Goal: Find specific page/section: Find specific page/section

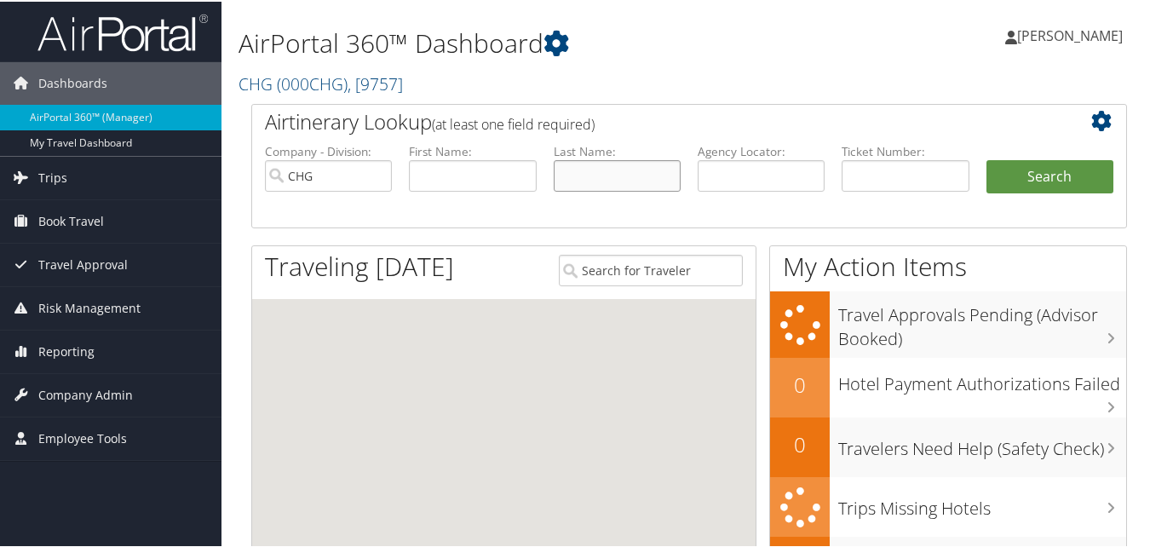
click at [662, 170] on input "text" at bounding box center [617, 174] width 127 height 32
click at [754, 176] on input "text" at bounding box center [761, 174] width 127 height 32
paste input "MQVQMZ"
type input "MQVQMZ"
click at [969, 170] on li "Ticket Number:" at bounding box center [905, 180] width 144 height 79
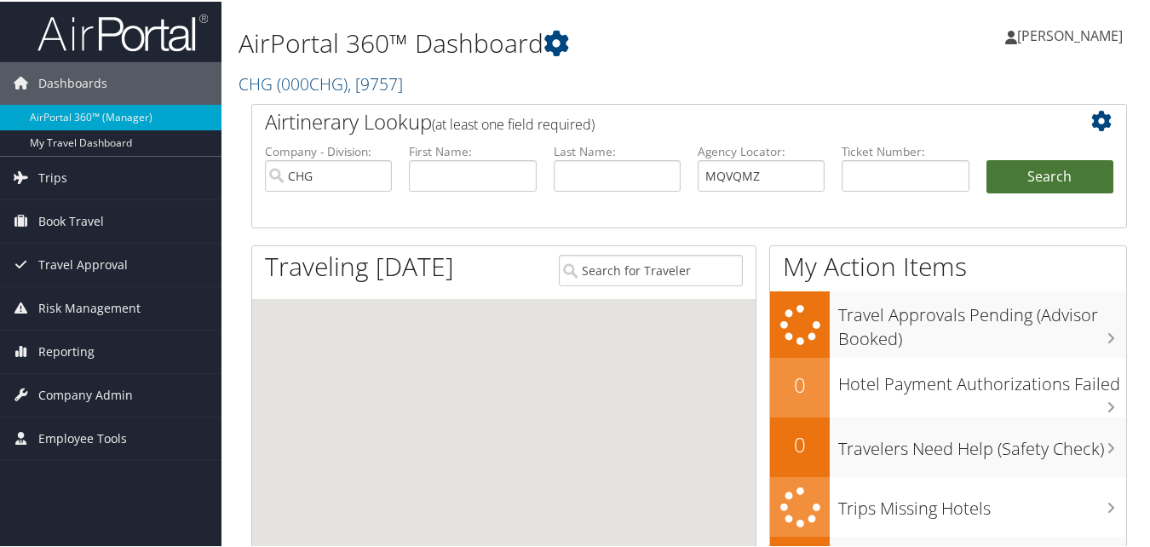
click at [1039, 175] on button "Search" at bounding box center [1050, 175] width 127 height 34
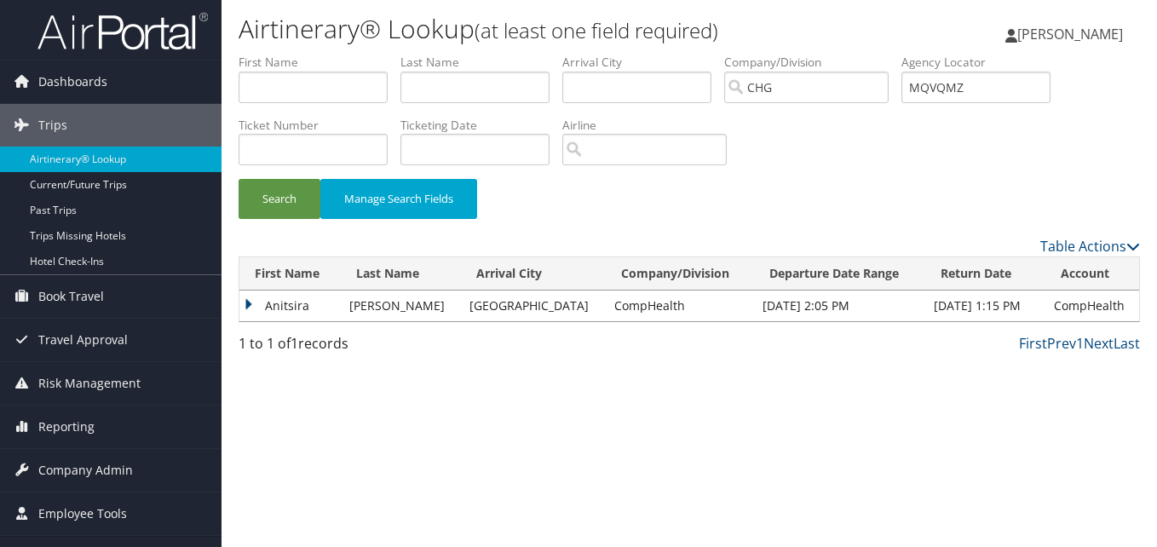
click at [247, 296] on td "Anitsira" at bounding box center [289, 306] width 101 height 31
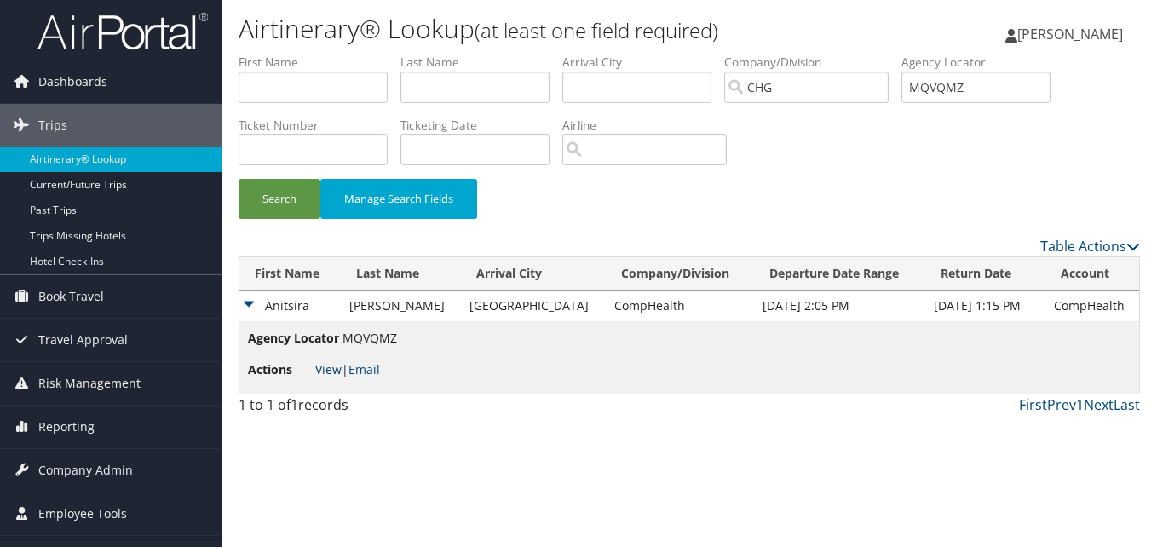
click at [337, 372] on link "View" at bounding box center [328, 369] width 26 height 16
click at [949, 66] on label "Agency Locator" at bounding box center [982, 62] width 162 height 17
click at [954, 82] on input "MQVQMZ" at bounding box center [975, 88] width 149 height 32
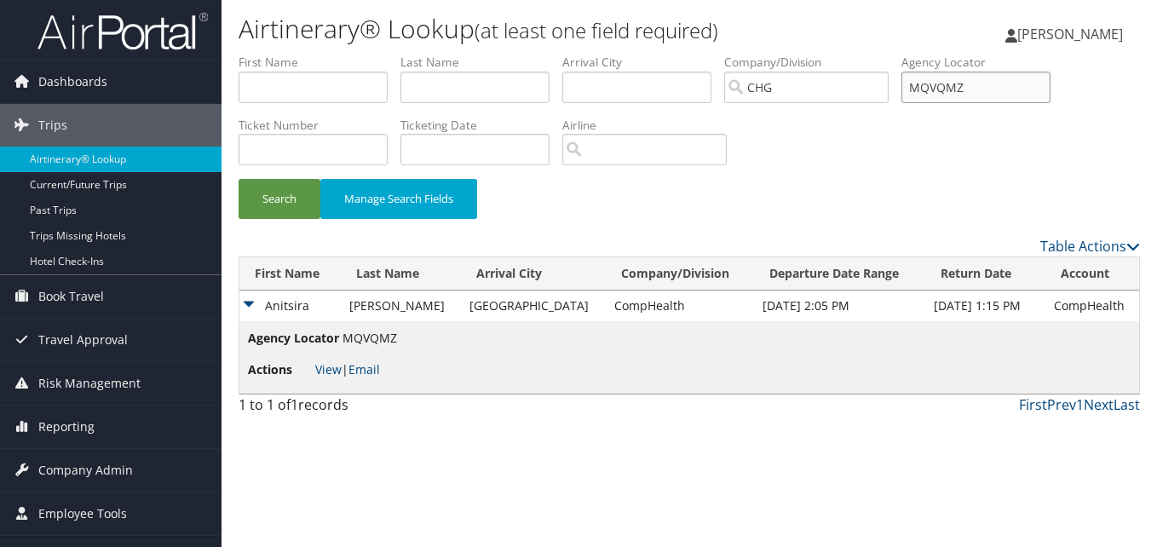
paste input "LYFFUM"
click at [263, 206] on button "Search" at bounding box center [280, 199] width 82 height 40
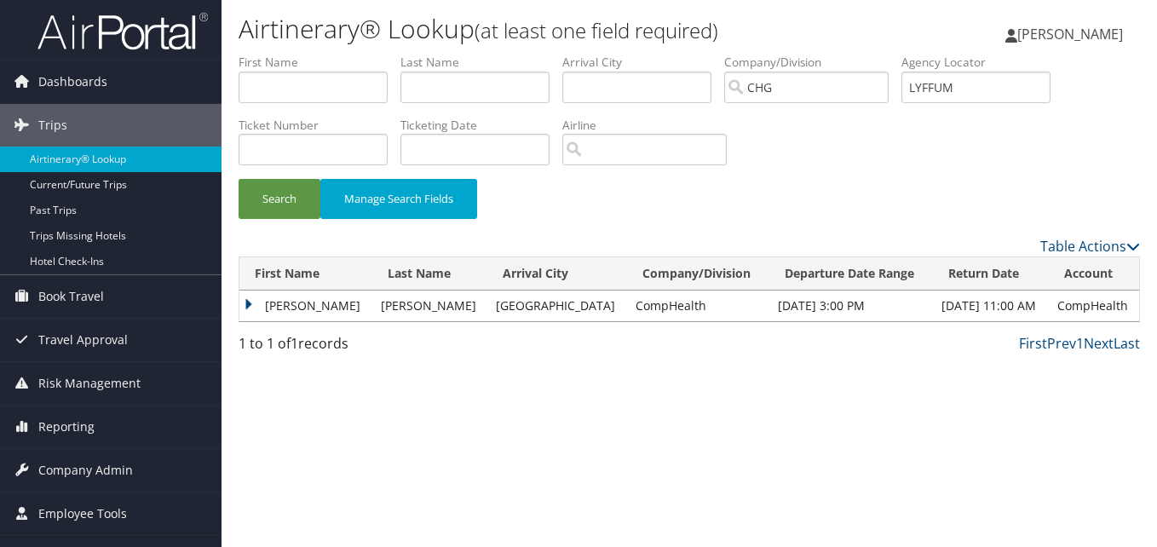
click at [247, 302] on td "Kevin" at bounding box center [305, 306] width 133 height 31
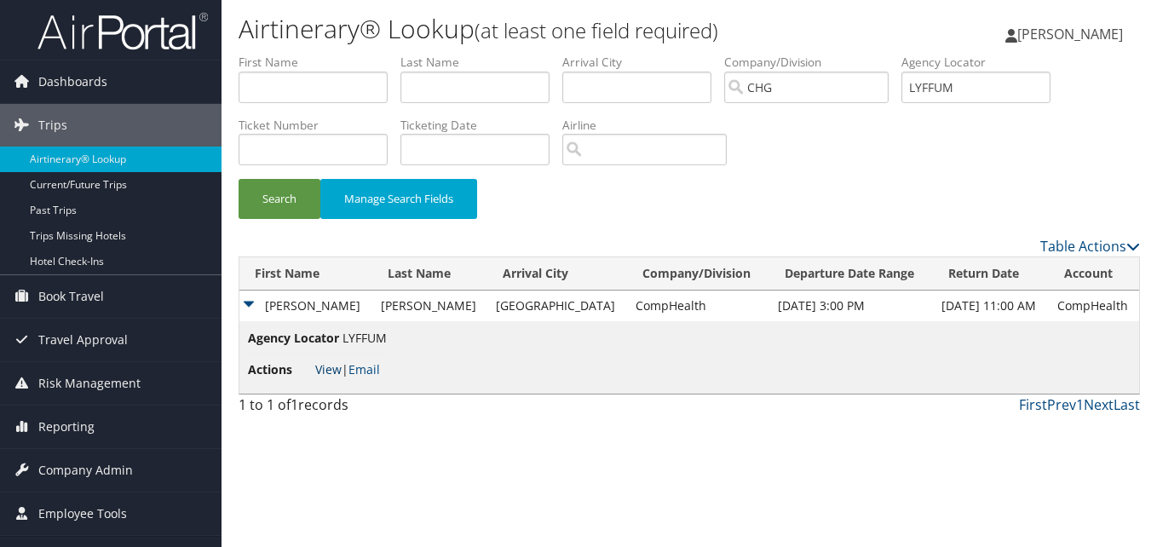
click at [331, 373] on link "View" at bounding box center [328, 369] width 26 height 16
click at [981, 72] on input "LYFFUM" at bounding box center [975, 88] width 149 height 32
paste input "MQVQMZ"
click at [951, 95] on input "LYFFUMMQVQMZ" at bounding box center [975, 88] width 149 height 32
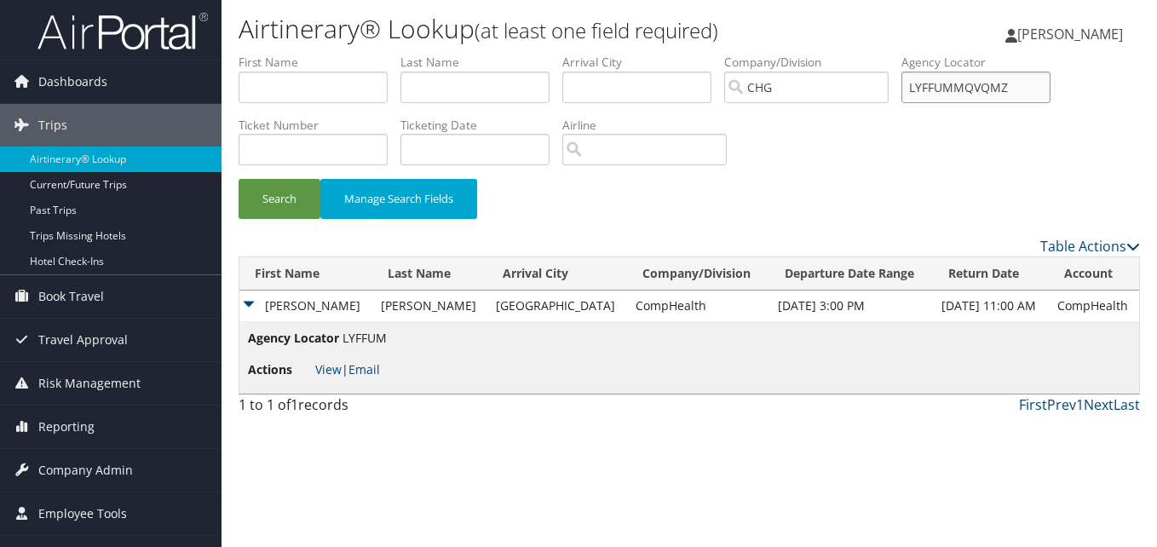
click at [951, 95] on input "LYFFUMMQVQMZ" at bounding box center [975, 88] width 149 height 32
paste input "text"
click at [264, 203] on button "Search" at bounding box center [280, 199] width 82 height 40
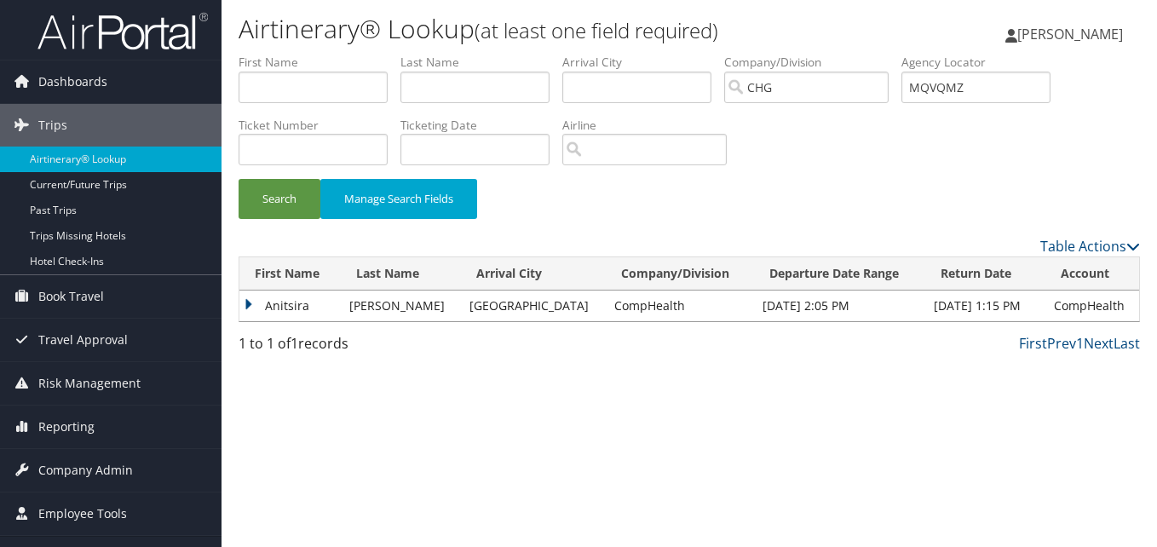
click at [257, 303] on td "Anitsira" at bounding box center [289, 306] width 101 height 31
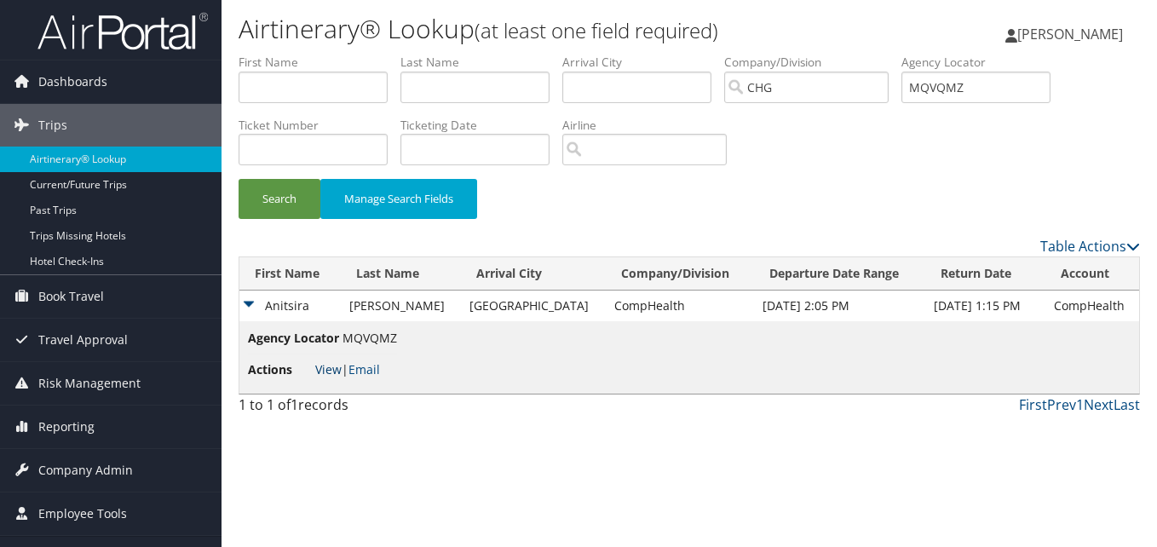
click at [335, 370] on link "View" at bounding box center [328, 369] width 26 height 16
click at [993, 86] on input "MQVQMZ" at bounding box center [975, 88] width 149 height 32
paste input "KUUBVV"
click at [262, 191] on button "Search" at bounding box center [280, 199] width 82 height 40
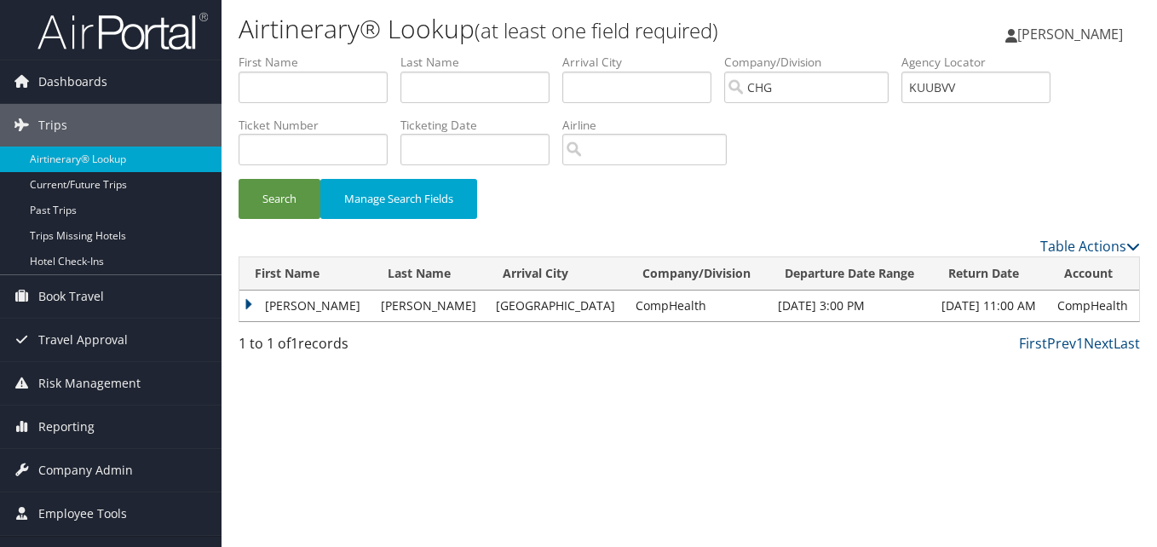
click at [260, 306] on td "Sarah" at bounding box center [305, 306] width 133 height 31
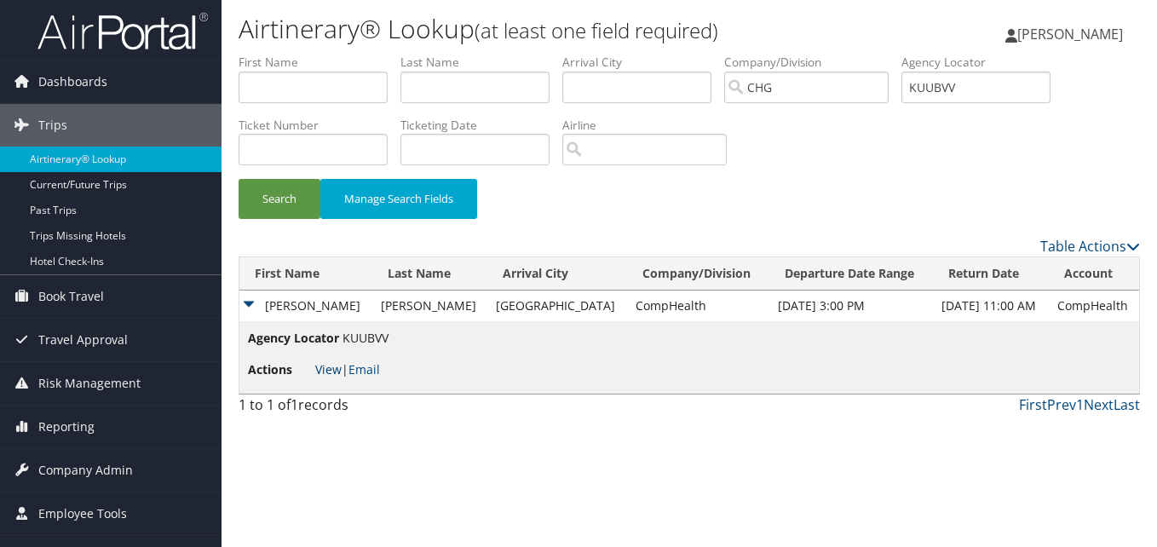
click at [331, 371] on link "View" at bounding box center [328, 369] width 26 height 16
click at [1006, 90] on input "KUUBVV" at bounding box center [975, 88] width 149 height 32
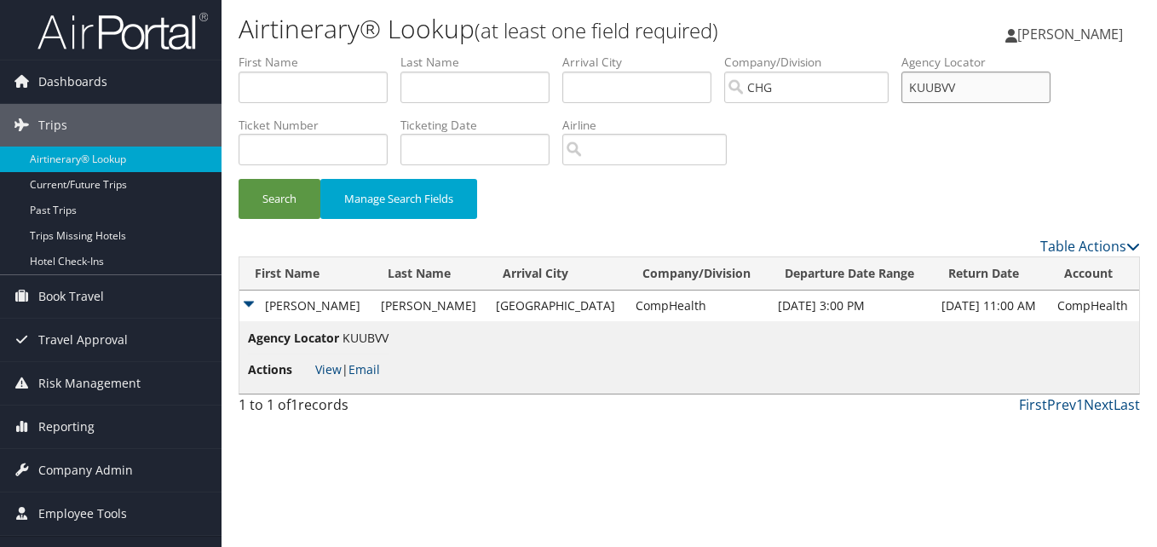
click at [1006, 90] on input "KUUBVV" at bounding box center [975, 88] width 149 height 32
paste input "YYXAGR"
click at [292, 193] on button "Search" at bounding box center [280, 199] width 82 height 40
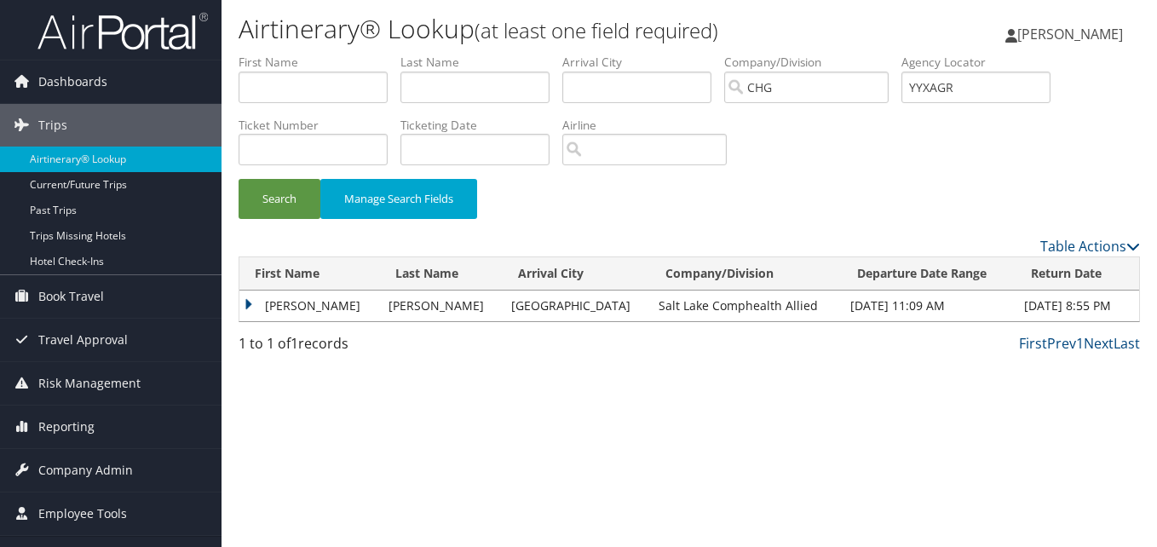
click at [245, 302] on td "Thomas" at bounding box center [309, 306] width 141 height 31
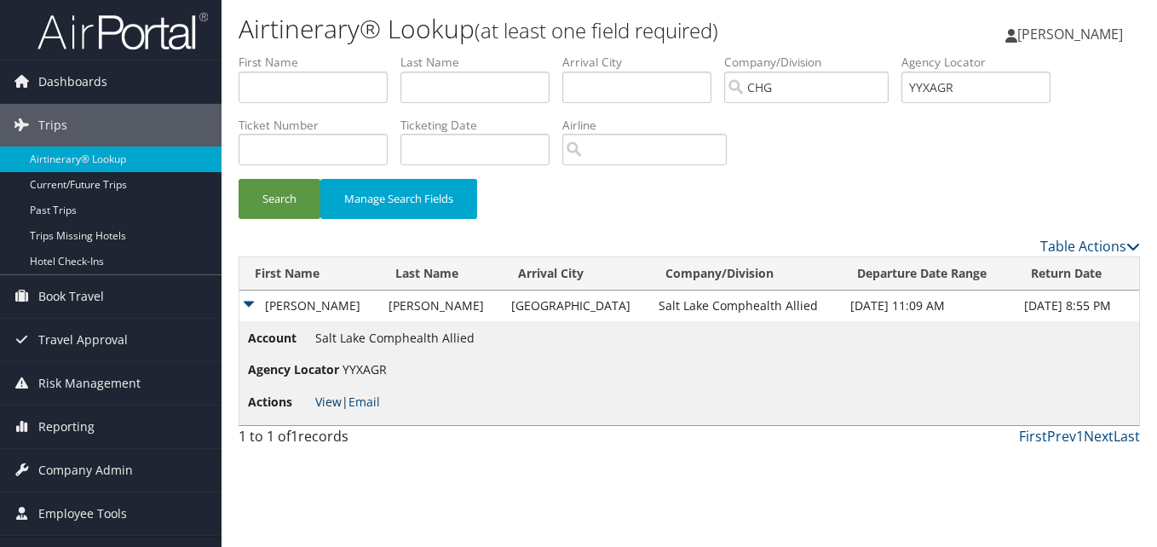
click at [331, 398] on link "View" at bounding box center [328, 402] width 26 height 16
click at [1000, 89] on input "YYXAGR" at bounding box center [975, 88] width 149 height 32
paste input "YBVACS"
click at [1000, 89] on input "YYXAGRYBVACS" at bounding box center [975, 88] width 149 height 32
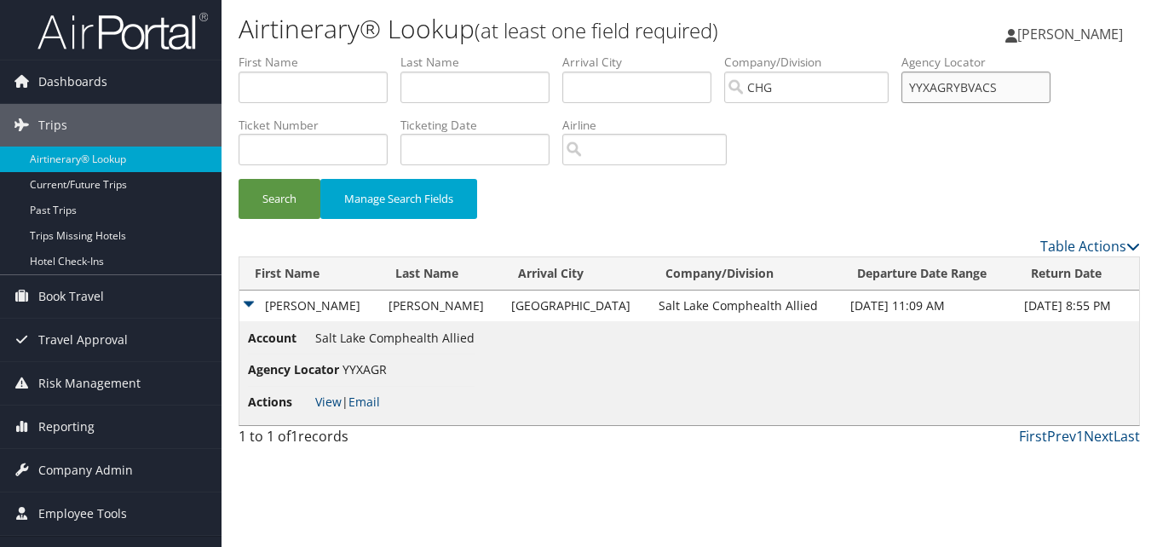
click at [1000, 89] on input "YYXAGRYBVACS" at bounding box center [975, 88] width 149 height 32
paste input "text"
click at [300, 206] on button "Search" at bounding box center [280, 199] width 82 height 40
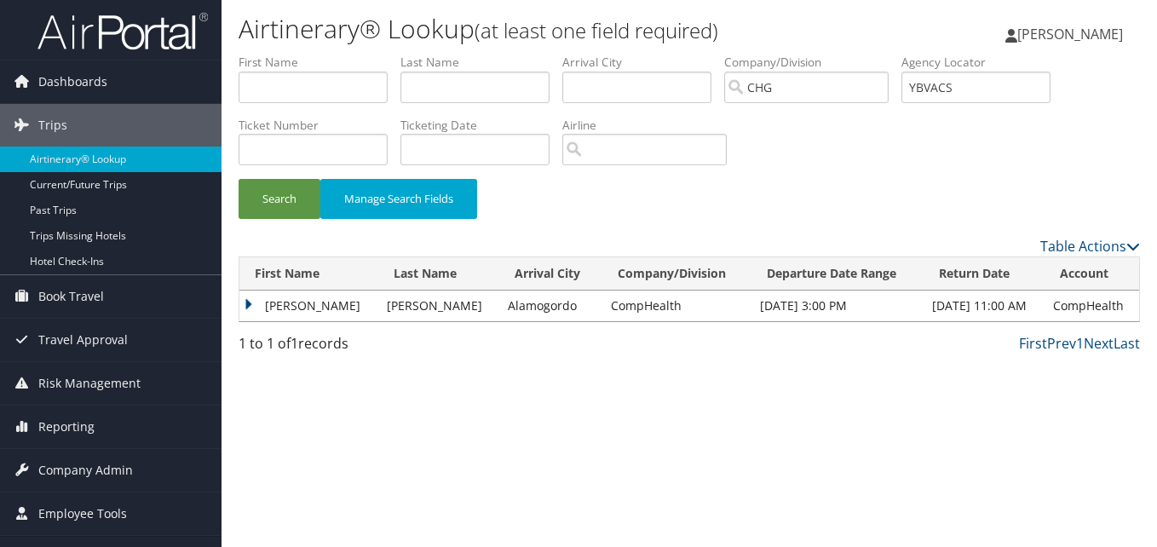
click at [245, 307] on td "Jason" at bounding box center [308, 306] width 139 height 31
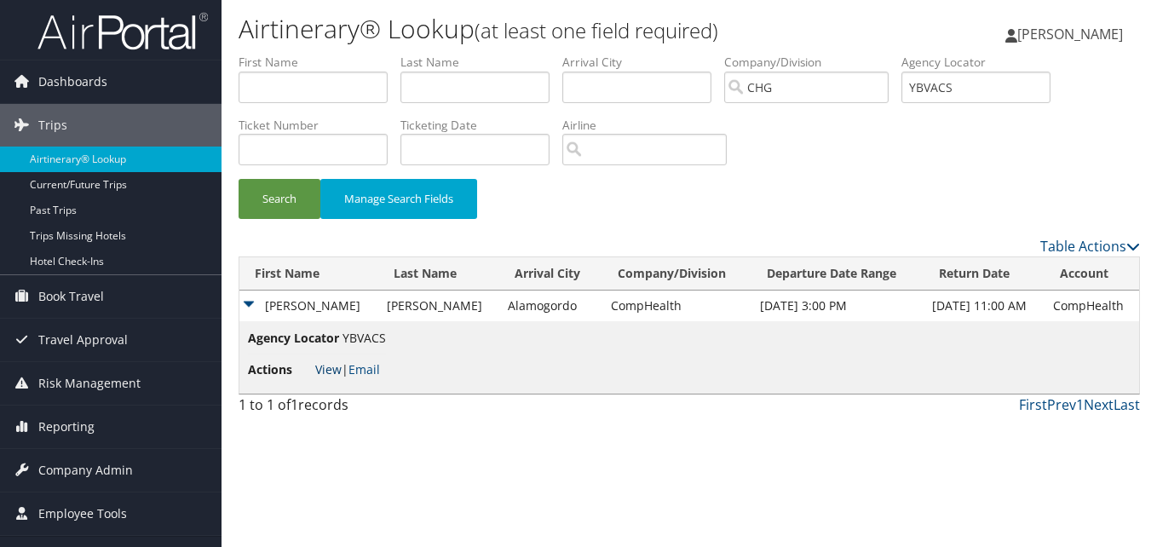
click at [325, 371] on link "View" at bounding box center [328, 369] width 26 height 16
click at [950, 92] on input "YBVACS" at bounding box center [975, 88] width 149 height 32
paste input "JEGIST"
click at [270, 190] on button "Search" at bounding box center [280, 199] width 82 height 40
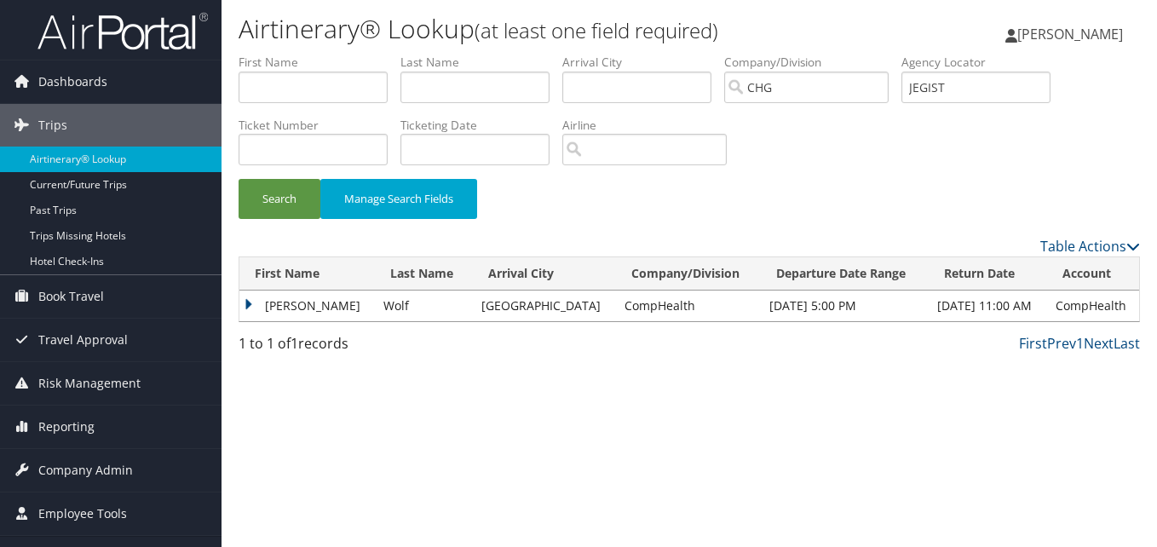
click at [251, 308] on td "Bernhard" at bounding box center [306, 306] width 135 height 31
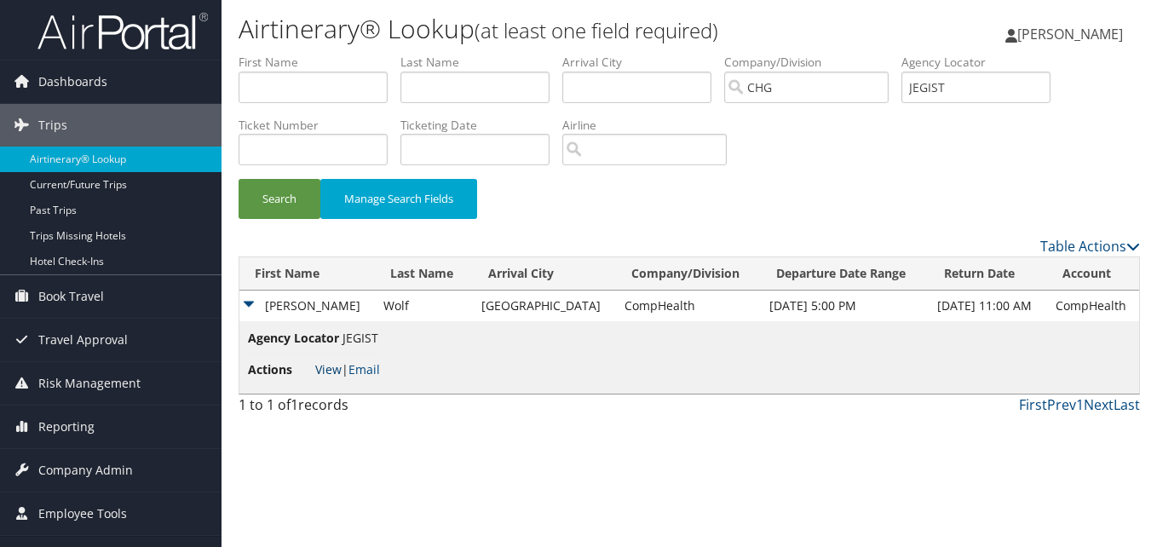
click at [335, 370] on link "View" at bounding box center [328, 369] width 26 height 16
click at [1004, 85] on input "JEGIST" at bounding box center [975, 88] width 149 height 32
click at [328, 368] on link "View" at bounding box center [328, 369] width 26 height 16
click at [960, 80] on input "JEGIST" at bounding box center [975, 88] width 149 height 32
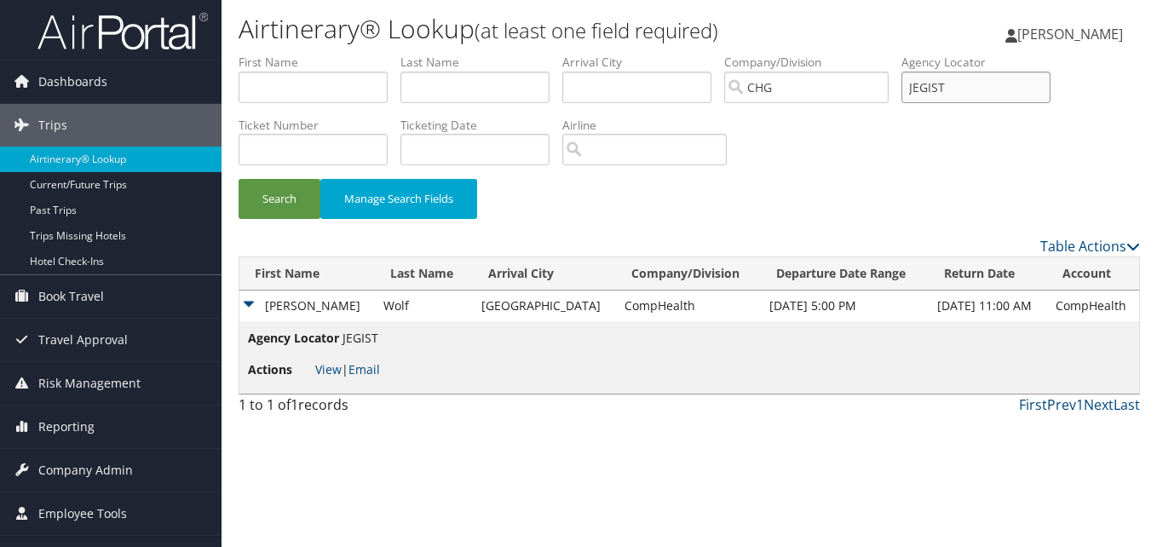
click at [960, 80] on input "JEGIST" at bounding box center [975, 88] width 149 height 32
paste input "NNQWLJ"
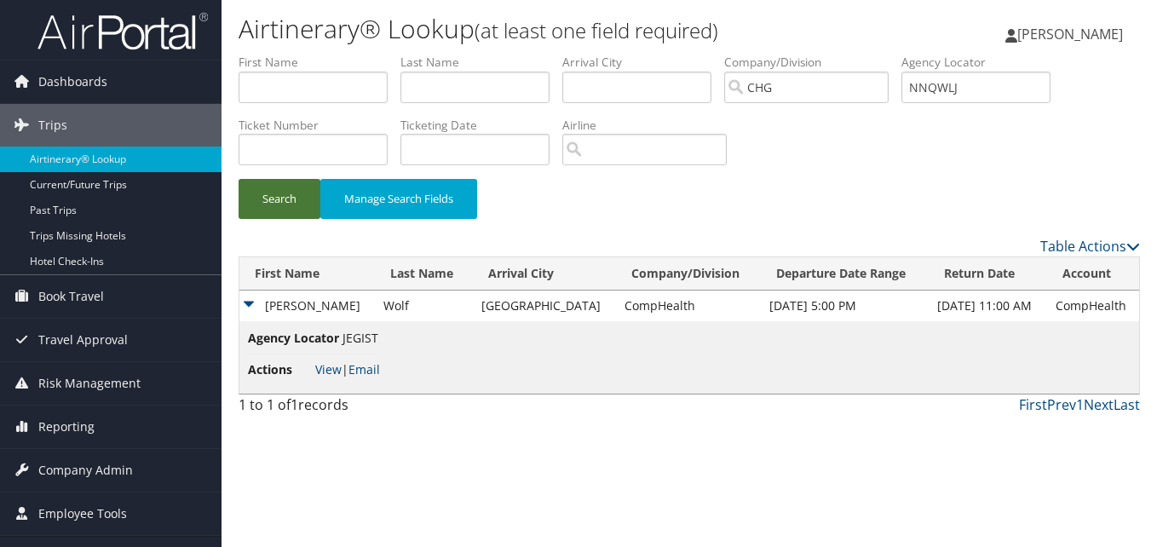
click at [275, 201] on button "Search" at bounding box center [280, 199] width 82 height 40
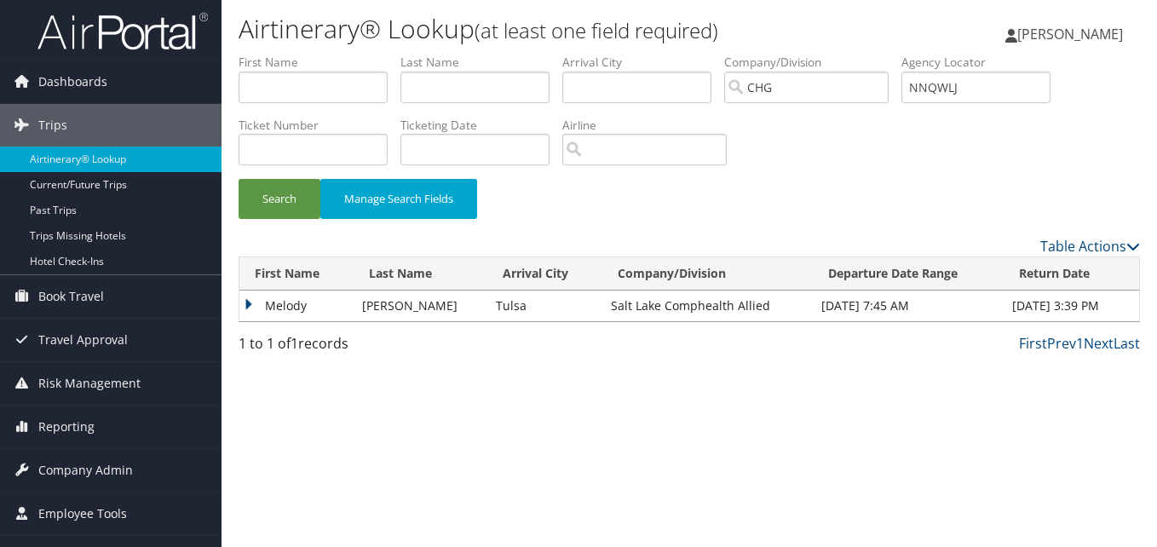
click at [273, 312] on td "Melody" at bounding box center [296, 306] width 114 height 31
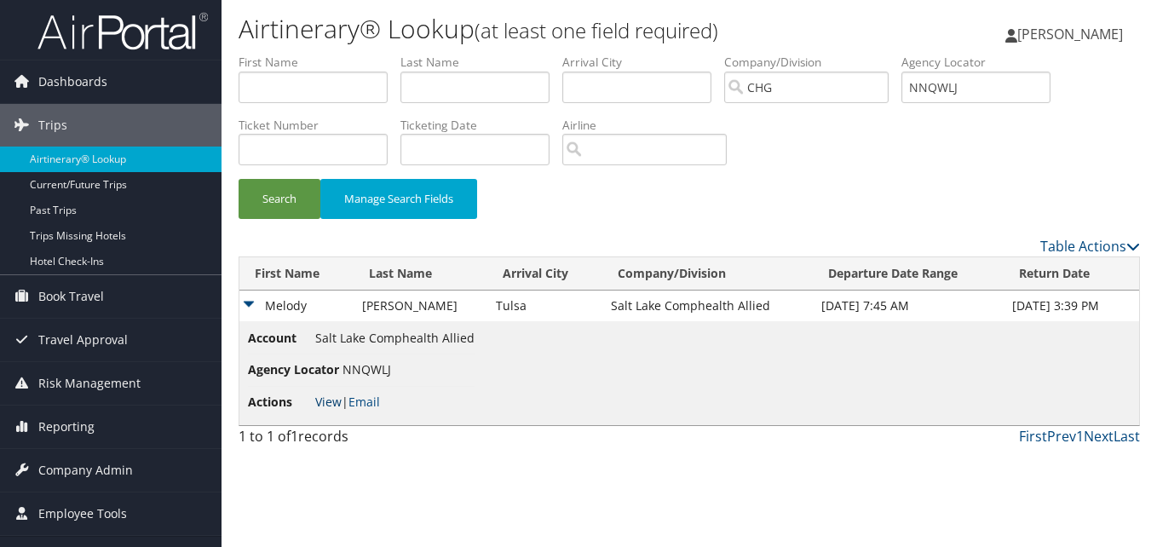
click at [330, 394] on link "View" at bounding box center [328, 402] width 26 height 16
click at [976, 84] on input "NNQWLJ" at bounding box center [975, 88] width 149 height 32
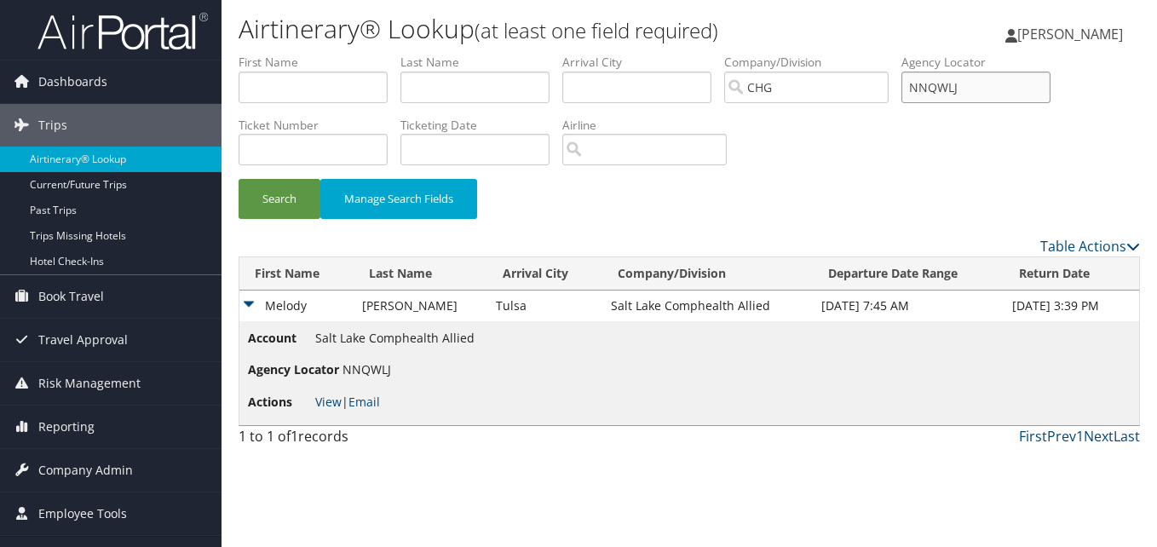
click at [976, 84] on input "NNQWLJ" at bounding box center [975, 88] width 149 height 32
paste input "JZLJ"
click at [259, 193] on button "Search" at bounding box center [280, 199] width 82 height 40
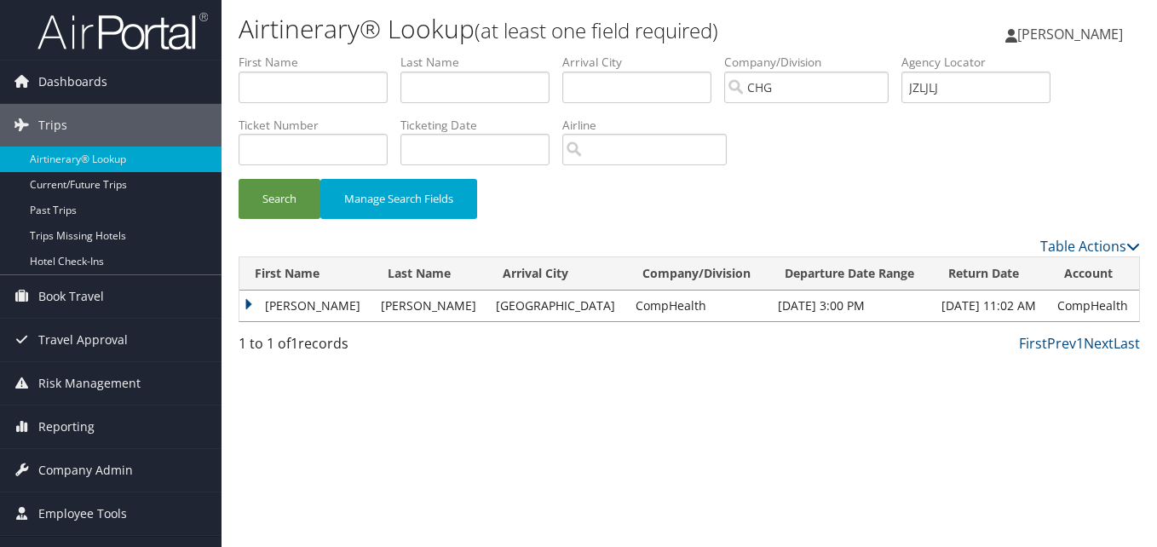
click at [257, 307] on td "Ann" at bounding box center [305, 306] width 133 height 31
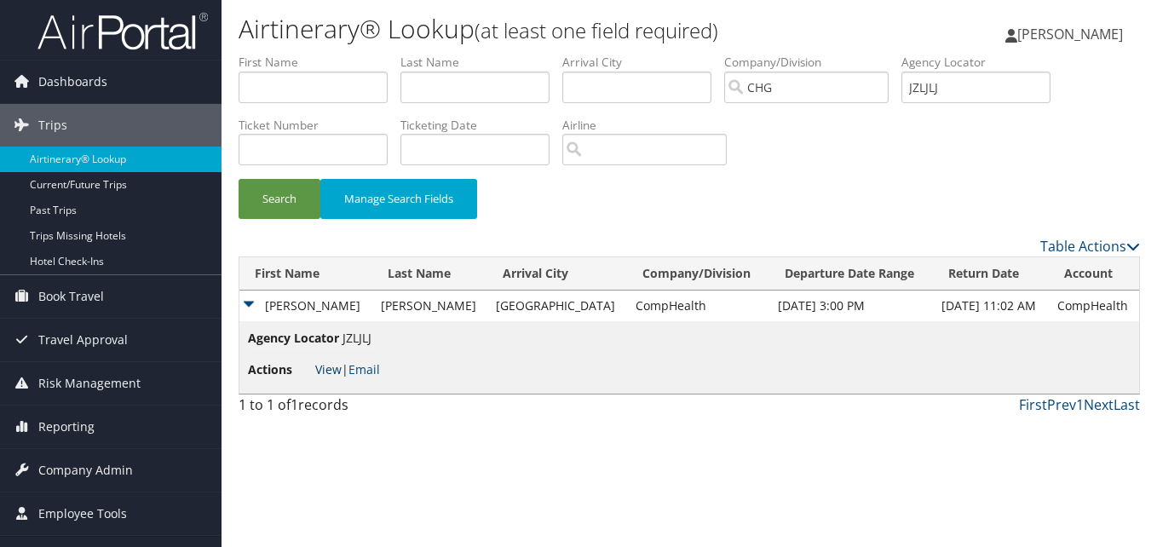
click at [328, 365] on link "View" at bounding box center [328, 369] width 26 height 16
click at [996, 83] on input "JZLJLJ" at bounding box center [975, 88] width 149 height 32
paste input "ITJNHM"
click at [996, 83] on input "JZLJLJITJNHM" at bounding box center [975, 88] width 149 height 32
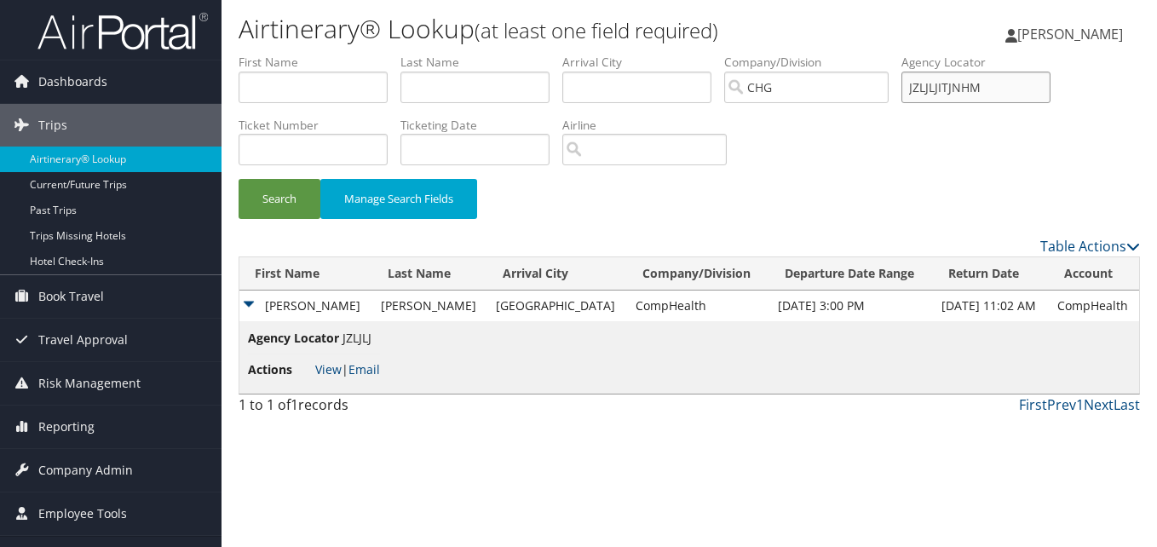
click at [996, 83] on input "JZLJLJITJNHM" at bounding box center [975, 88] width 149 height 32
paste input "text"
click at [269, 193] on button "Search" at bounding box center [280, 199] width 82 height 40
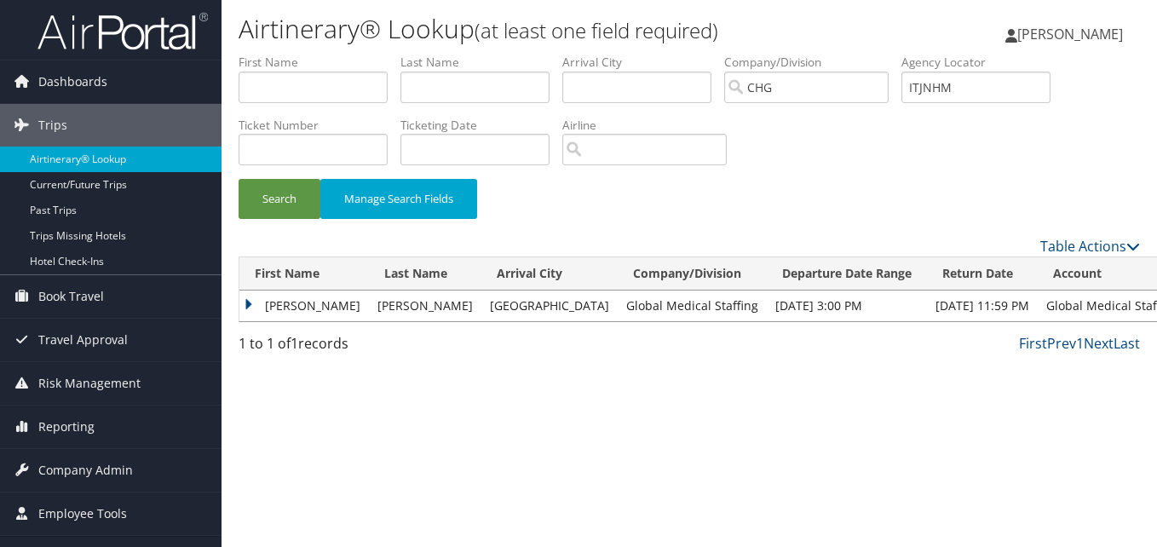
click at [257, 310] on td "Mary" at bounding box center [303, 306] width 129 height 31
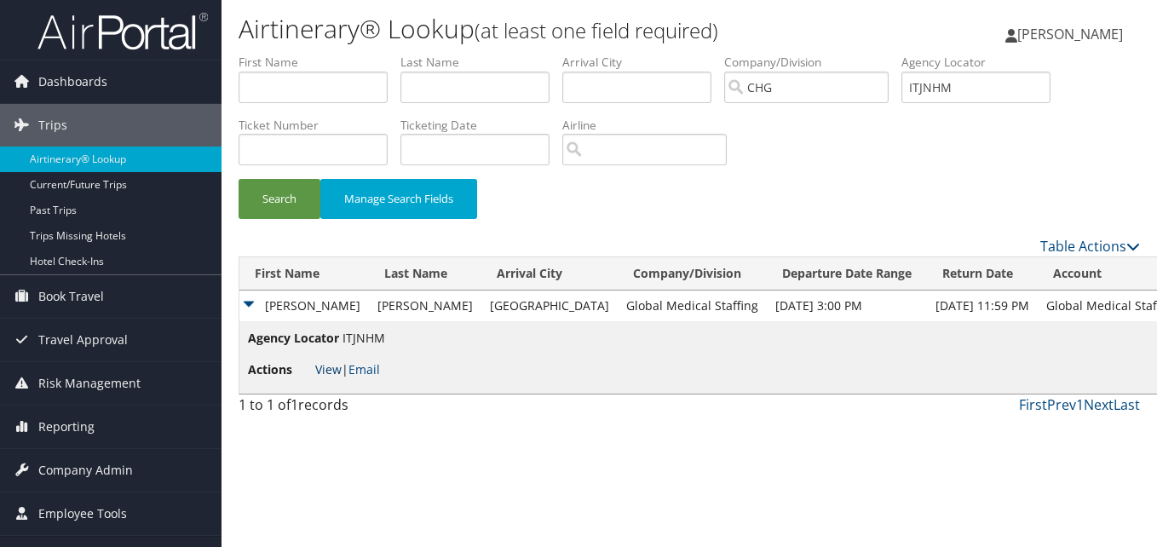
click at [329, 371] on link "View" at bounding box center [328, 369] width 26 height 16
click at [981, 95] on input "ITJNHM" at bounding box center [975, 88] width 149 height 32
paste input "MMNOWJ"
click at [267, 201] on button "Search" at bounding box center [280, 199] width 82 height 40
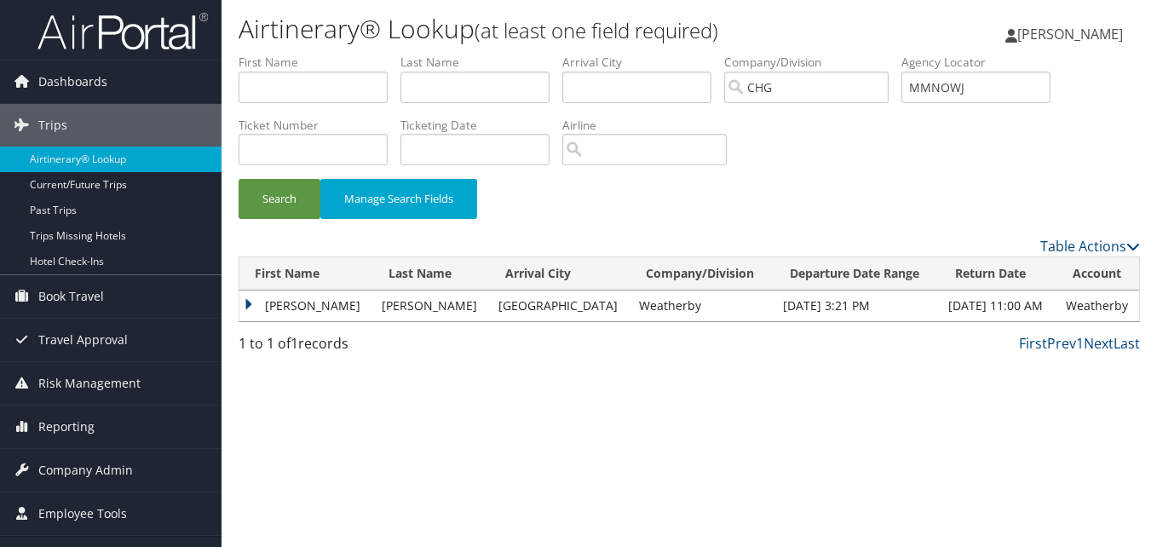
click at [260, 305] on td "Danny" at bounding box center [306, 306] width 134 height 31
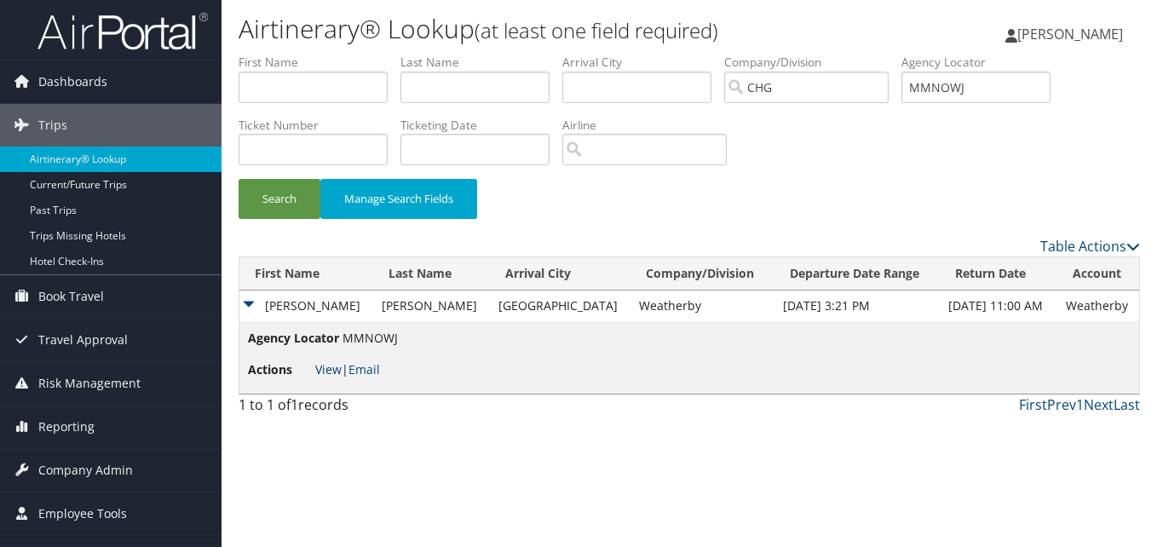
click at [330, 368] on link "View" at bounding box center [328, 369] width 26 height 16
click at [958, 92] on input "MMNOWJ" at bounding box center [975, 88] width 149 height 32
paste input "QSKDBC"
click at [266, 201] on button "Search" at bounding box center [280, 199] width 82 height 40
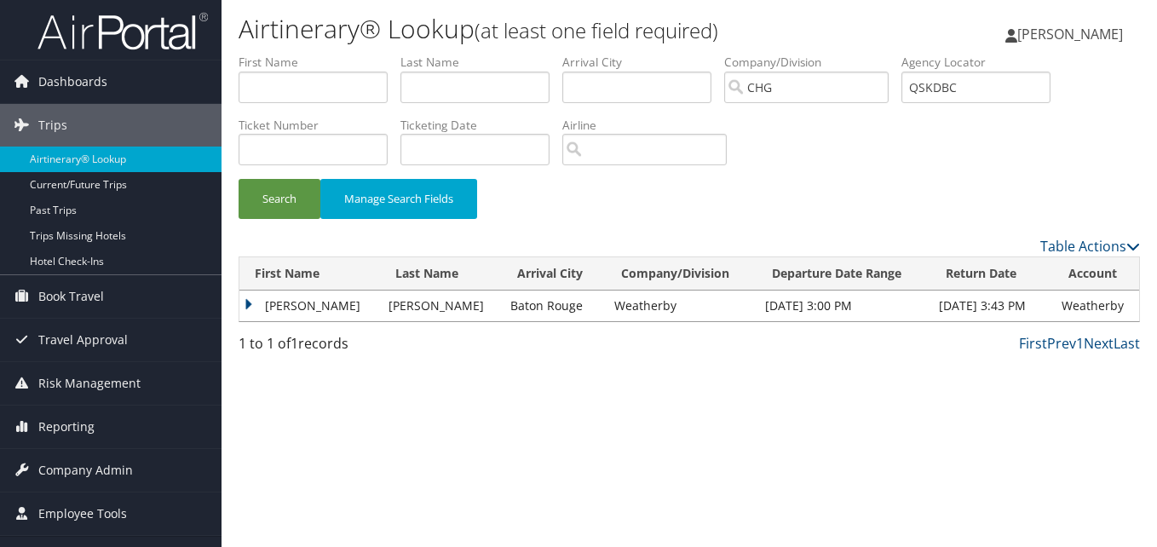
click at [249, 314] on td "Danny" at bounding box center [309, 306] width 141 height 31
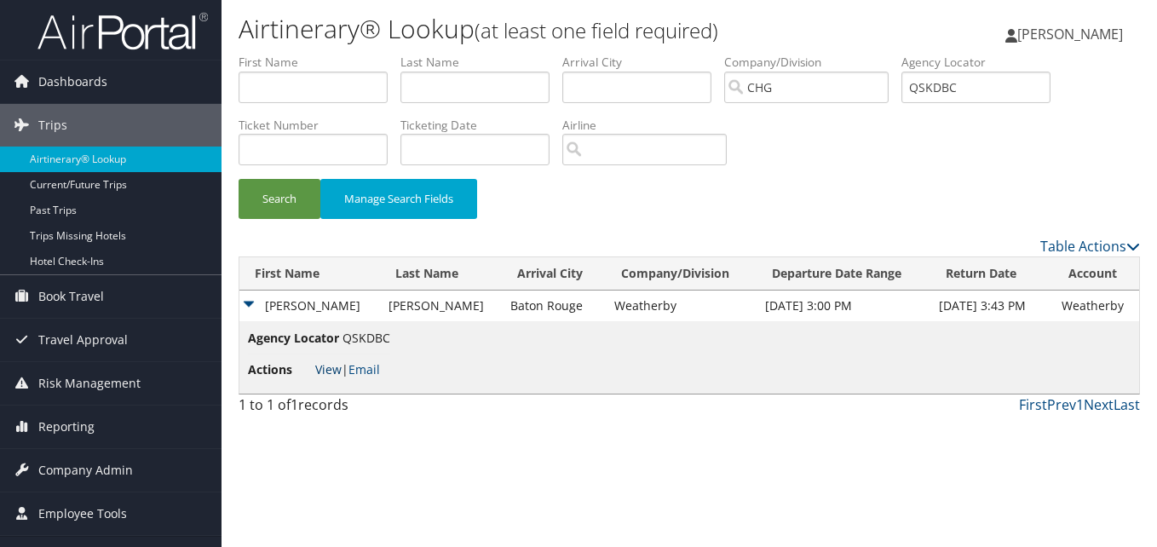
click at [330, 365] on link "View" at bounding box center [328, 369] width 26 height 16
click at [956, 92] on input "QSKDBC" at bounding box center [975, 88] width 149 height 32
click at [955, 92] on input "QSKDBC" at bounding box center [975, 88] width 149 height 32
paste input "CHWXLR"
click at [287, 196] on button "Search" at bounding box center [280, 199] width 82 height 40
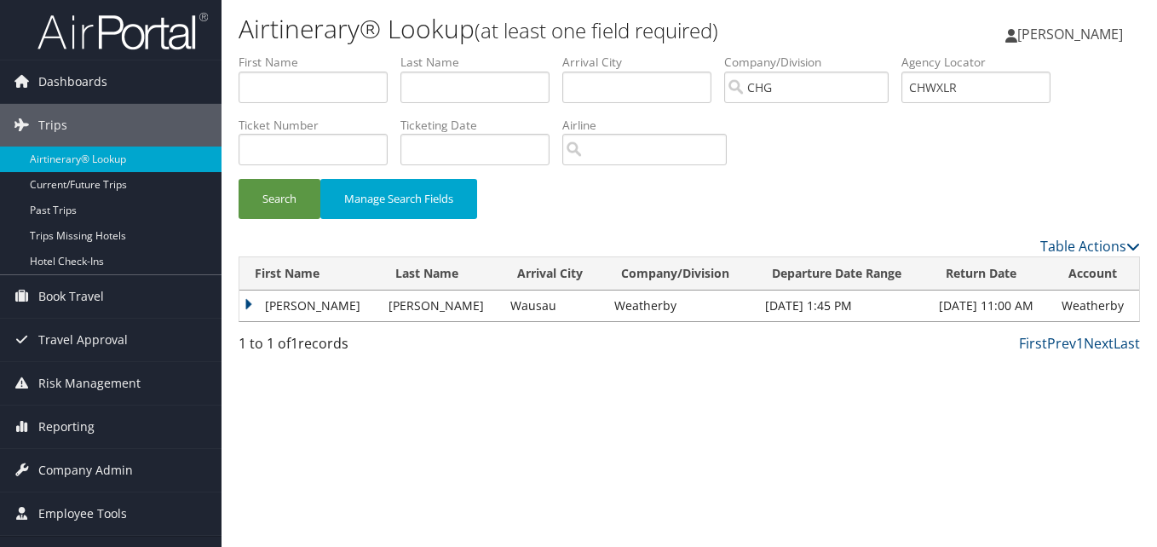
click at [249, 295] on td "Peter" at bounding box center [309, 306] width 141 height 31
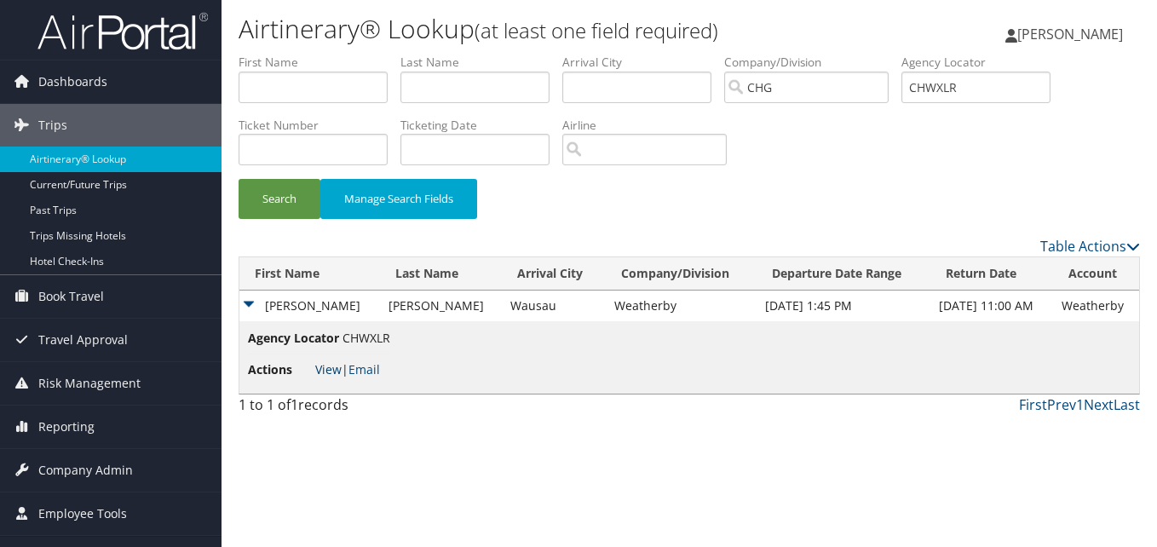
click at [331, 371] on link "View" at bounding box center [328, 369] width 26 height 16
click at [998, 101] on input "CHWXLR" at bounding box center [975, 88] width 149 height 32
click at [947, 77] on input "CHWXLR" at bounding box center [975, 88] width 149 height 32
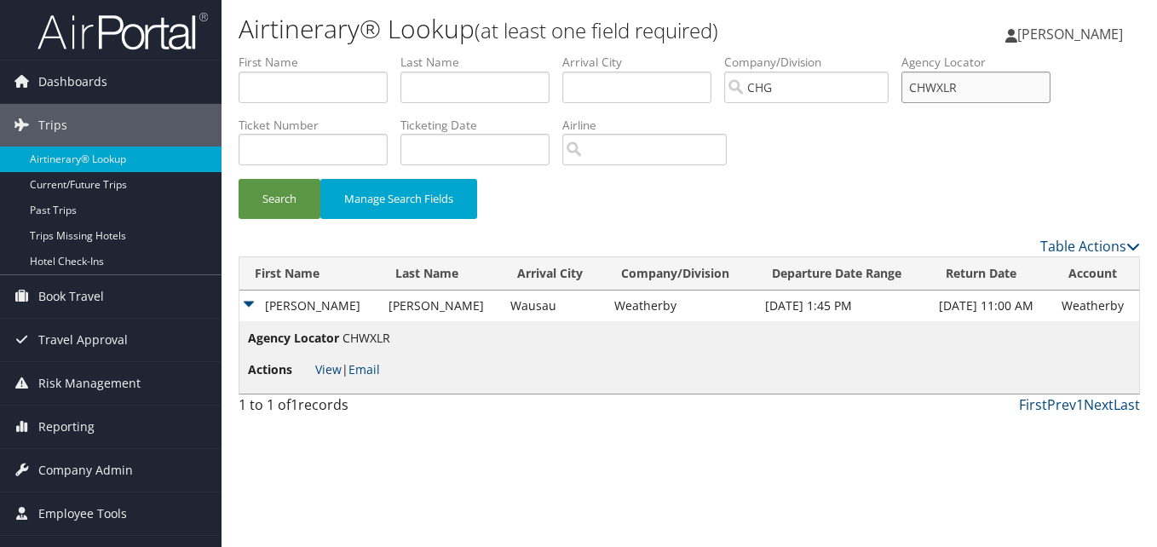
click at [947, 77] on input "CHWXLR" at bounding box center [975, 88] width 149 height 32
paste input "JIUUYT"
click at [244, 201] on button "Search" at bounding box center [280, 199] width 82 height 40
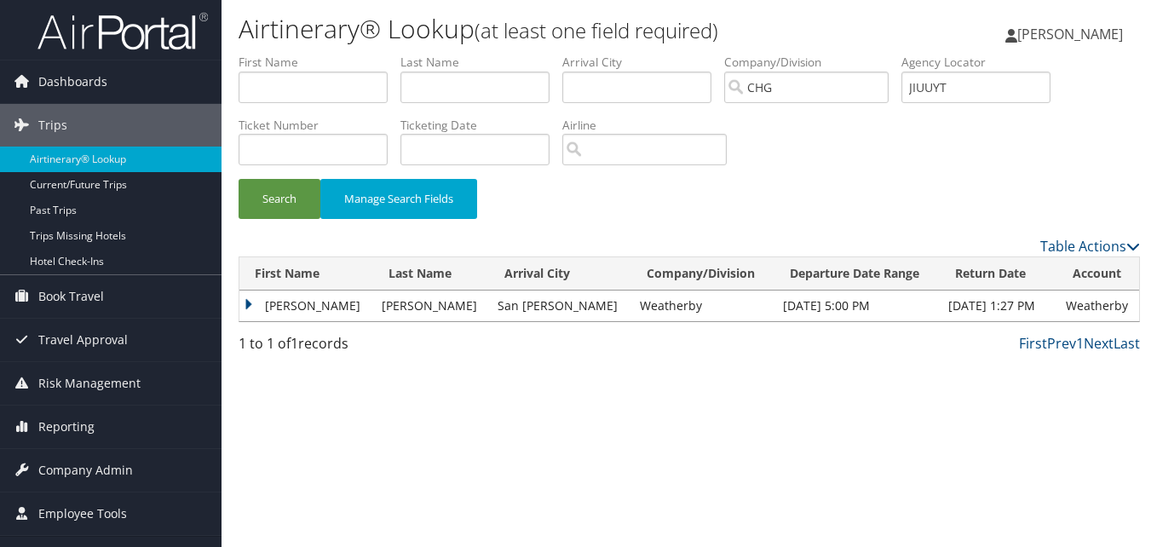
click at [256, 306] on td "Ricardo" at bounding box center [306, 306] width 134 height 31
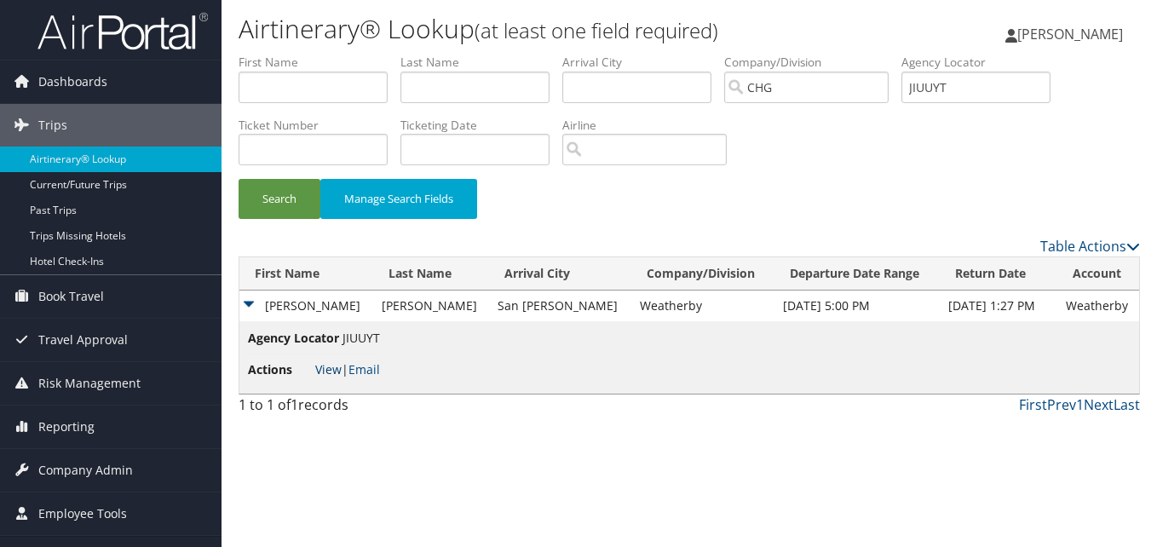
click at [332, 370] on link "View" at bounding box center [328, 369] width 26 height 16
click at [951, 79] on input "JIUUYT" at bounding box center [975, 88] width 149 height 32
paste input "WZUDNH"
click at [279, 197] on button "Search" at bounding box center [280, 199] width 82 height 40
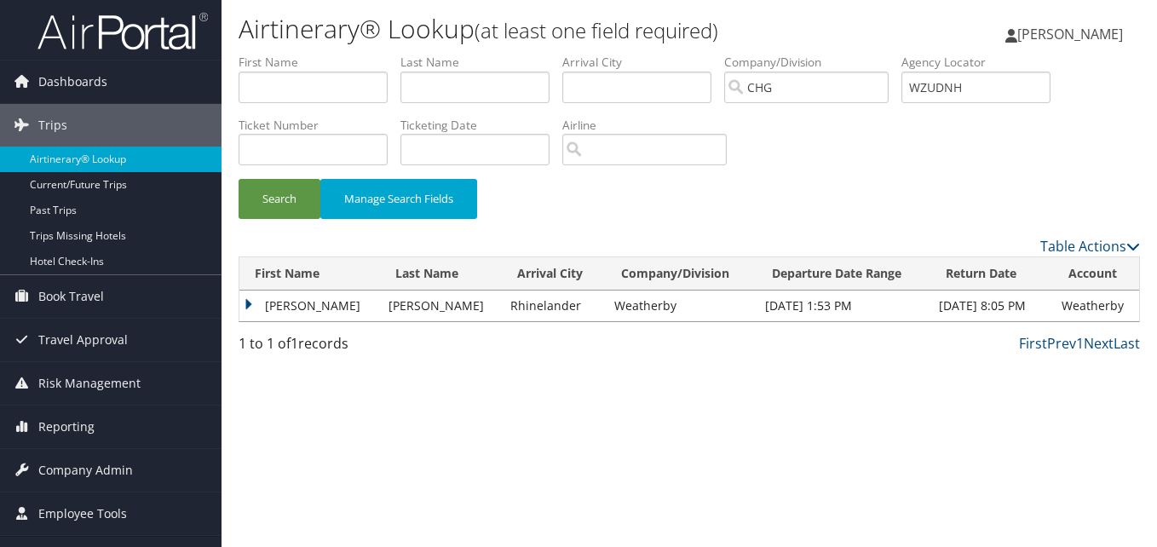
click at [243, 296] on td "Richard" at bounding box center [309, 306] width 141 height 31
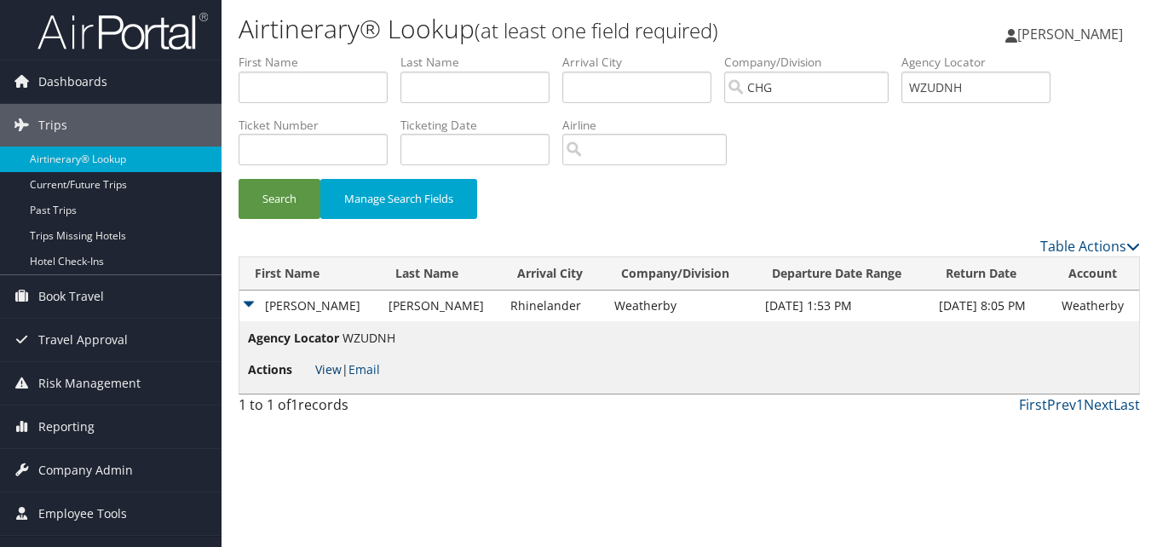
click at [336, 374] on link "View" at bounding box center [328, 369] width 26 height 16
click at [952, 97] on input "WZUDNH" at bounding box center [975, 88] width 149 height 32
paste input "QDLQOD"
click at [291, 206] on button "Search" at bounding box center [280, 199] width 82 height 40
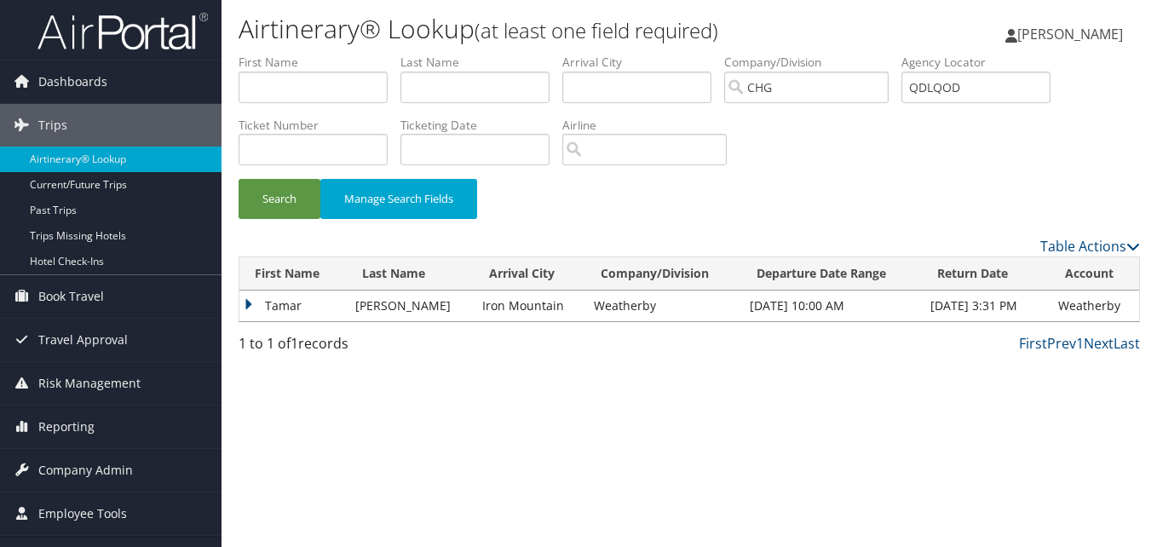
click at [252, 299] on td "Tamar" at bounding box center [292, 306] width 107 height 31
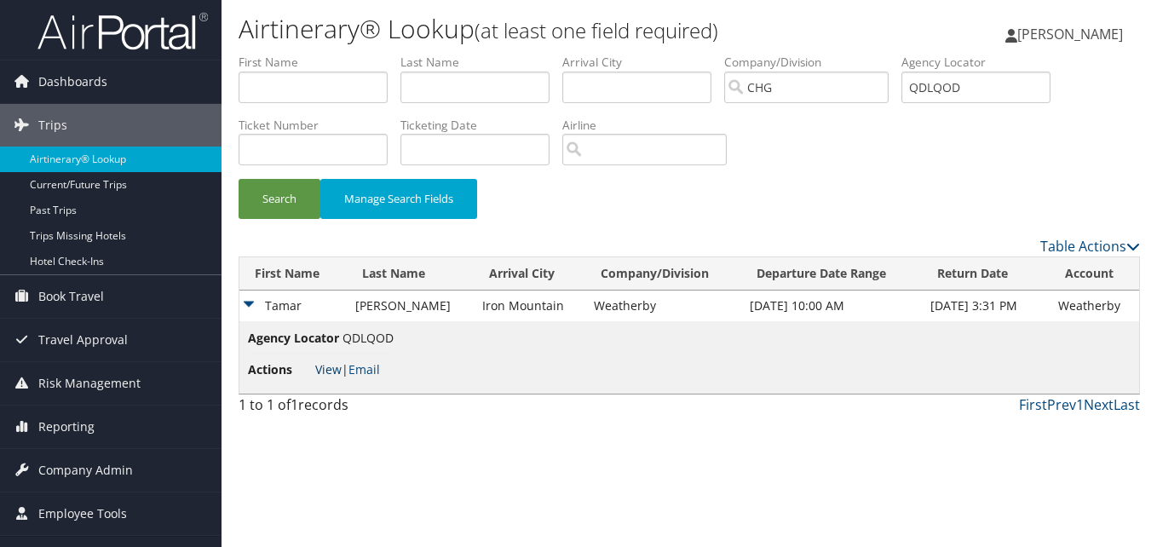
click at [323, 371] on link "View" at bounding box center [328, 369] width 26 height 16
click at [1030, 101] on input "QDLQOD" at bounding box center [975, 88] width 149 height 32
paste input "UMTUU"
click at [261, 211] on button "Search" at bounding box center [280, 199] width 82 height 40
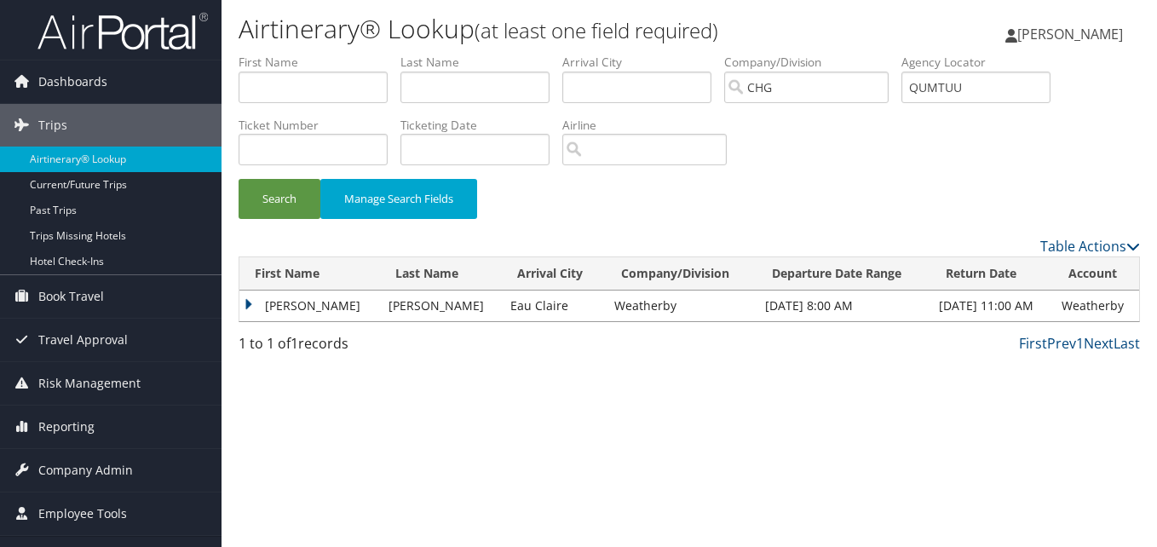
click at [250, 305] on td "Michael" at bounding box center [309, 306] width 141 height 31
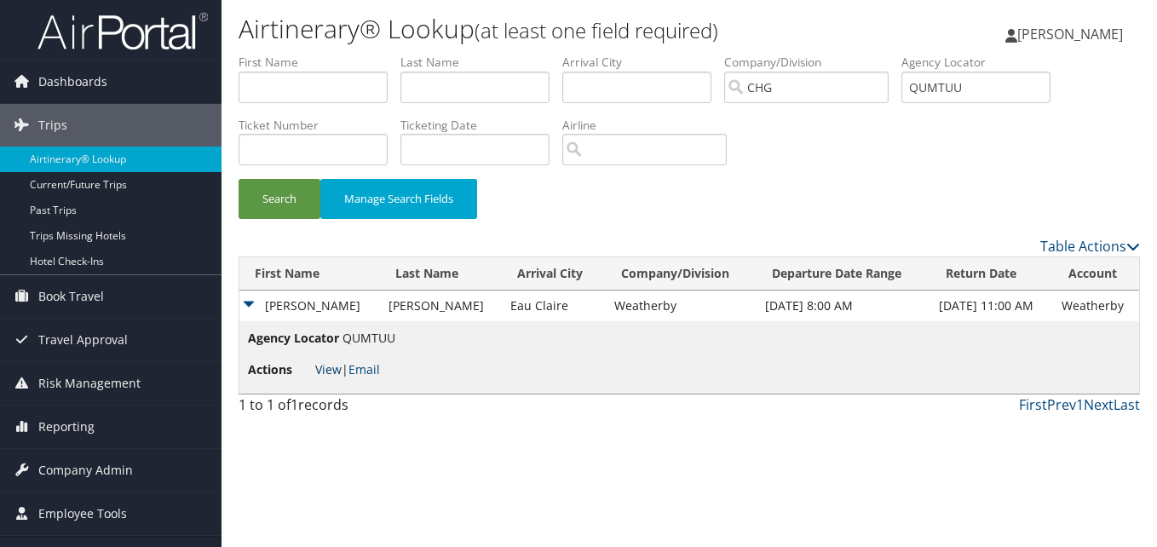
click at [334, 375] on link "View" at bounding box center [328, 369] width 26 height 16
click at [986, 89] on input "QUMTUU" at bounding box center [975, 88] width 149 height 32
paste input "FOOMQG"
click at [274, 209] on button "Search" at bounding box center [280, 199] width 82 height 40
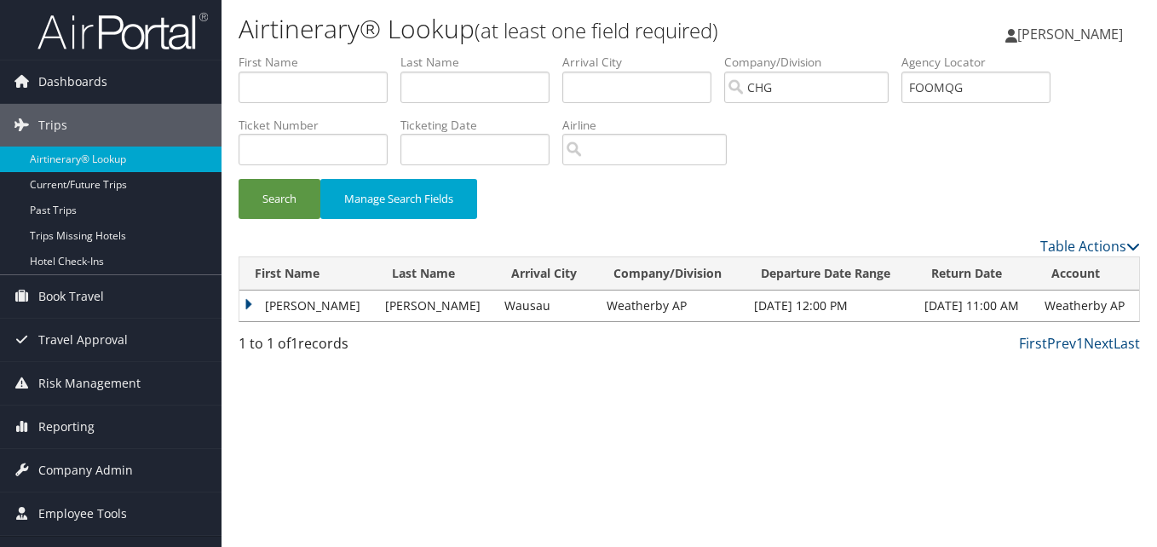
click at [254, 319] on td "Kimberly" at bounding box center [307, 306] width 137 height 31
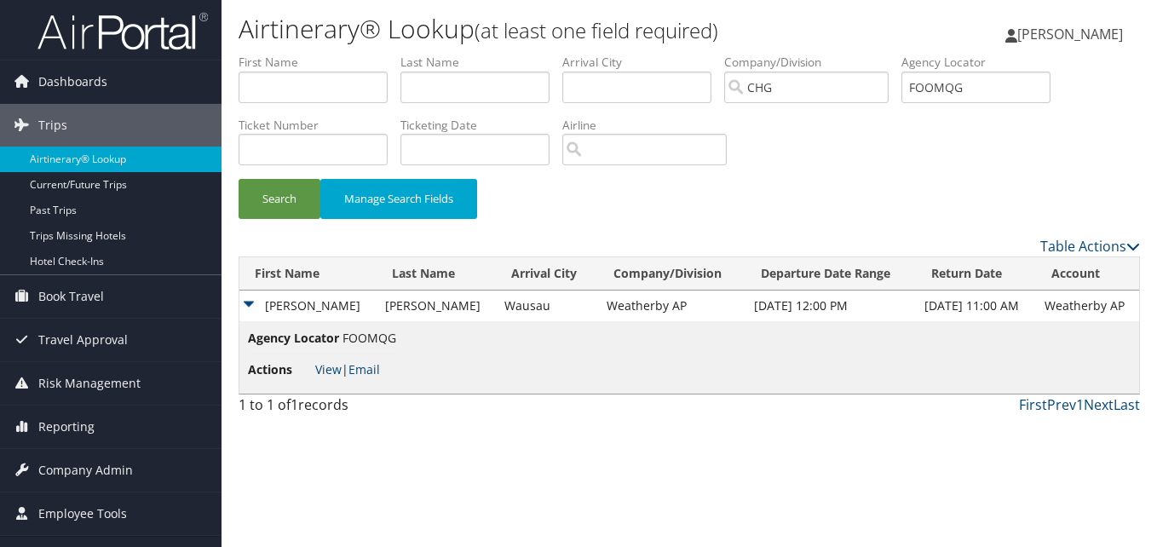
click at [341, 372] on span "View | Email" at bounding box center [347, 369] width 65 height 16
click at [331, 365] on link "View" at bounding box center [328, 369] width 26 height 16
click at [953, 95] on input "FOOMQG" at bounding box center [975, 88] width 149 height 32
paste input "LQKHZT"
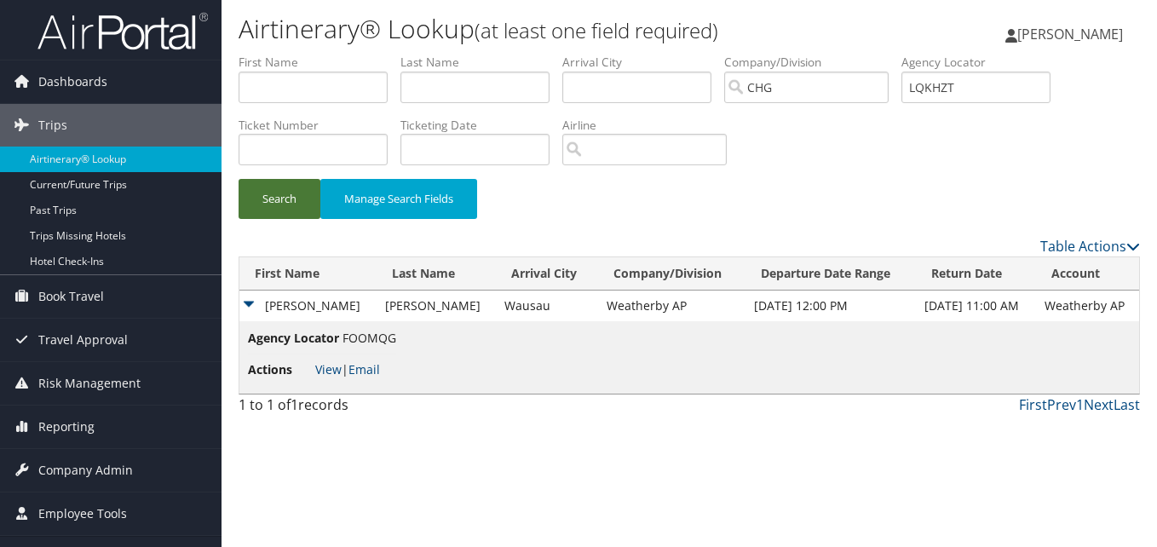
click at [266, 210] on button "Search" at bounding box center [280, 199] width 82 height 40
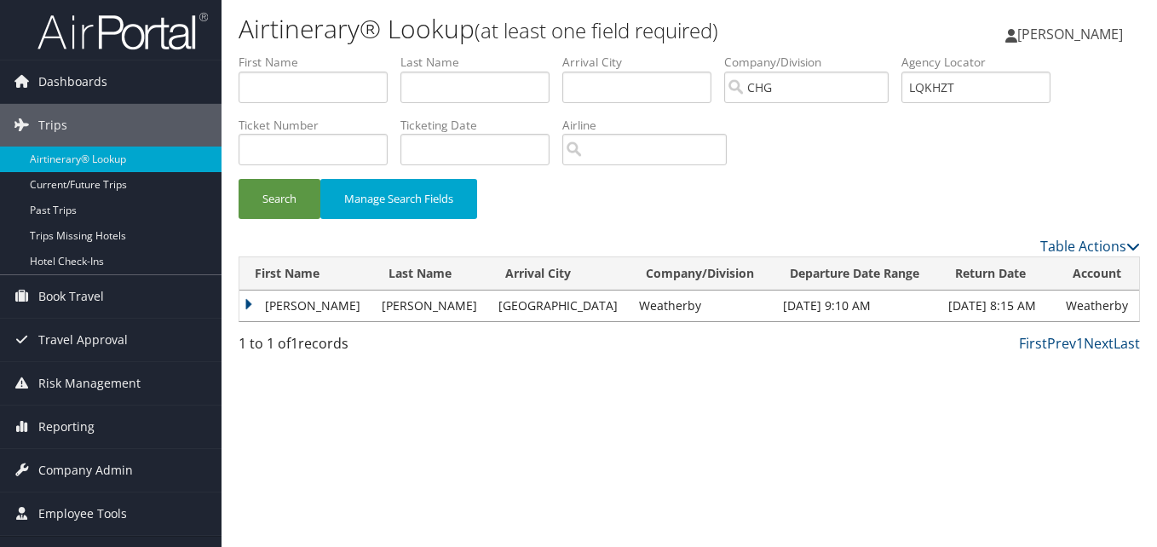
click at [245, 297] on td "Ellen" at bounding box center [306, 306] width 134 height 31
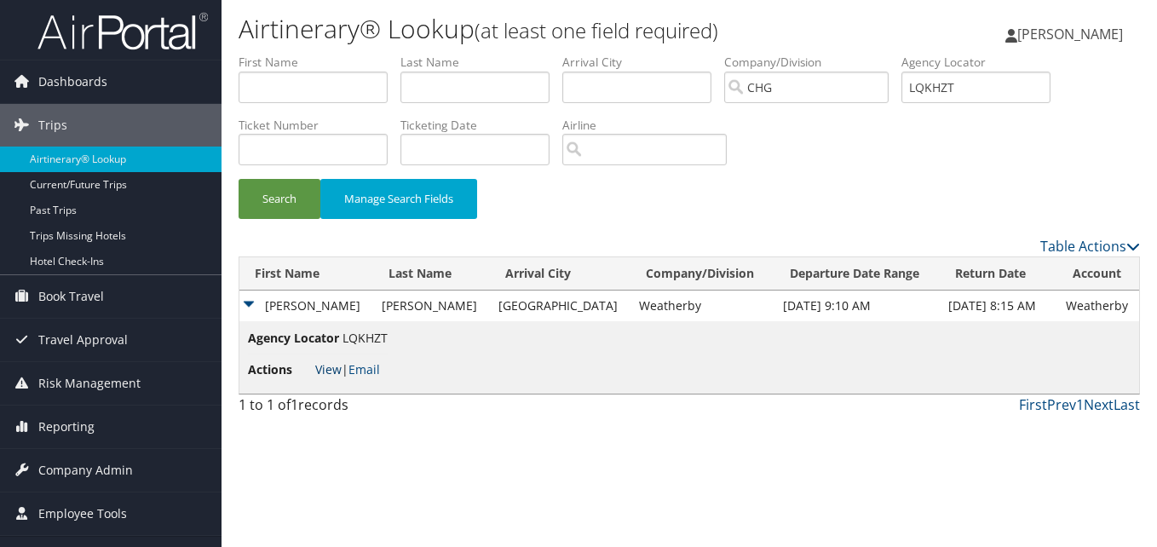
click at [333, 365] on link "View" at bounding box center [328, 369] width 26 height 16
click at [946, 82] on input "LQKHZT" at bounding box center [975, 88] width 149 height 32
paste input "EXDMQD"
click at [271, 195] on button "Search" at bounding box center [280, 199] width 82 height 40
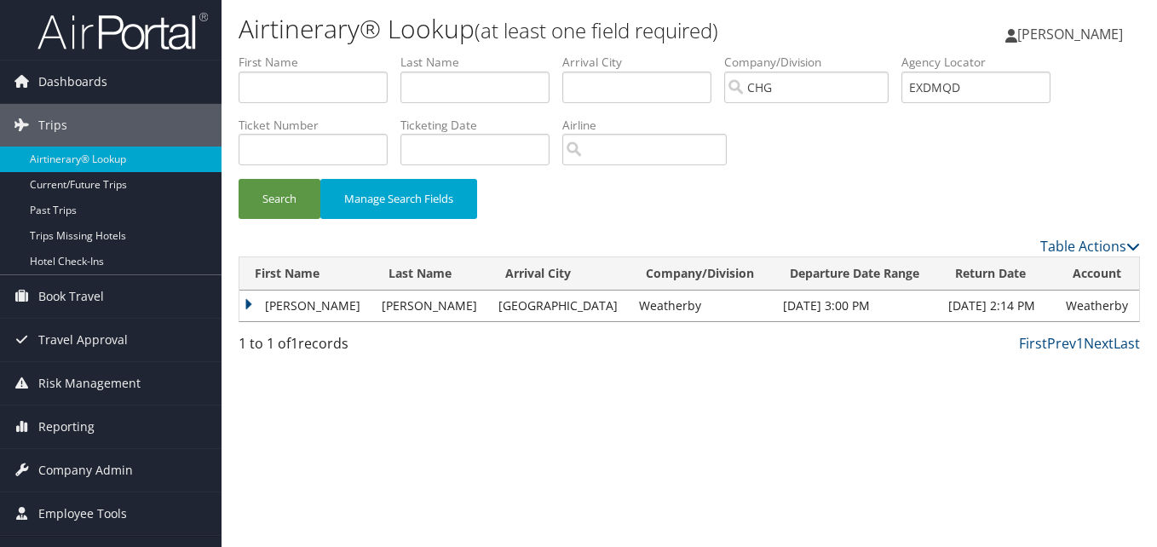
click at [245, 291] on td "Diana" at bounding box center [306, 306] width 134 height 31
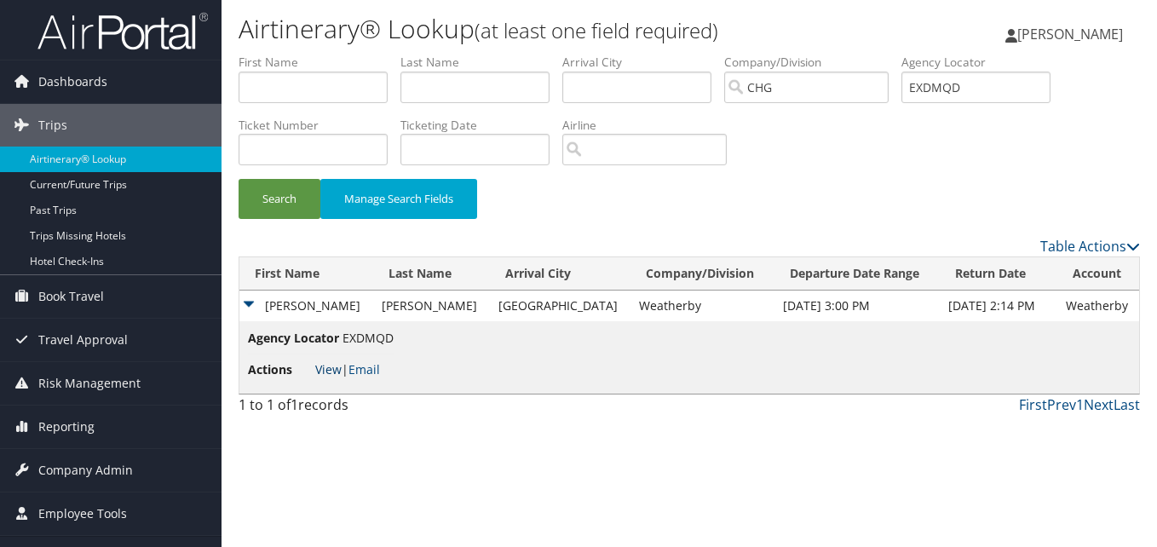
click at [337, 376] on link "View" at bounding box center [328, 369] width 26 height 16
click at [943, 97] on input "EXDMQD" at bounding box center [975, 88] width 149 height 32
paste input "QDVJYW"
type input "QDVJYW"
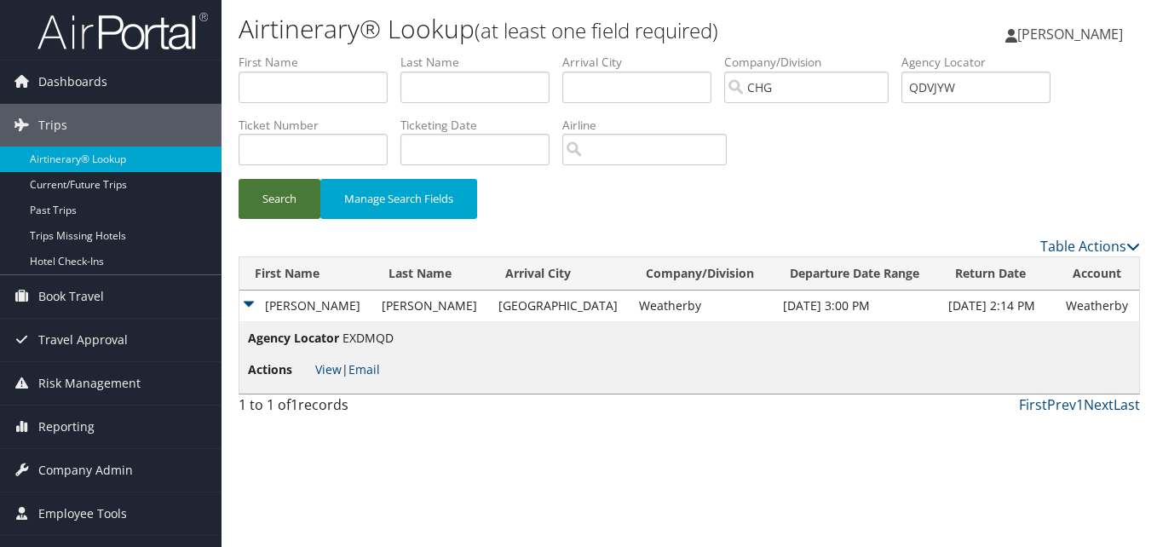
click at [301, 192] on button "Search" at bounding box center [280, 199] width 82 height 40
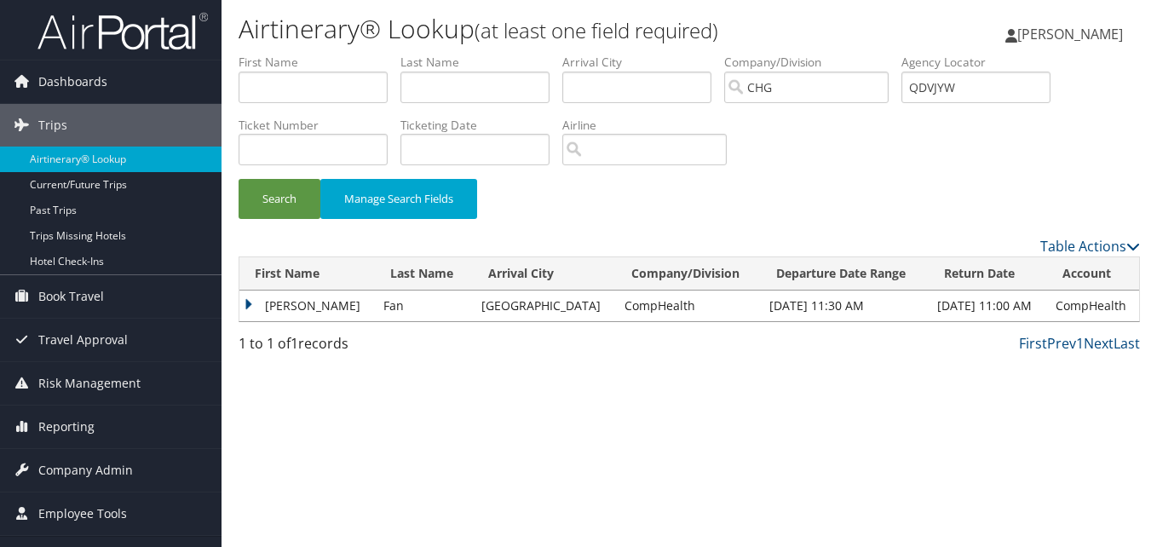
click at [254, 316] on td "Yan" at bounding box center [306, 306] width 135 height 31
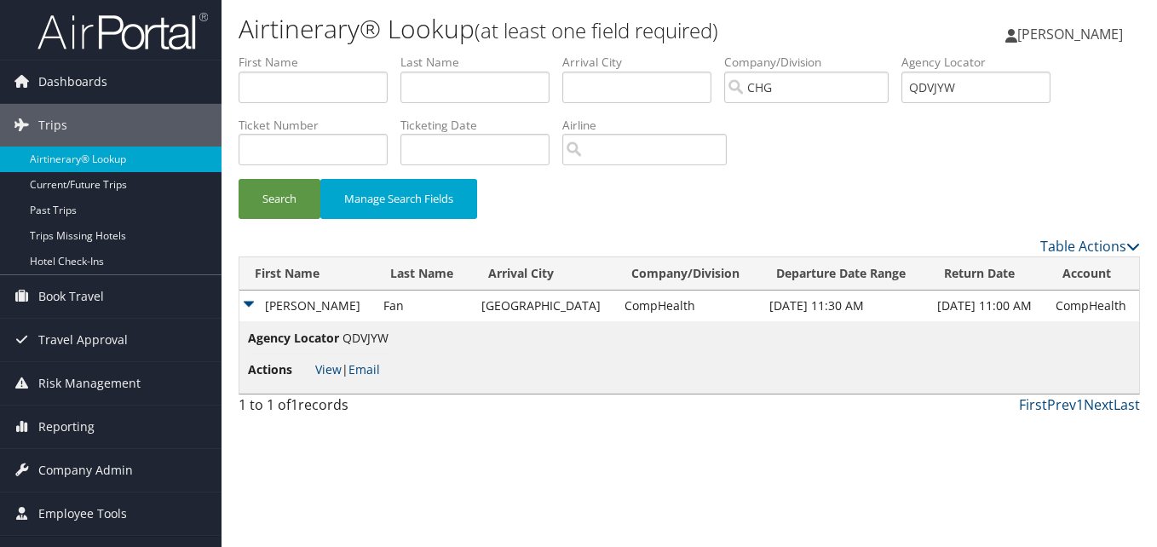
click at [312, 374] on li "Actions View | Email" at bounding box center [318, 369] width 141 height 31
click at [320, 372] on link "View" at bounding box center [328, 369] width 26 height 16
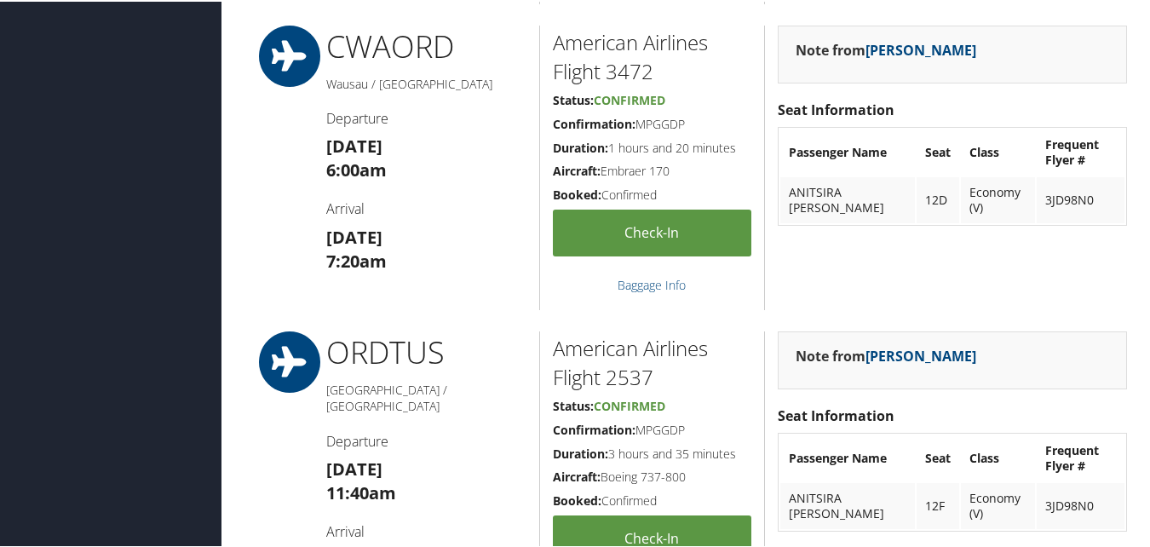
scroll to position [1278, 0]
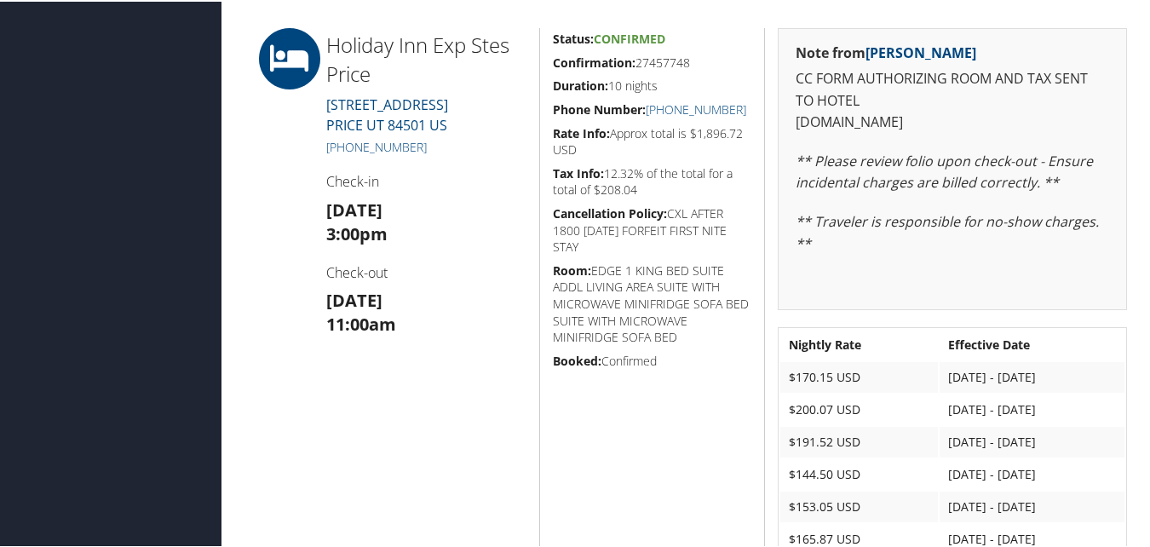
scroll to position [426, 0]
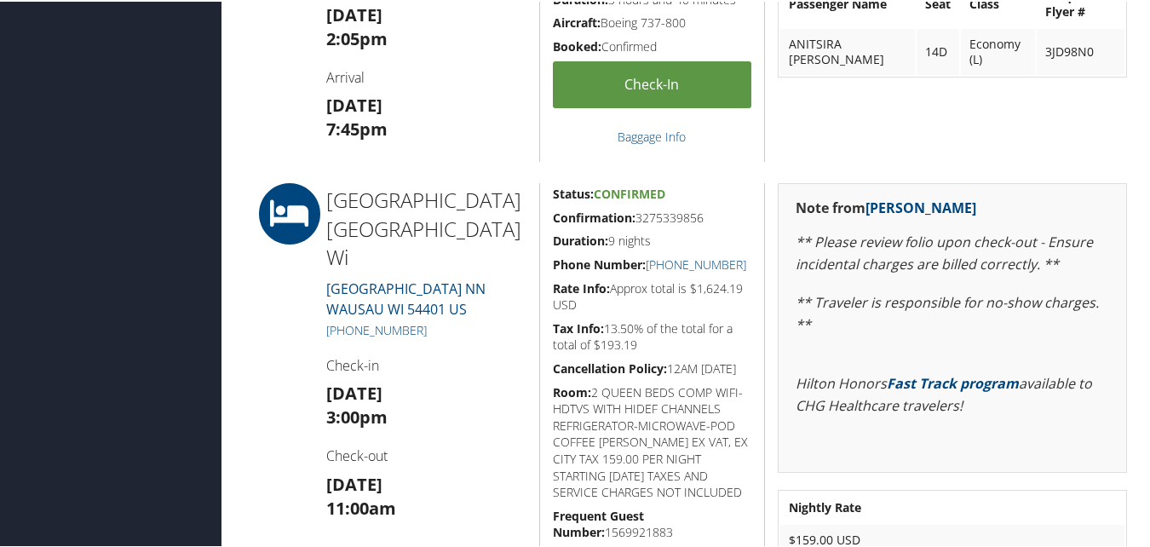
scroll to position [690, 0]
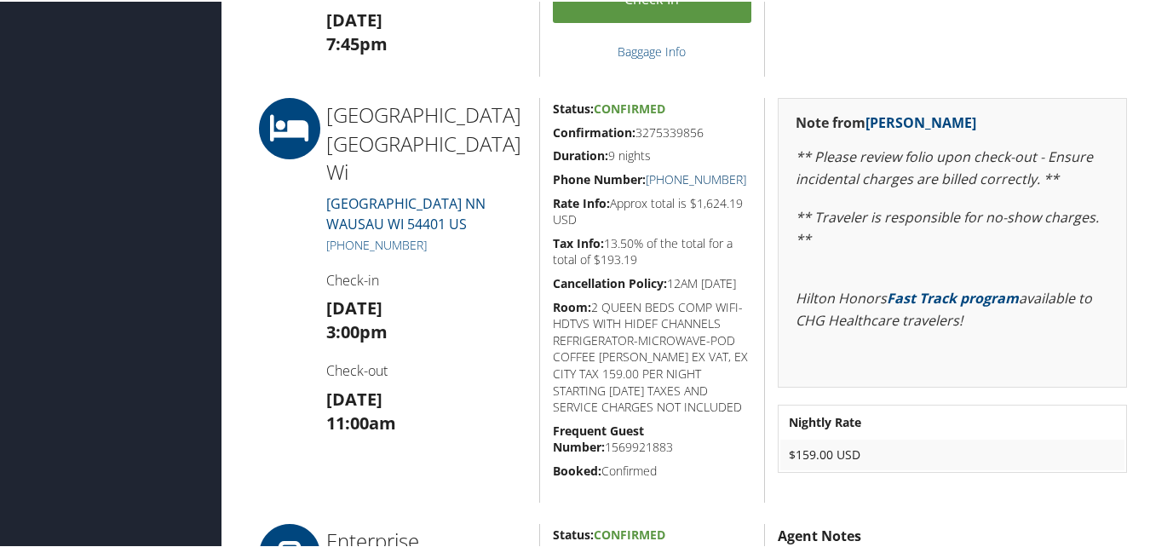
drag, startPoint x: 748, startPoint y: 183, endPoint x: 663, endPoint y: 181, distance: 85.2
click at [663, 181] on div "Status: Confirmed Confirmation: 3275339856 Duration: 9 nights Phone Number: +1 …" at bounding box center [652, 298] width 226 height 405
copy link "(715) 298-5775"
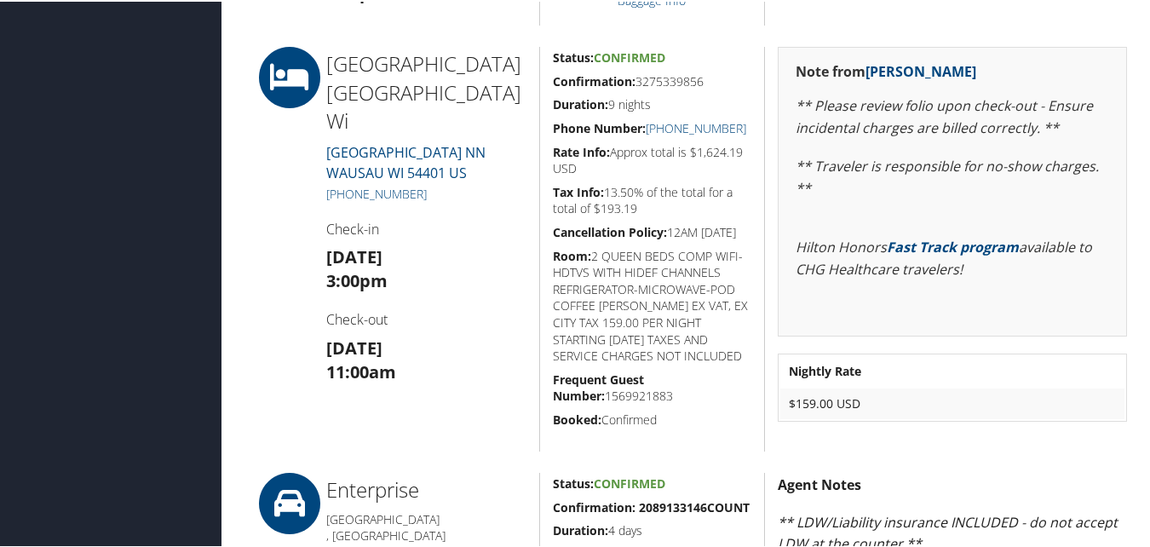
scroll to position [767, 0]
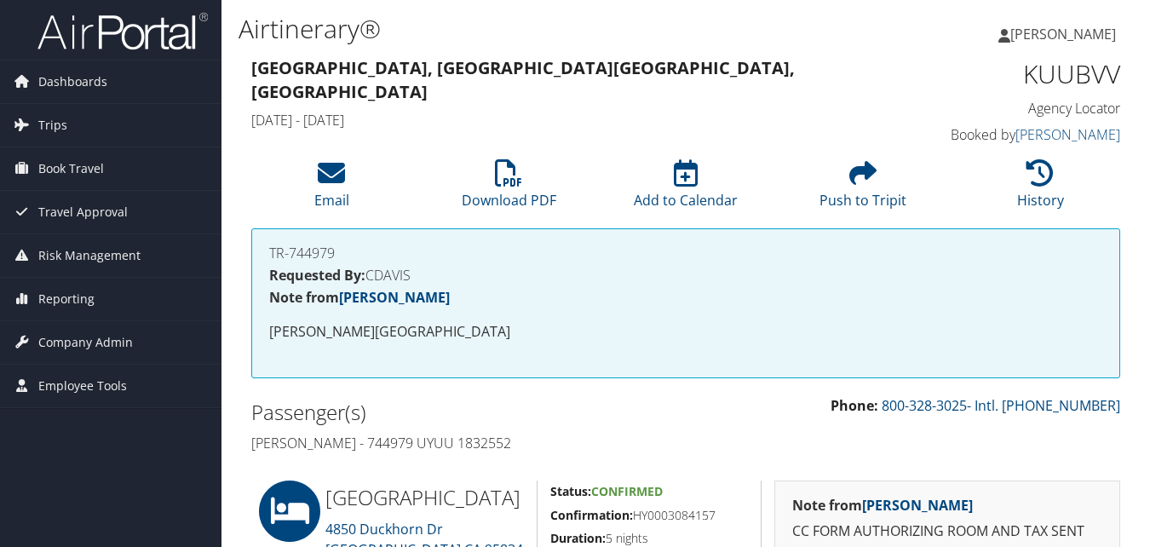
scroll to position [348, 0]
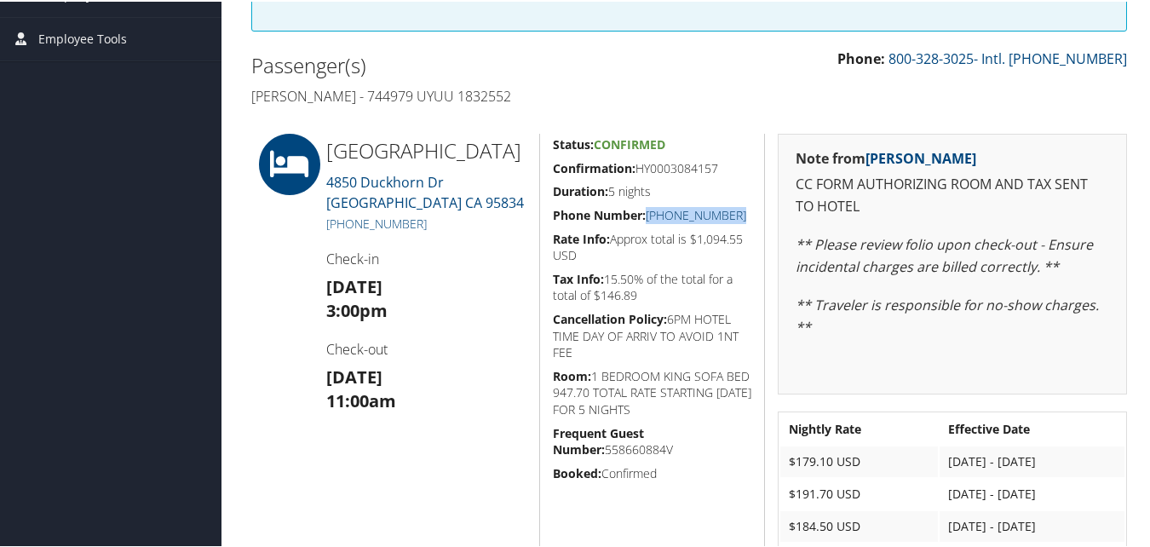
drag, startPoint x: 731, startPoint y: 210, endPoint x: 647, endPoint y: 217, distance: 84.6
click at [647, 217] on h5 "Phone Number: (916) 680-9000" at bounding box center [652, 213] width 199 height 17
copy link "(916) 680-9000"
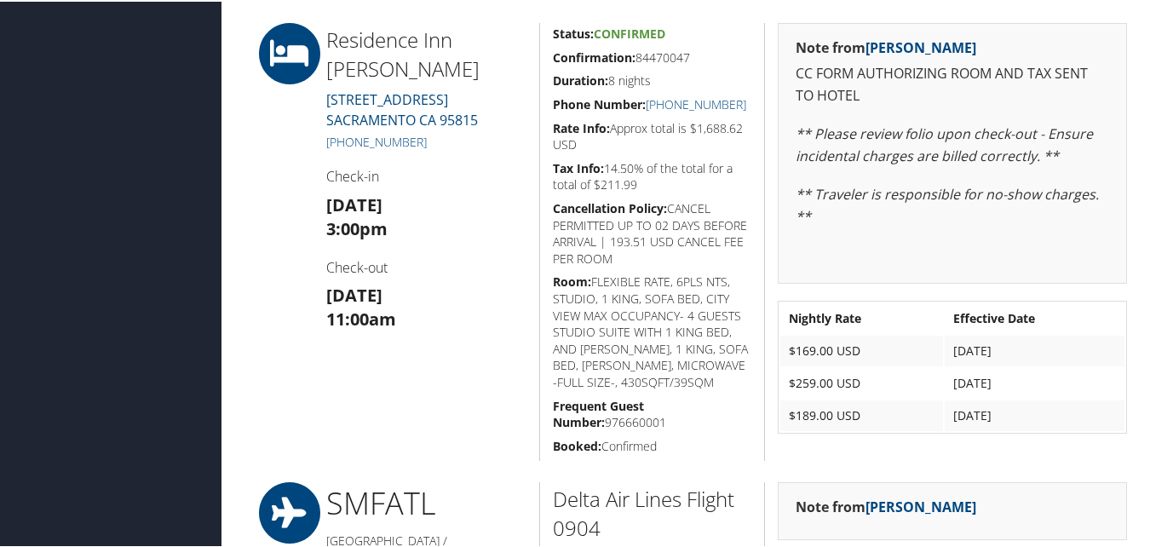
scroll to position [1305, 0]
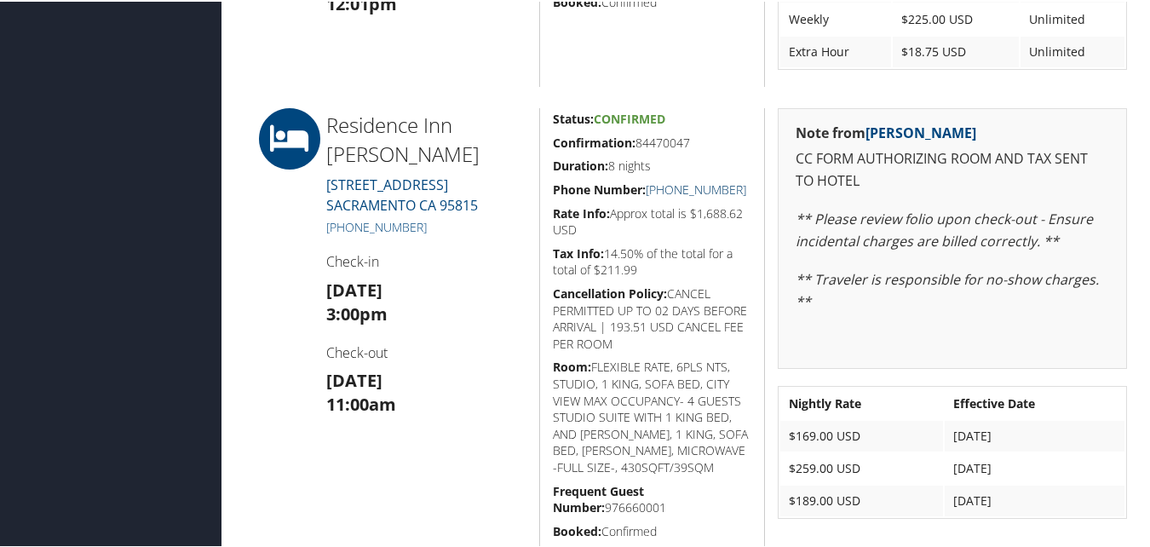
drag, startPoint x: 755, startPoint y: 190, endPoint x: 664, endPoint y: 191, distance: 91.2
click at [664, 191] on div "Status: Confirmed Confirmation: 84470047 Duration: 8 nights Phone Number: [PHON…" at bounding box center [652, 325] width 226 height 438
copy link "[PHONE_NUMBER]"
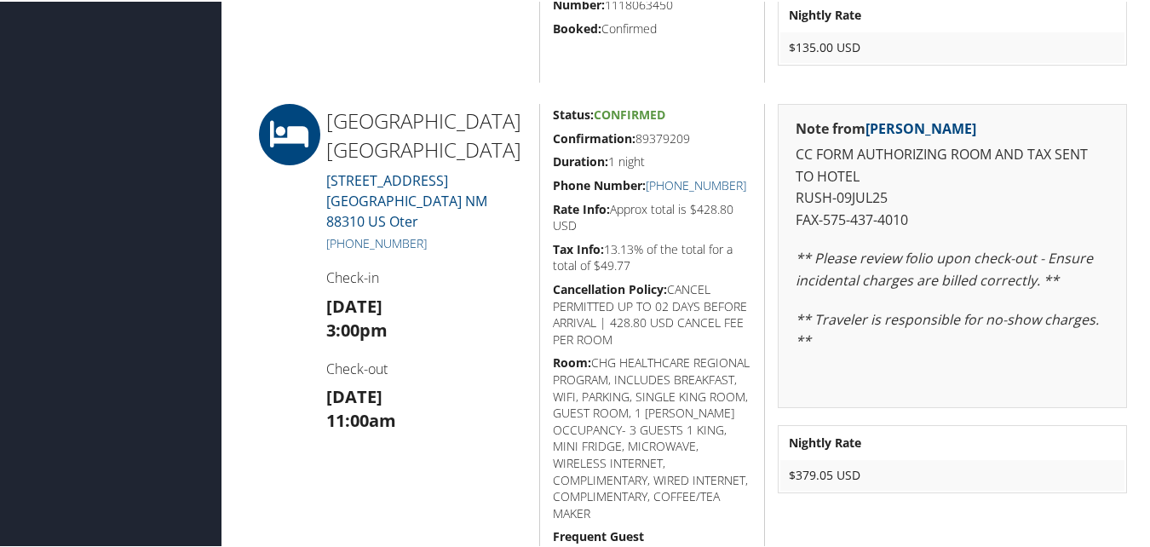
scroll to position [852, 0]
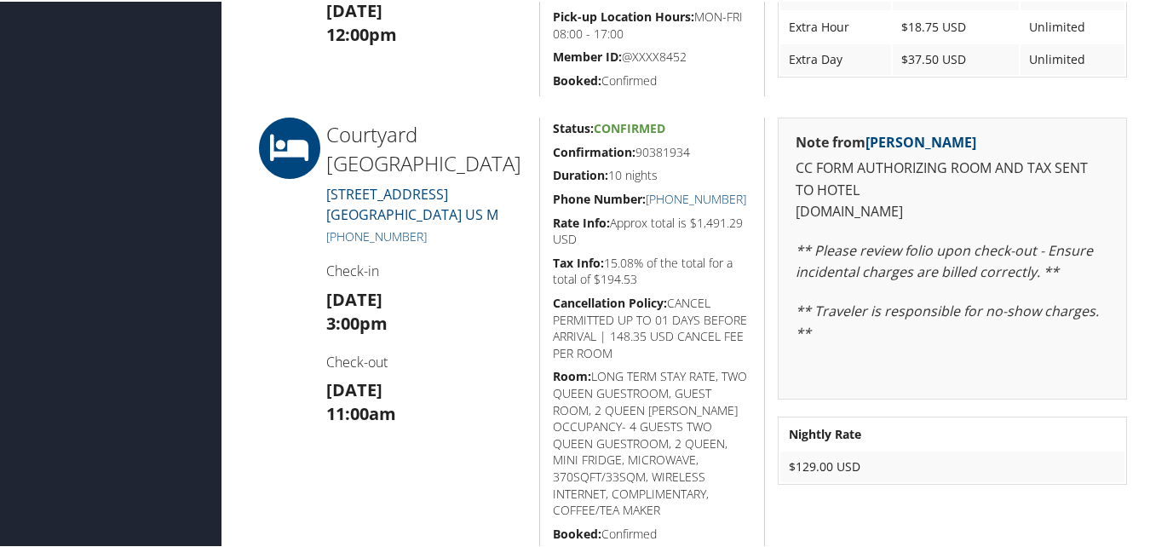
scroll to position [711, 0]
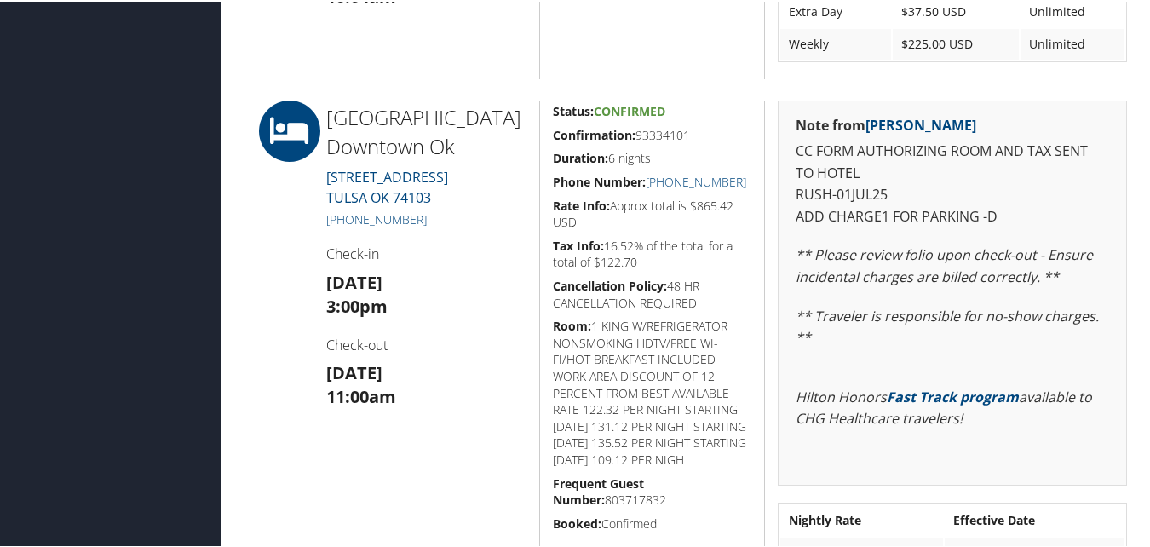
scroll to position [1372, 0]
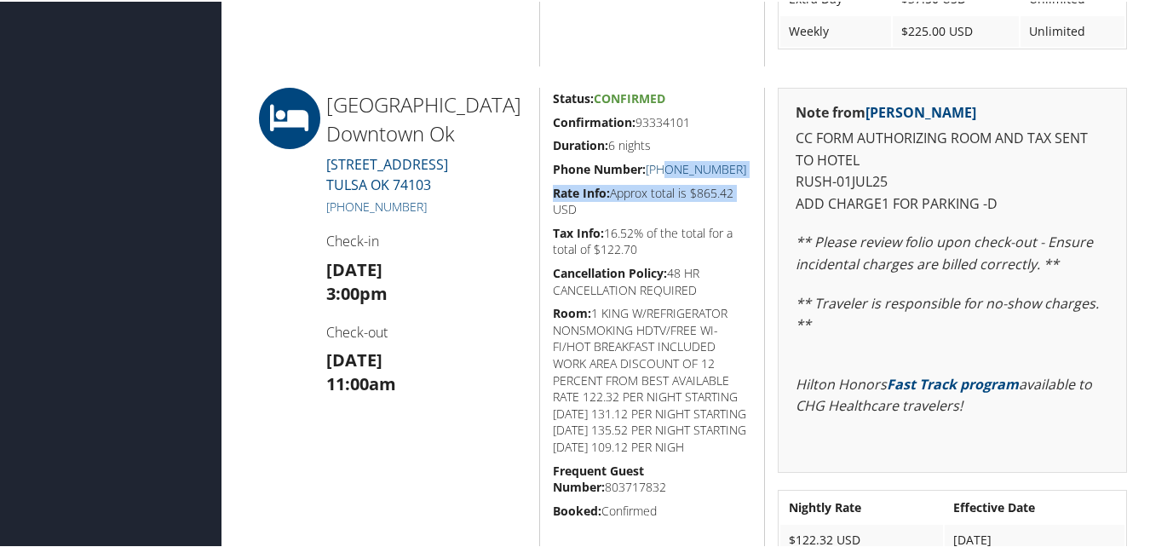
drag, startPoint x: 751, startPoint y: 178, endPoint x: 663, endPoint y: 173, distance: 88.8
click at [663, 173] on div "Status: Confirmed Confirmation: 93334101 Duration: 6 nights Phone Number: +1 (9…" at bounding box center [652, 378] width 226 height 584
drag, startPoint x: 663, startPoint y: 173, endPoint x: 705, endPoint y: 277, distance: 112.3
click at [705, 277] on h5 "Cancellation Policy: 48 HR CANCELLATION REQUIRED" at bounding box center [652, 279] width 199 height 33
drag, startPoint x: 752, startPoint y: 164, endPoint x: 664, endPoint y: 167, distance: 88.7
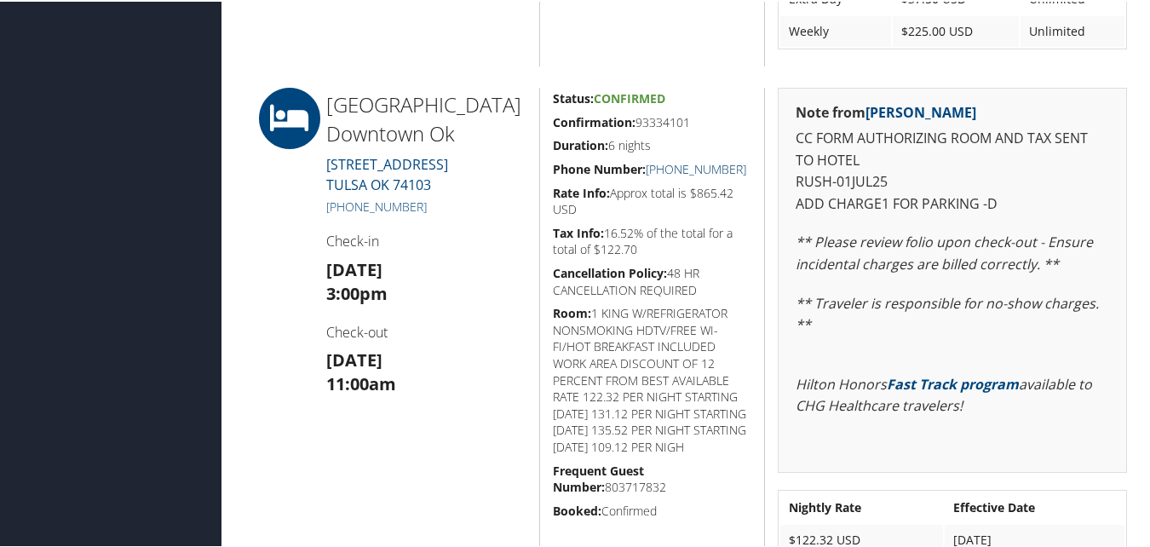
click at [664, 167] on div "Status: Confirmed Confirmation: 93334101 Duration: 6 nights Phone Number: +1 (9…" at bounding box center [652, 378] width 226 height 584
copy link "(918) 949-6900"
click at [687, 237] on h5 "Tax Info: 16.52% of the total for a total of $122.70" at bounding box center [652, 239] width 199 height 33
drag, startPoint x: 639, startPoint y: 122, endPoint x: 688, endPoint y: 122, distance: 49.4
click at [688, 122] on h5 "Confirmation: 93334101" at bounding box center [652, 120] width 199 height 17
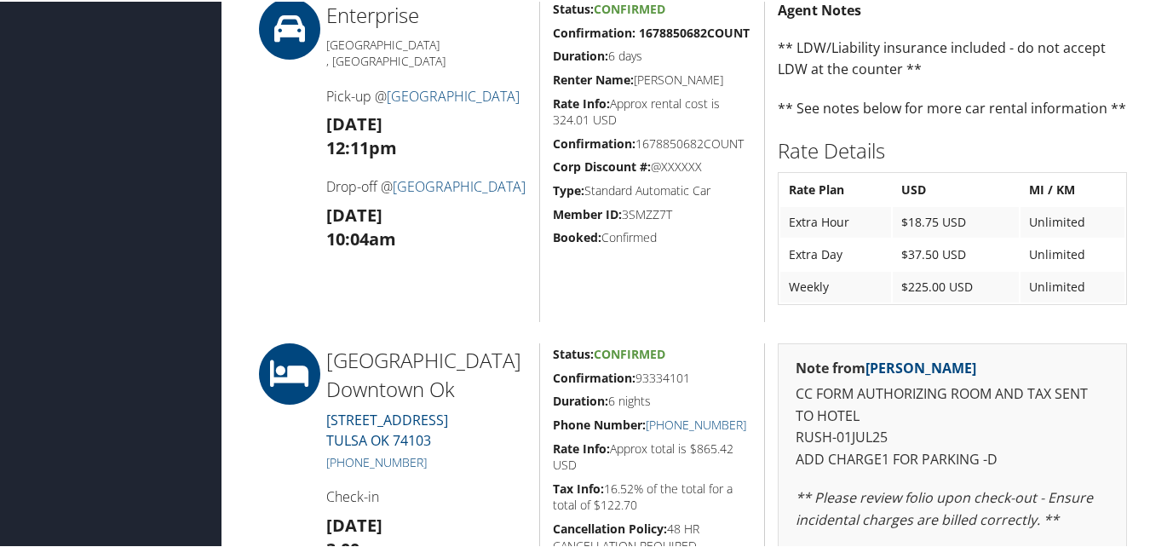
scroll to position [1201, 0]
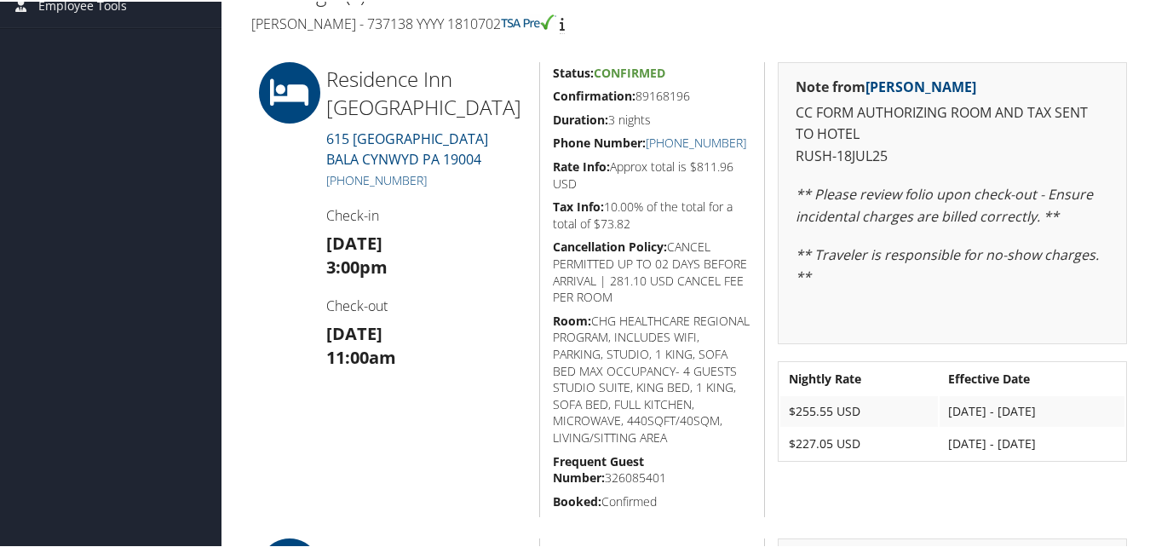
scroll to position [341, 0]
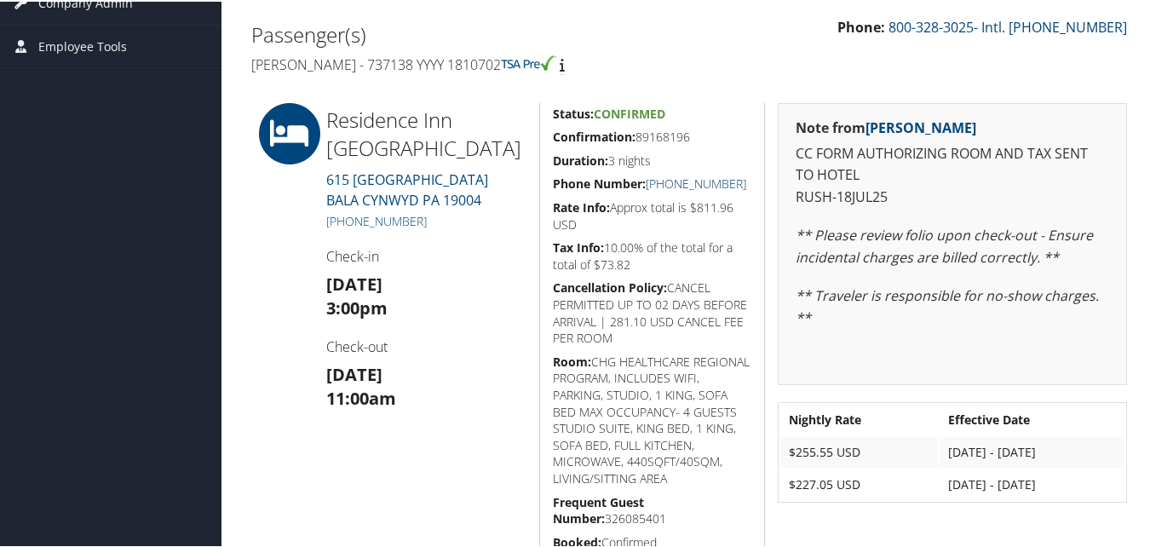
drag, startPoint x: 747, startPoint y: 187, endPoint x: 665, endPoint y: 186, distance: 82.6
click at [665, 186] on h5 "Phone Number: [PHONE_NUMBER]" at bounding box center [652, 182] width 199 height 17
copy link "[PHONE_NUMBER]"
drag, startPoint x: 702, startPoint y: 129, endPoint x: 636, endPoint y: 139, distance: 66.3
click at [636, 139] on h5 "Confirmation: 89168196" at bounding box center [652, 135] width 199 height 17
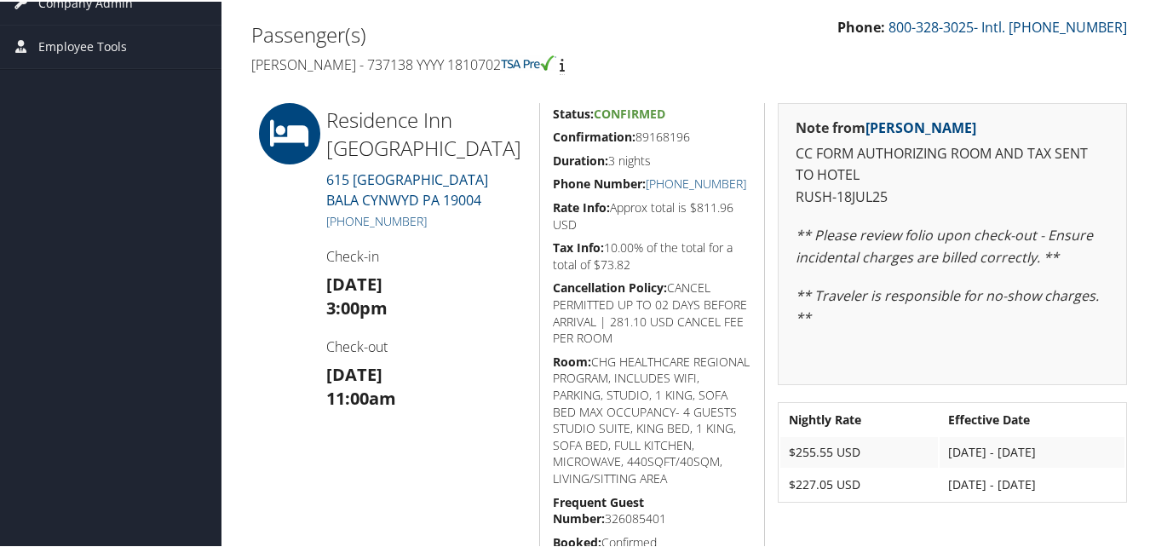
copy h5 "89168196"
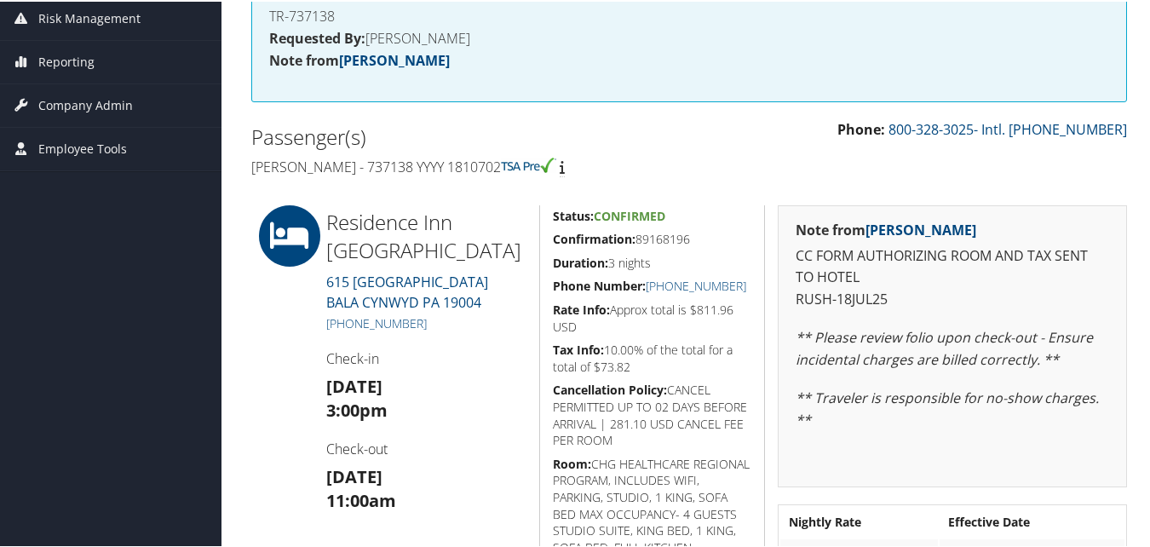
scroll to position [256, 0]
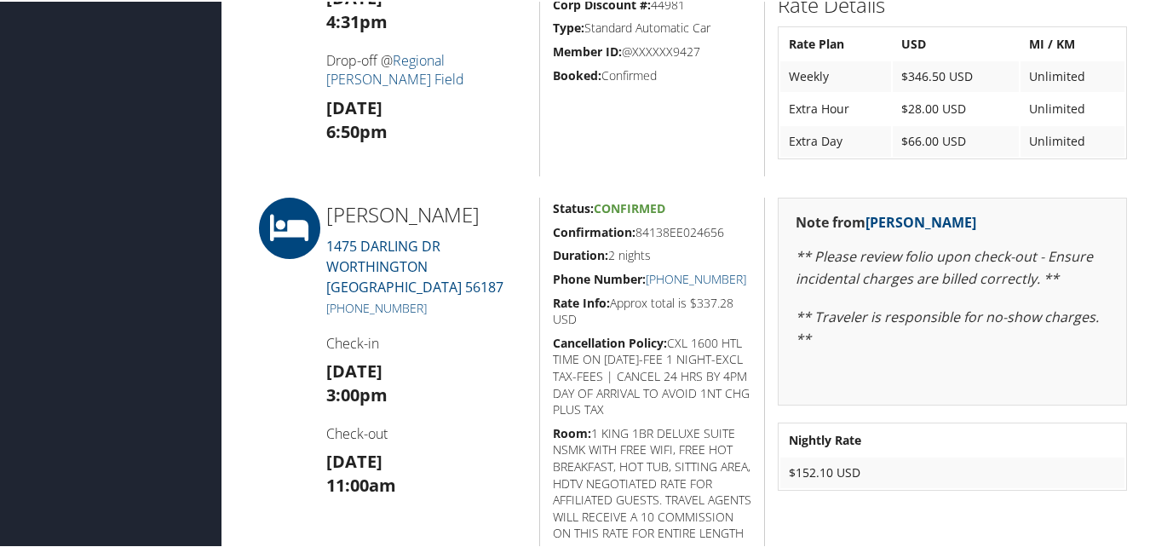
scroll to position [1542, 0]
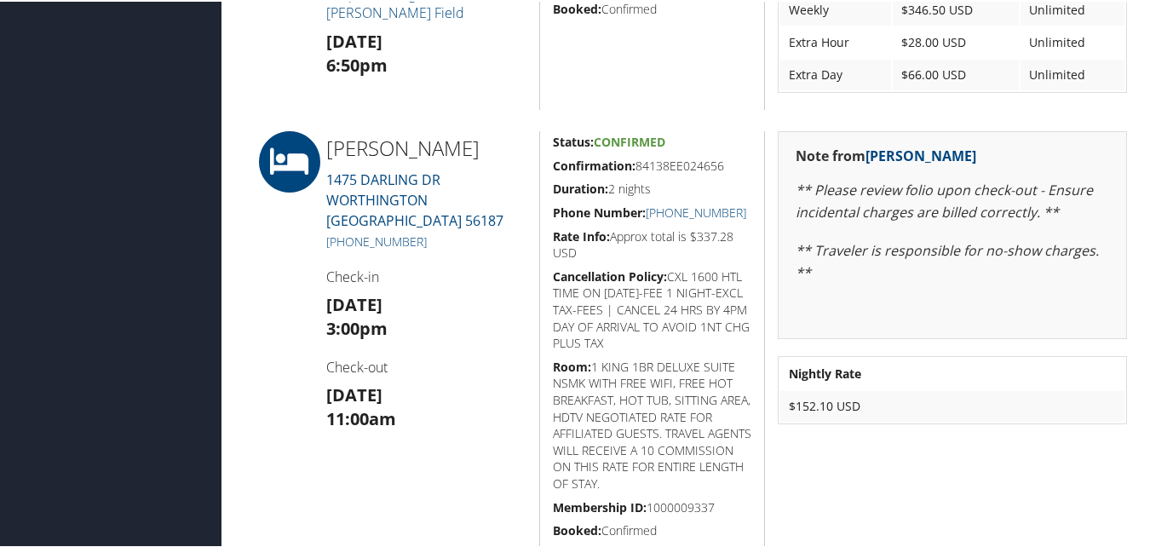
drag, startPoint x: 726, startPoint y: 171, endPoint x: 550, endPoint y: 170, distance: 176.4
click at [553, 170] on h5 "Confirmation: 84138EE024656" at bounding box center [652, 164] width 199 height 17
copy h5 "Confirmation: 84138EE024656"
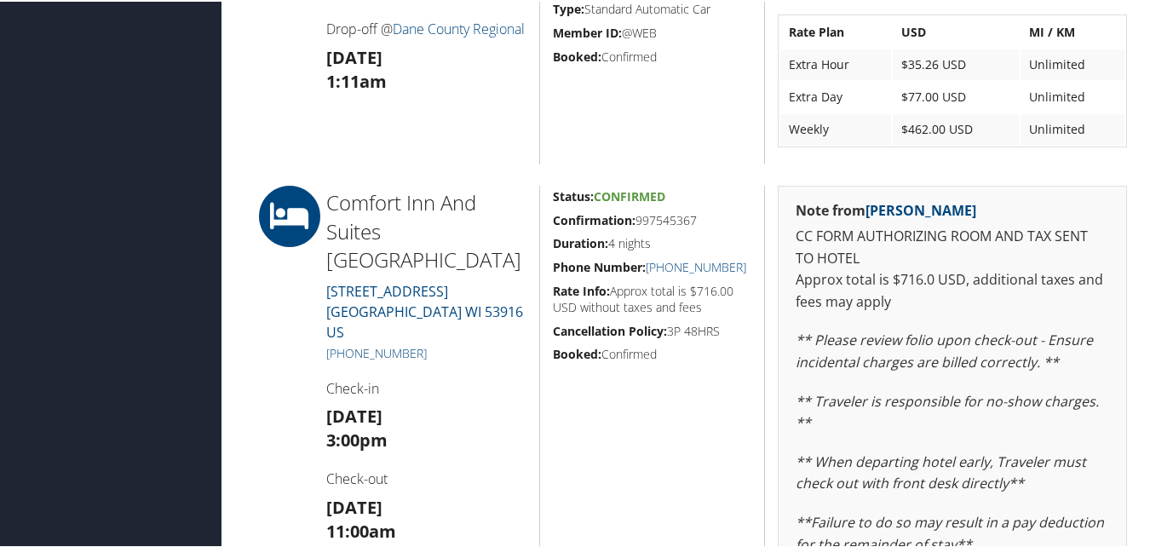
scroll to position [1278, 0]
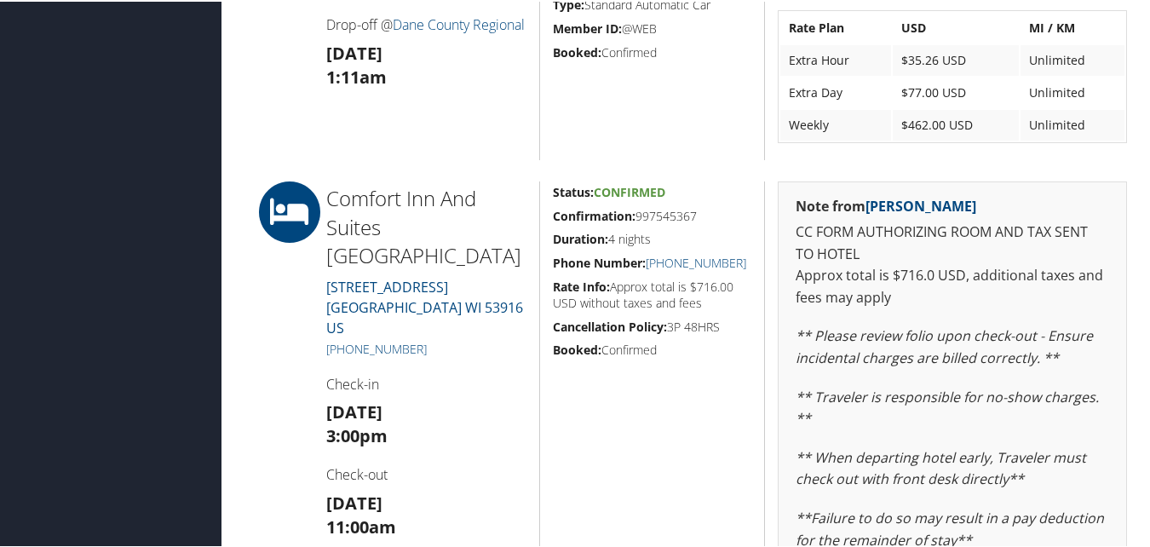
drag, startPoint x: 706, startPoint y: 214, endPoint x: 550, endPoint y: 216, distance: 155.9
click at [553, 216] on h5 "Confirmation: 997545367" at bounding box center [652, 214] width 199 height 17
copy h5 "Confirmation: 997545367"
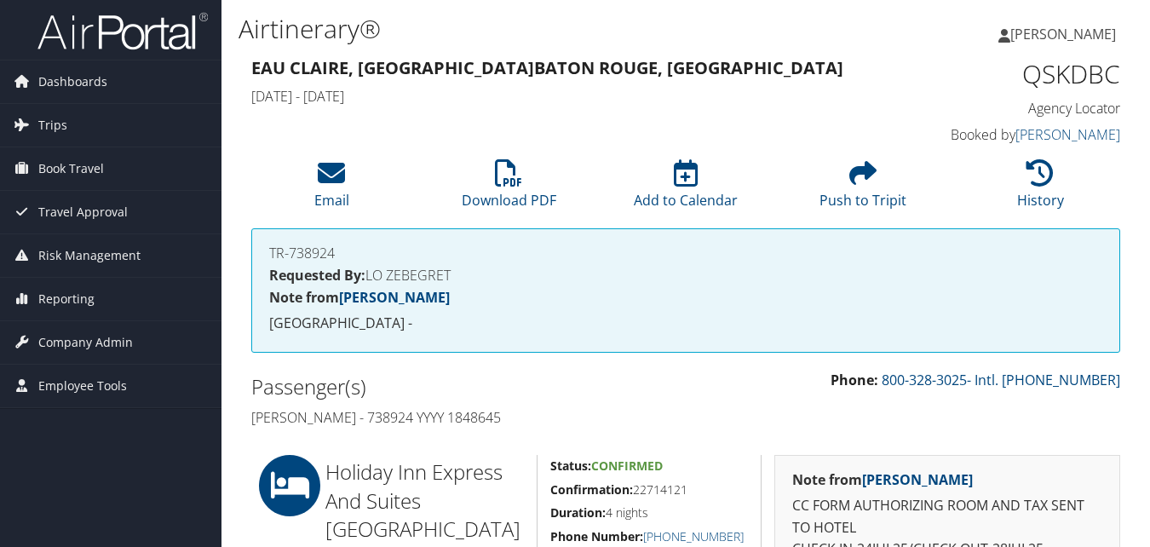
scroll to position [256, 0]
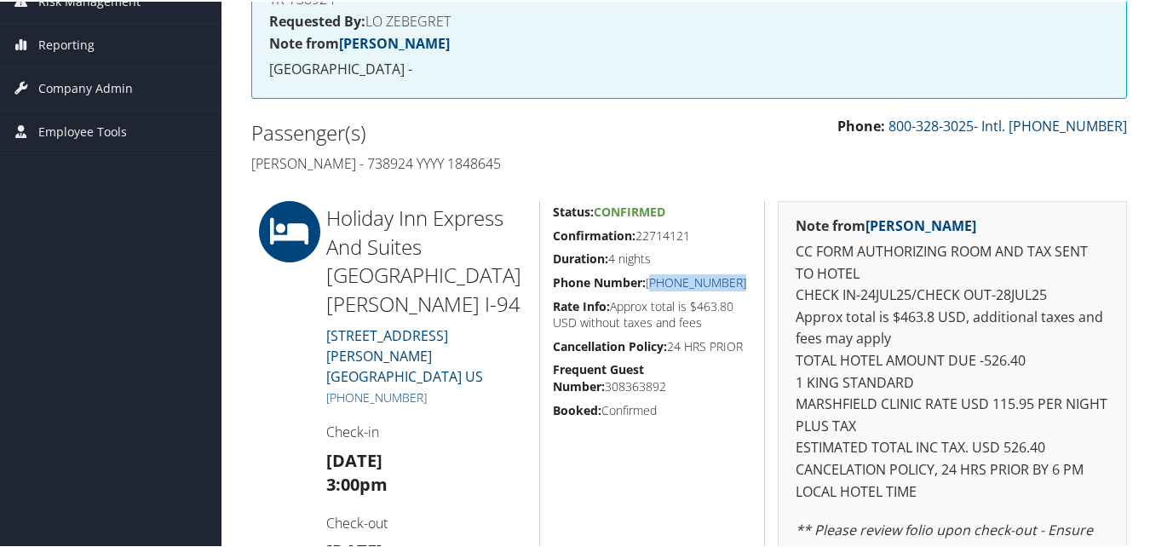
drag, startPoint x: 742, startPoint y: 301, endPoint x: 649, endPoint y: 294, distance: 93.1
click at [649, 290] on h5 "Phone Number: [PHONE_NUMBER]" at bounding box center [652, 281] width 199 height 17
drag, startPoint x: 649, startPoint y: 294, endPoint x: 697, endPoint y: 324, distance: 56.3
click at [697, 324] on h5 "Rate Info: Approx total is $463.80 USD without taxes and fees" at bounding box center [652, 312] width 199 height 33
drag, startPoint x: 733, startPoint y: 307, endPoint x: 690, endPoint y: 306, distance: 42.6
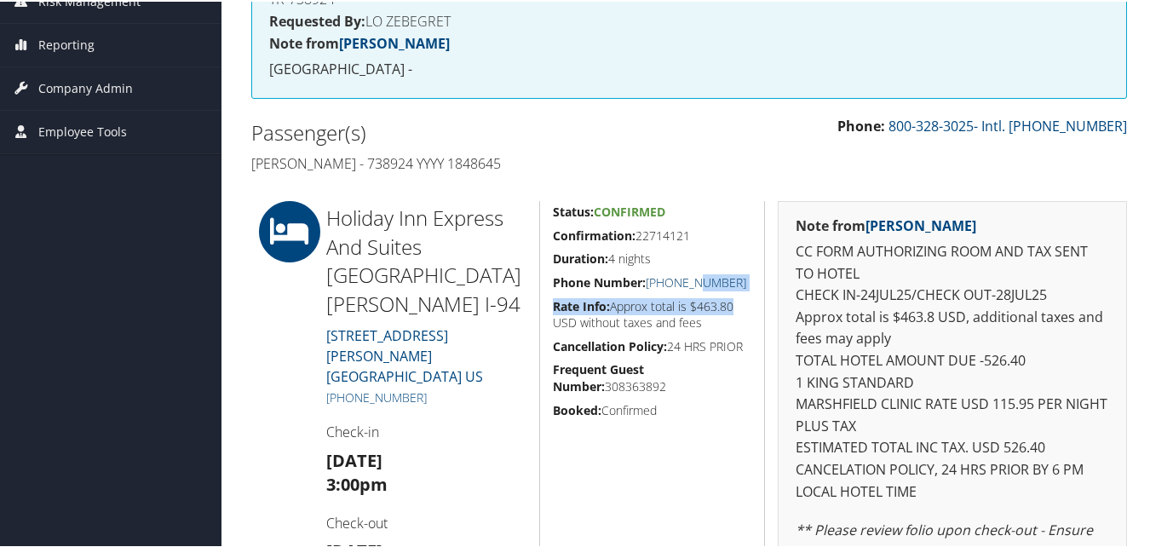
click at [690, 306] on div "Status: Confirmed Confirmation: 22714121 Duration: 4 nights Phone Number: (715)…" at bounding box center [652, 550] width 226 height 702
drag, startPoint x: 690, startPoint y: 306, endPoint x: 751, endPoint y: 315, distance: 62.1
click at [751, 315] on div "Status: Confirmed Confirmation: 22714121 Duration: 4 nights Phone Number: (715)…" at bounding box center [652, 550] width 226 height 702
drag, startPoint x: 722, startPoint y: 303, endPoint x: 647, endPoint y: 306, distance: 75.0
click at [647, 290] on h5 "Phone Number: (715) 839-7852" at bounding box center [652, 281] width 199 height 17
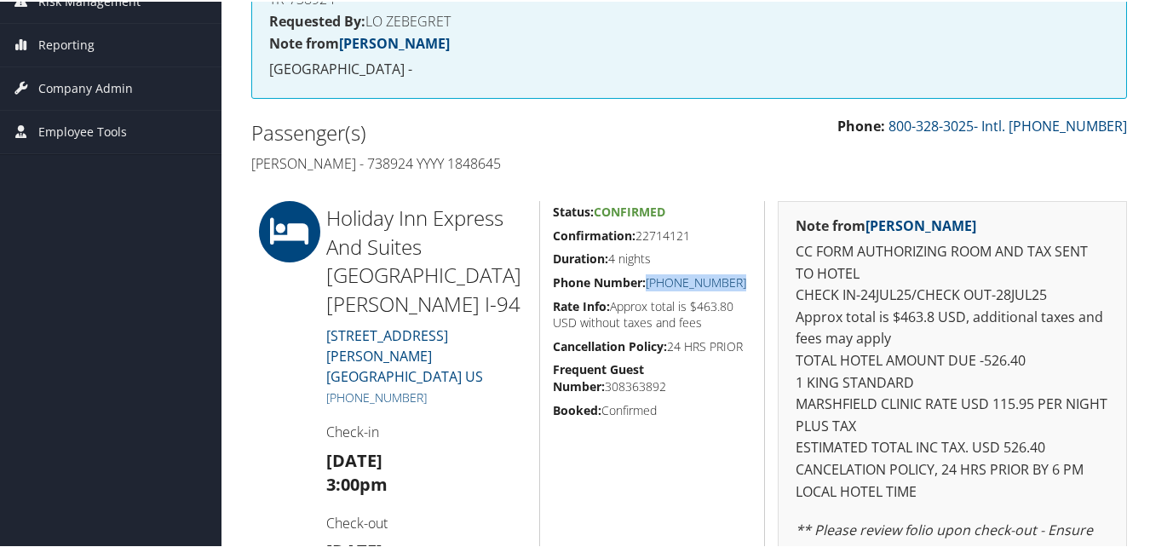
copy link "(715) 839-7852"
drag, startPoint x: 698, startPoint y: 251, endPoint x: 553, endPoint y: 256, distance: 144.9
click at [553, 243] on h5 "Confirmation: 22714121" at bounding box center [652, 234] width 199 height 17
copy h5 "Confirmation: 22714121"
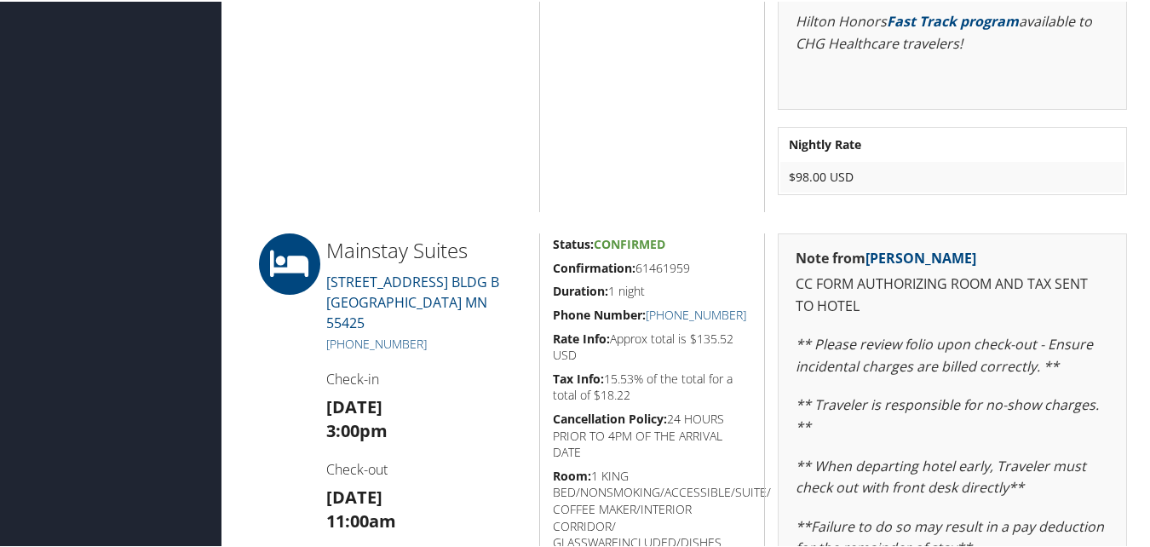
scroll to position [1278, 0]
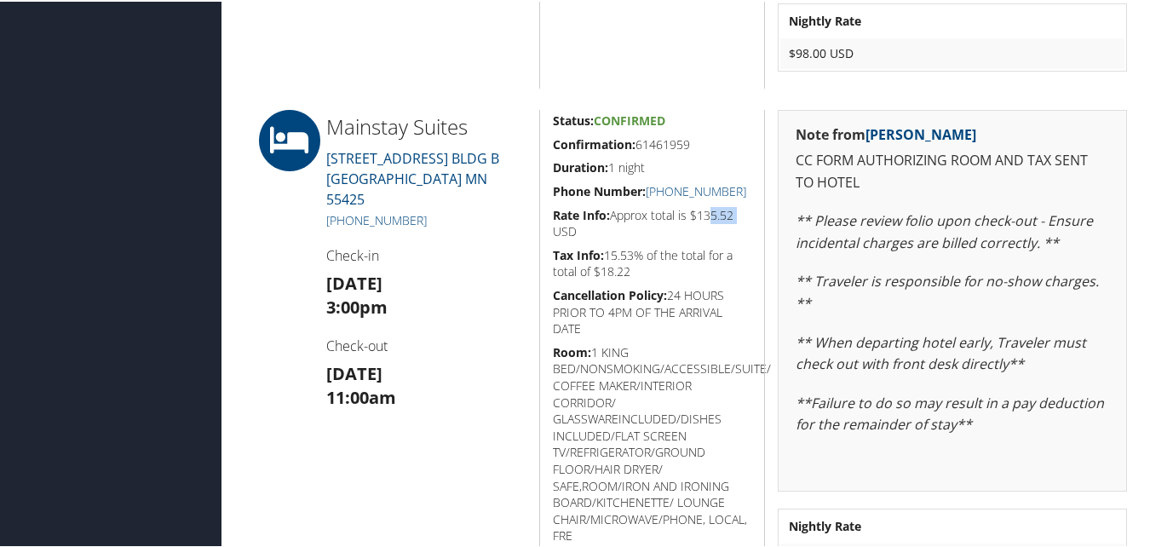
drag, startPoint x: 758, startPoint y: 199, endPoint x: 705, endPoint y: 202, distance: 52.9
click at [705, 202] on div "Status: Confirmed Confirmation: 61461959 Duration: 1 night Phone Number: [PHONE…" at bounding box center [652, 360] width 226 height 505
drag, startPoint x: 705, startPoint y: 202, endPoint x: 743, endPoint y: 226, distance: 44.4
click at [743, 226] on h5 "Rate Info: Approx total is $135.52 USD" at bounding box center [652, 221] width 199 height 33
drag, startPoint x: 751, startPoint y: 187, endPoint x: 664, endPoint y: 196, distance: 87.3
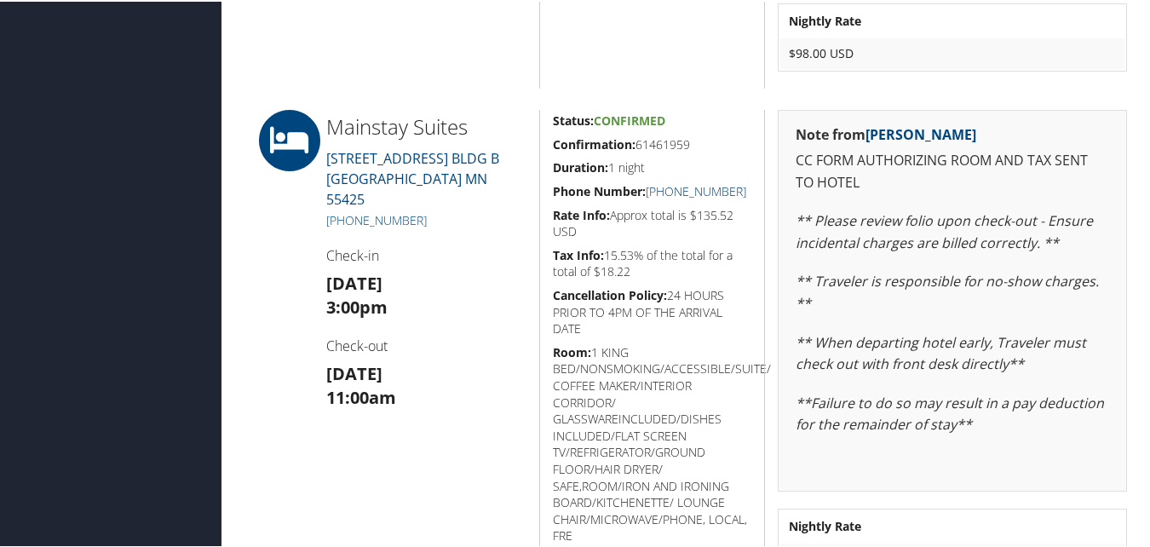
click at [664, 196] on div "Status: Confirmed Confirmation: 61461959 Duration: 1 night Phone Number: [PHONE…" at bounding box center [652, 360] width 226 height 505
copy link "[PHONE_NUMBER]"
click at [422, 210] on link "[PHONE_NUMBER]" at bounding box center [376, 218] width 101 height 16
click at [677, 197] on link "[PHONE_NUMBER]" at bounding box center [696, 189] width 101 height 16
click at [723, 342] on h5 "Room: 1 KING BED/NONSMOKING/ACCESSIBLE/SUITE/ COFFEE MAKER/INTERIOR CORRIDOR/ G…" at bounding box center [652, 442] width 199 height 200
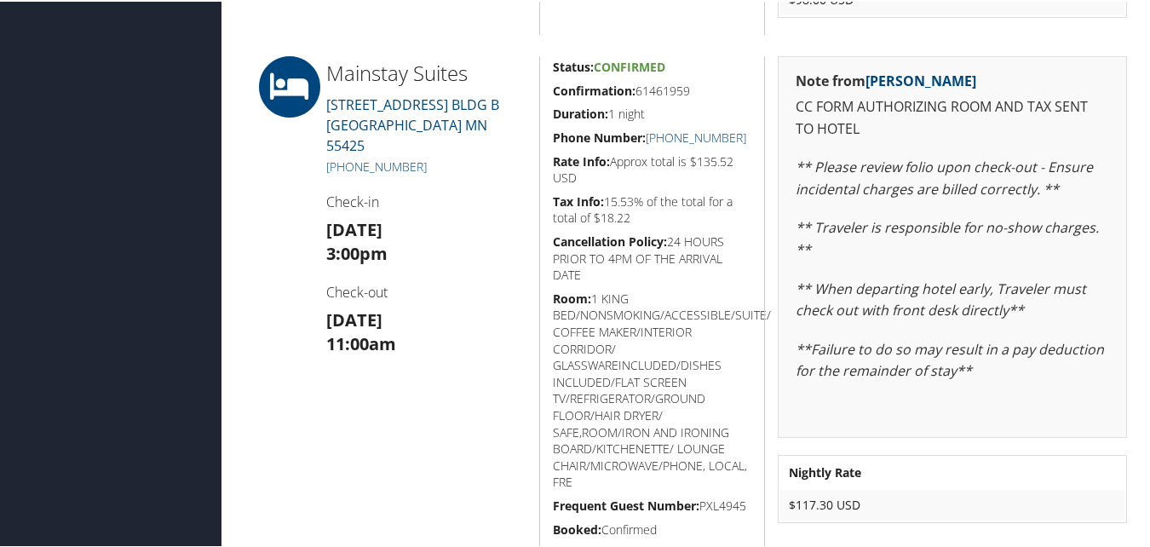
scroll to position [1363, 0]
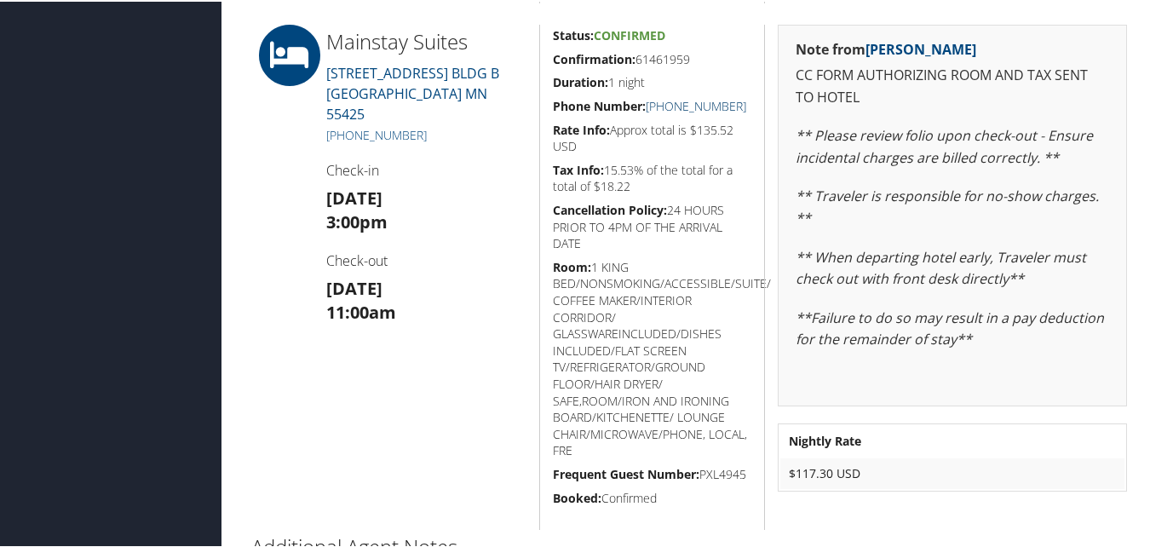
drag, startPoint x: 750, startPoint y: 102, endPoint x: 662, endPoint y: 104, distance: 87.8
click at [662, 104] on div "Status: Confirmed Confirmation: 61461959 Duration: 1 night Phone Number: +1 (95…" at bounding box center [652, 275] width 226 height 505
copy link "(952) 698-4185"
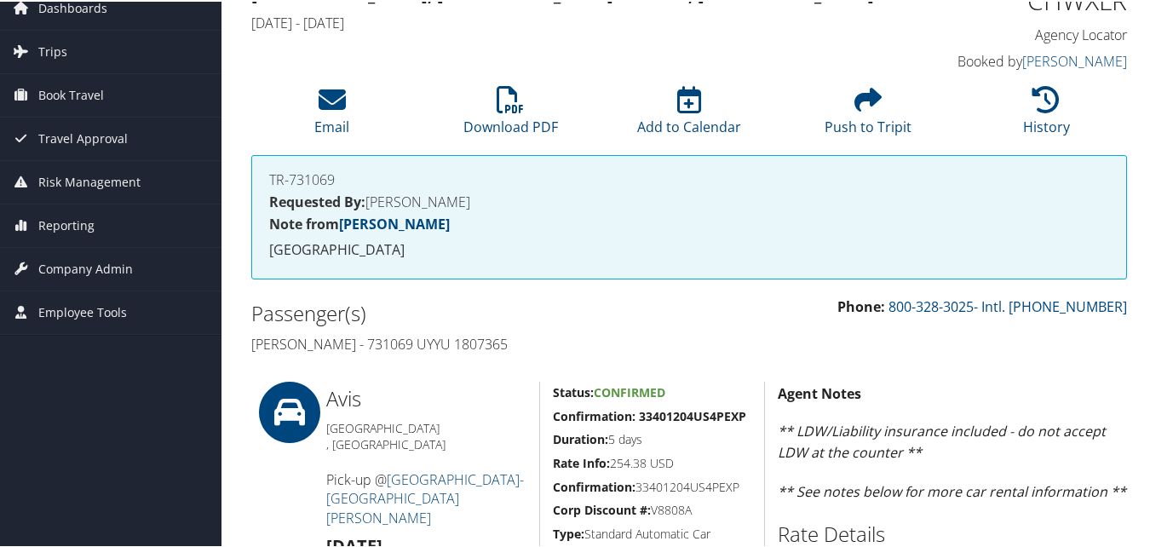
scroll to position [0, 0]
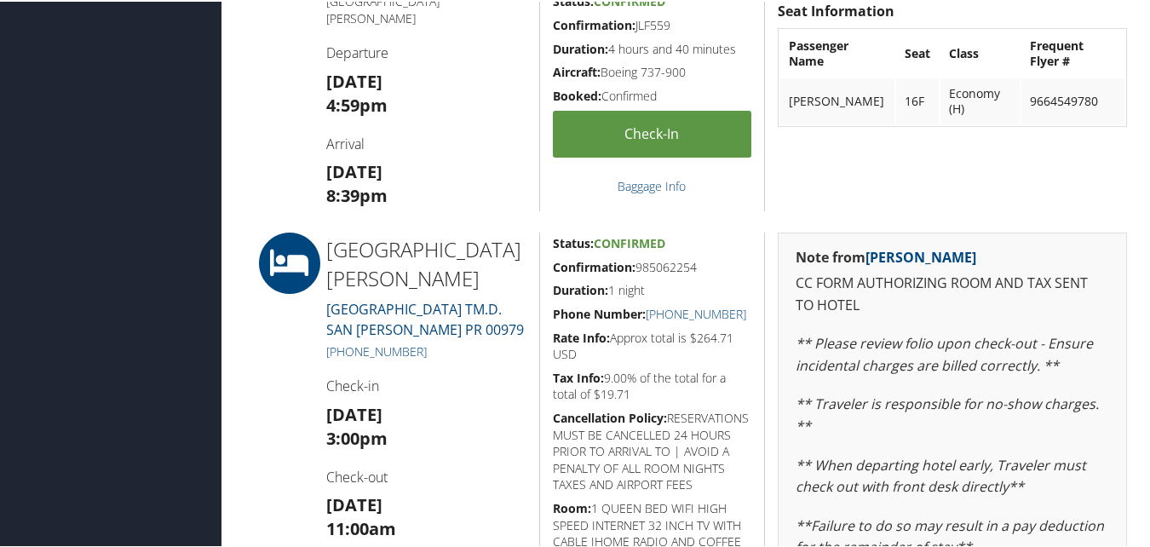
scroll to position [4004, 0]
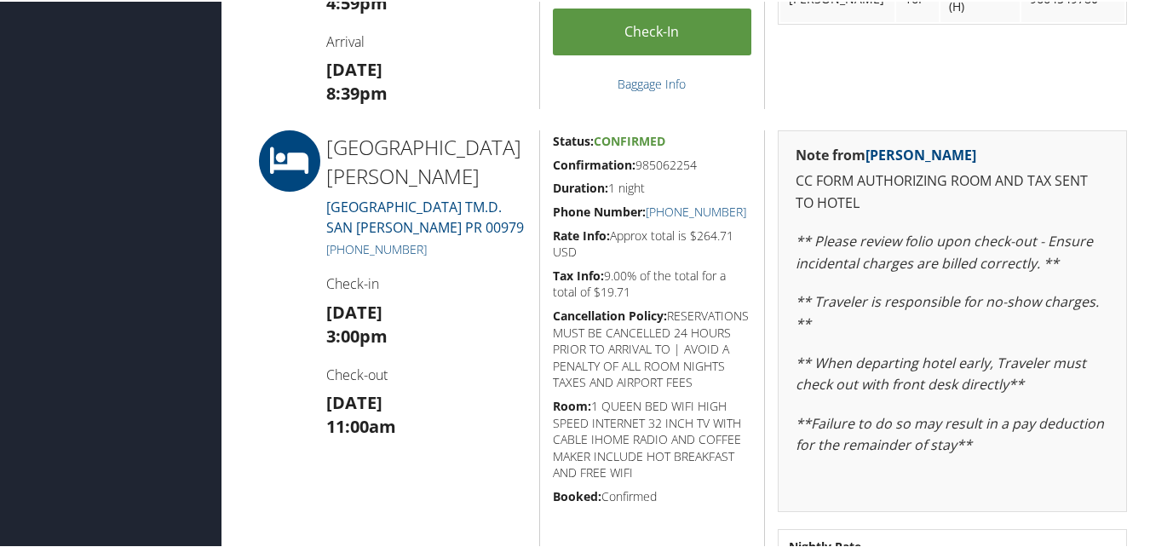
drag, startPoint x: 700, startPoint y: 160, endPoint x: 550, endPoint y: 162, distance: 150.0
click at [553, 162] on h5 "Confirmation: 985062254" at bounding box center [652, 163] width 199 height 17
copy h5 "Confirmation: 985062254"
drag, startPoint x: 739, startPoint y: 216, endPoint x: 647, endPoint y: 213, distance: 92.0
click at [647, 213] on h5 "Phone Number: [PHONE_NUMBER]" at bounding box center [652, 210] width 199 height 17
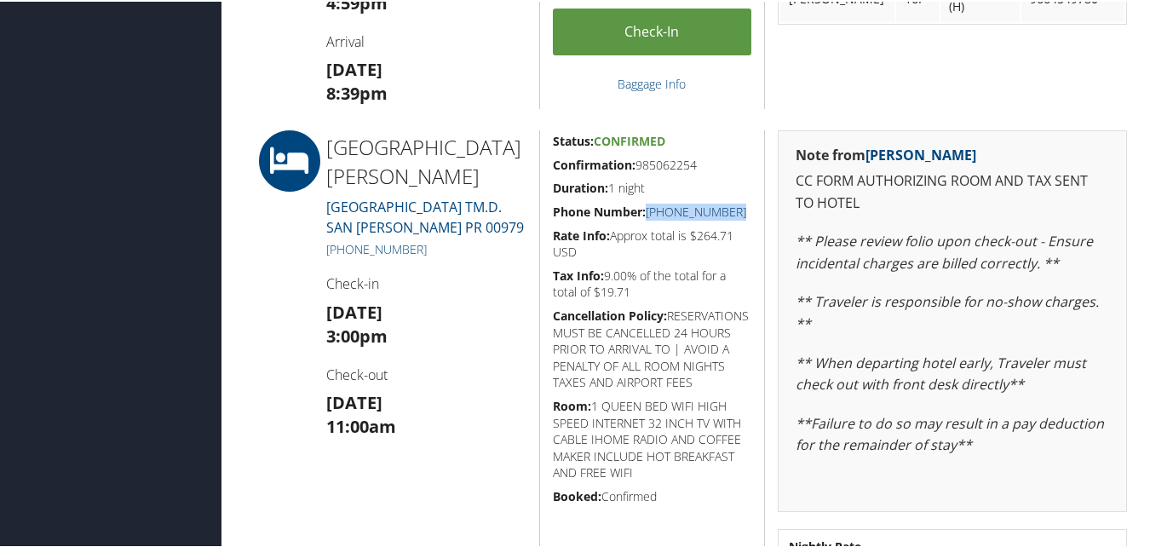
copy link "[PHONE_NUMBER]"
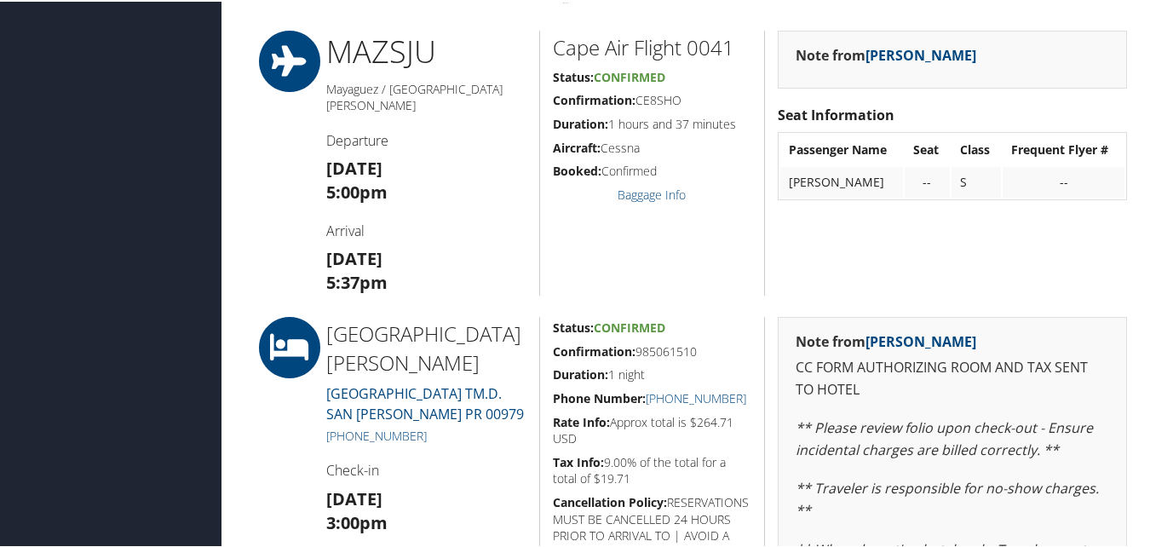
scroll to position [0, 0]
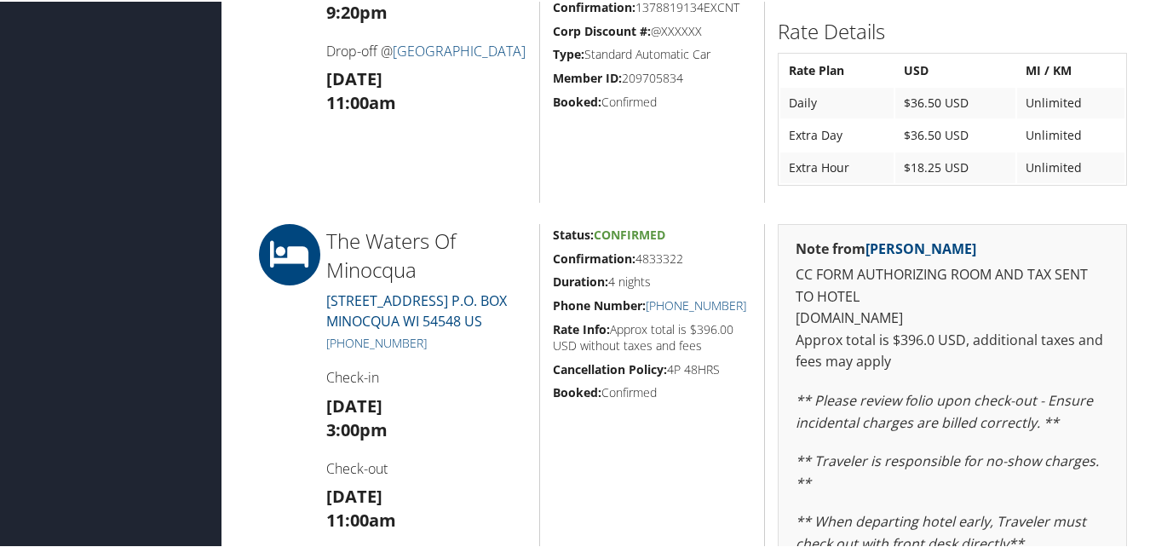
scroll to position [1201, 0]
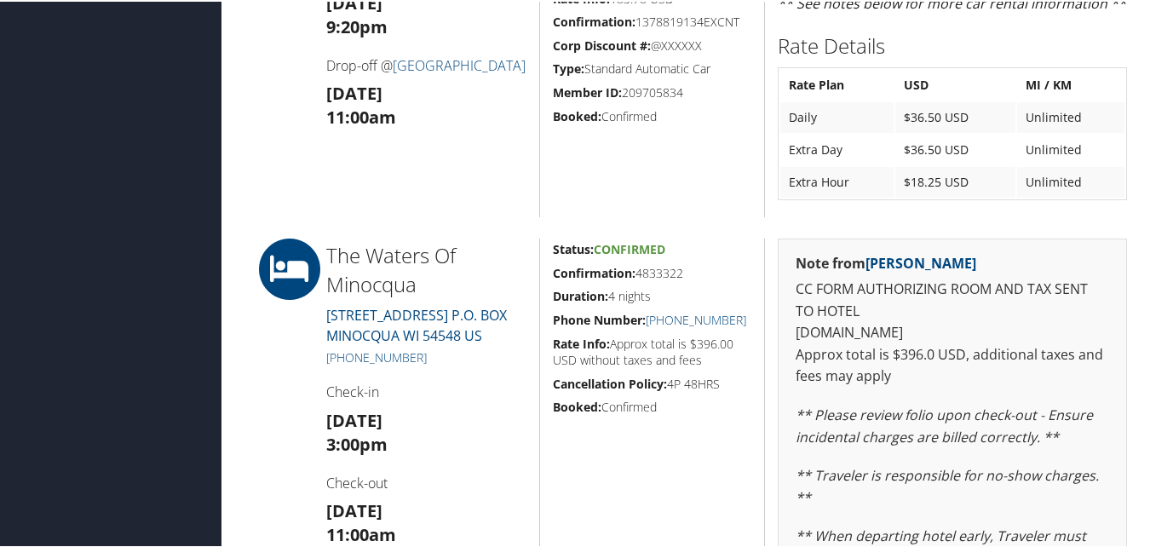
drag, startPoint x: 695, startPoint y: 273, endPoint x: 554, endPoint y: 273, distance: 141.4
click at [554, 273] on h5 "Confirmation: 4833322" at bounding box center [652, 271] width 199 height 17
copy h5 "Confirmation: 4833322"
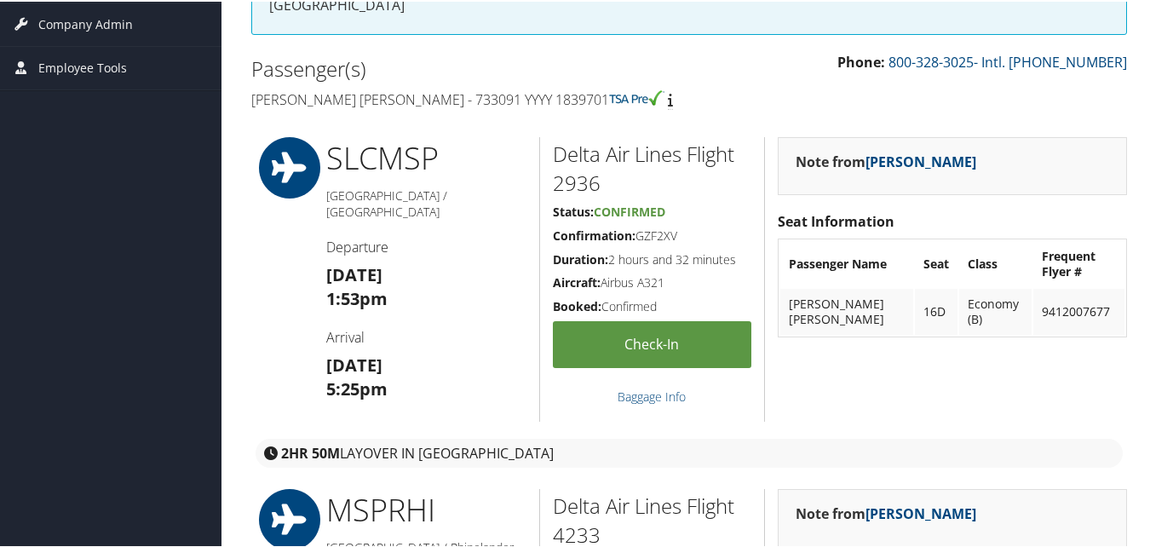
scroll to position [0, 0]
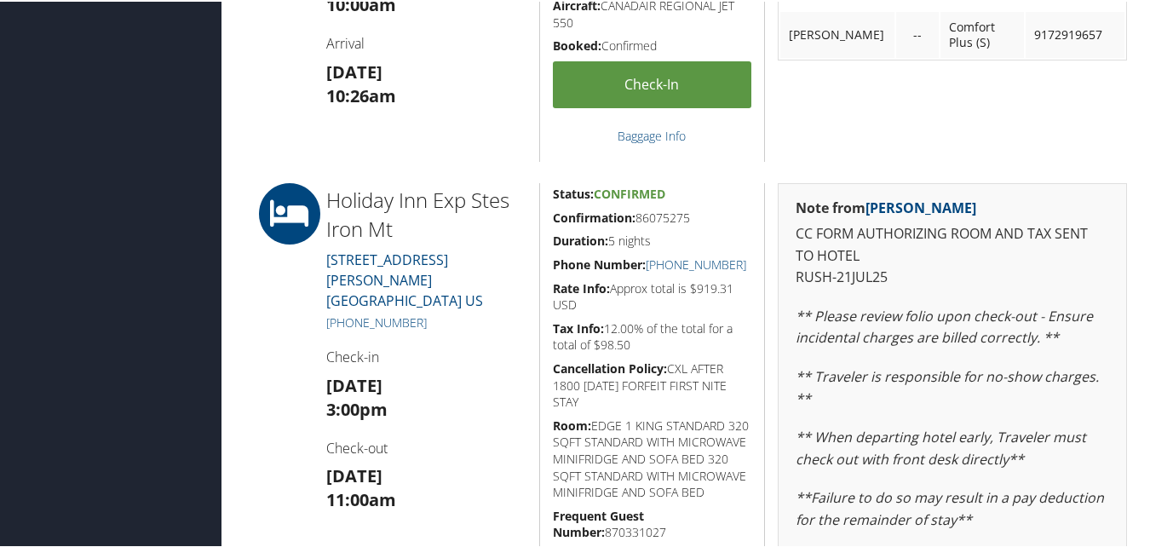
scroll to position [682, 0]
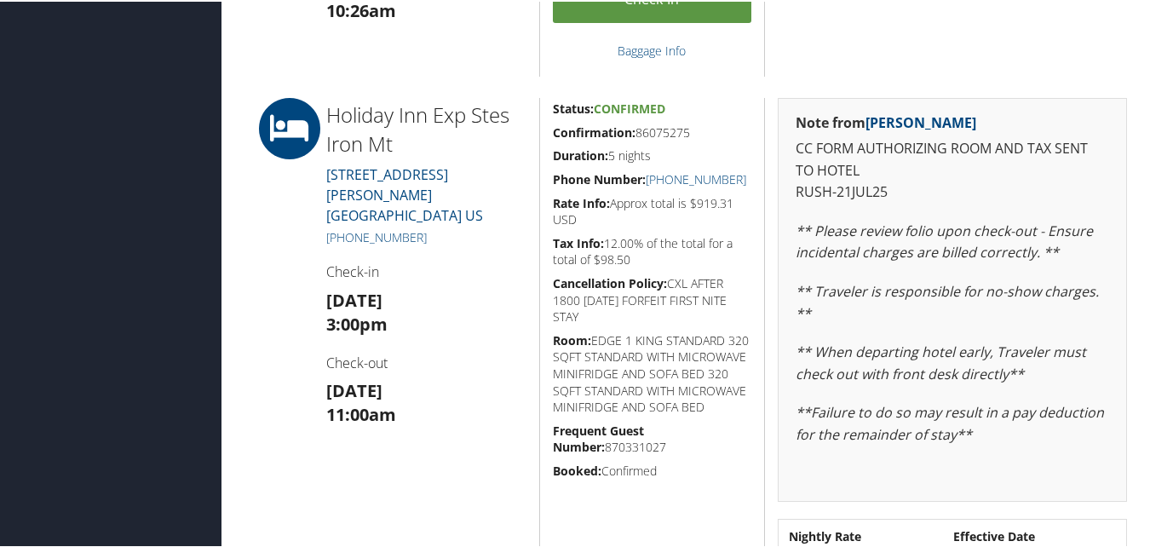
drag, startPoint x: 697, startPoint y: 135, endPoint x: 546, endPoint y: 135, distance: 150.8
click at [546, 135] on div "Status: Confirmed Confirmation: 86075275 Duration: 5 nights Phone Number: [PHON…" at bounding box center [652, 381] width 226 height 571
copy h5 "Confirmation: 86075275"
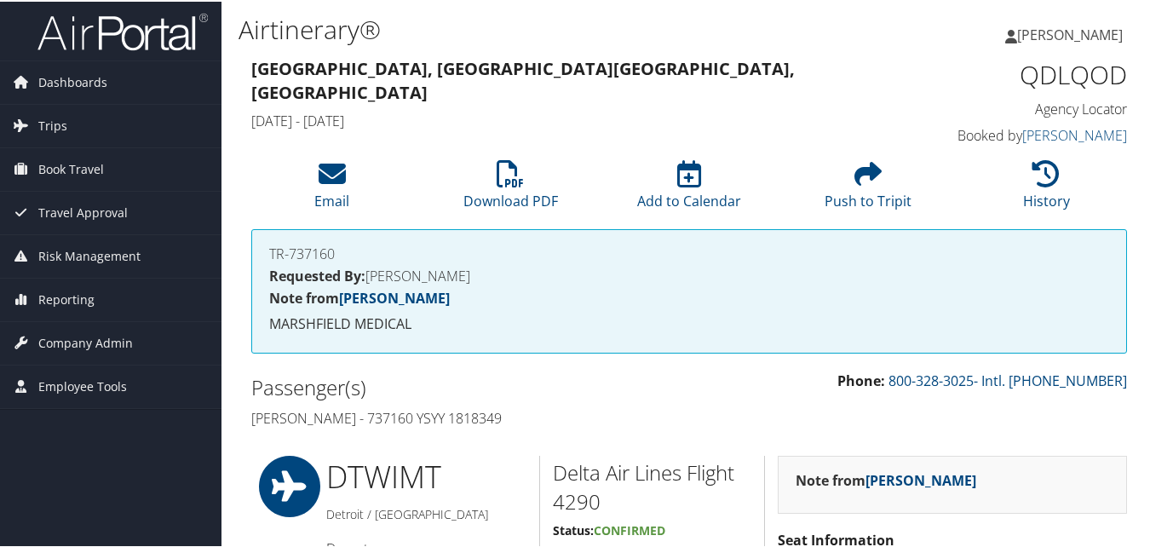
scroll to position [0, 0]
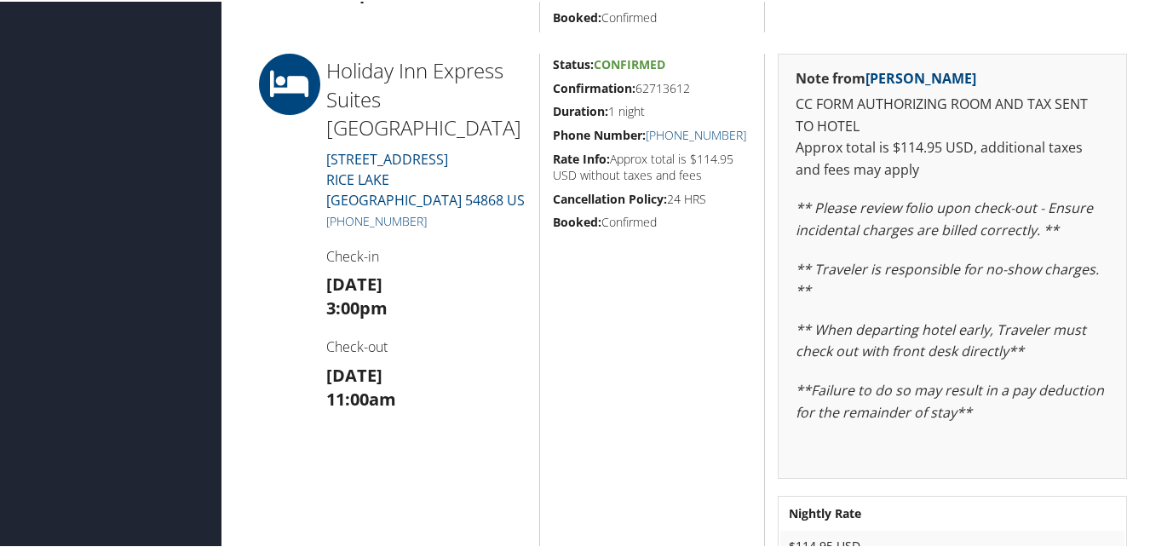
scroll to position [767, 0]
drag, startPoint x: 699, startPoint y: 84, endPoint x: 552, endPoint y: 93, distance: 147.6
click at [553, 93] on h5 "Confirmation: 62713612" at bounding box center [652, 86] width 199 height 17
copy h5 "Confirmation: 62713612"
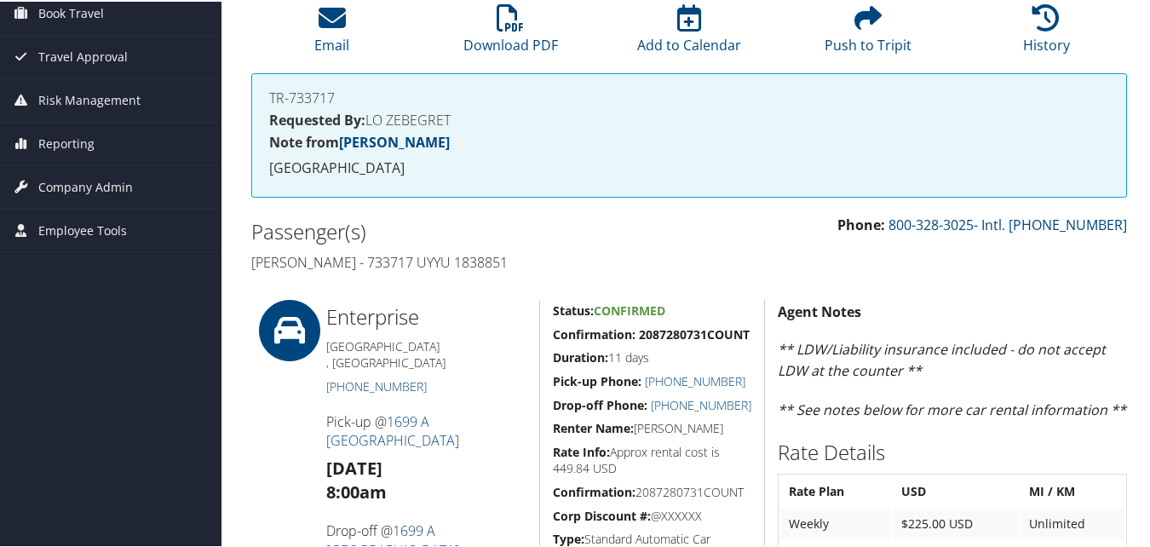
scroll to position [0, 0]
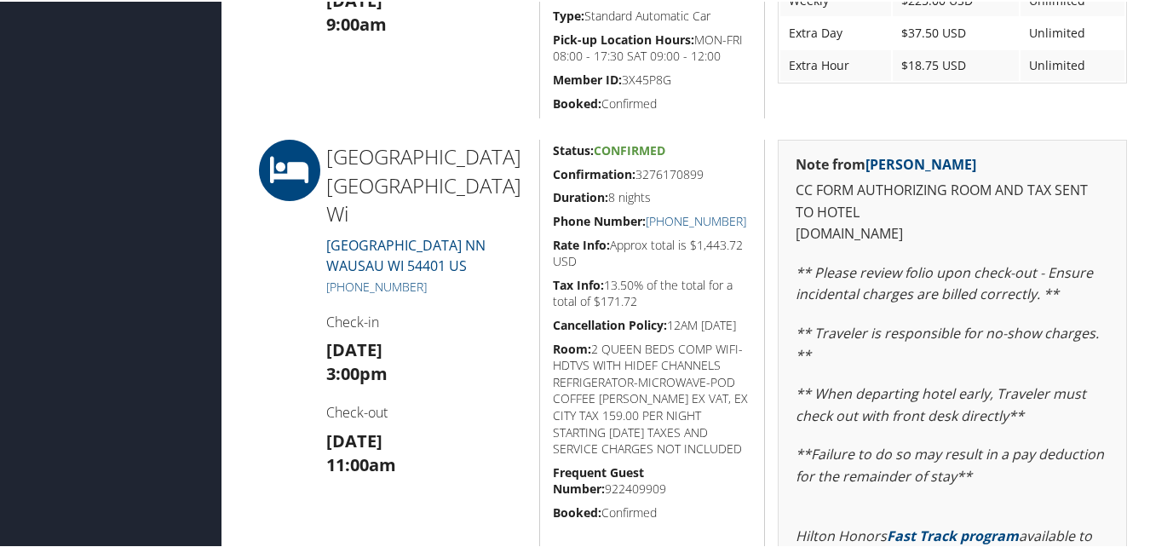
scroll to position [682, 0]
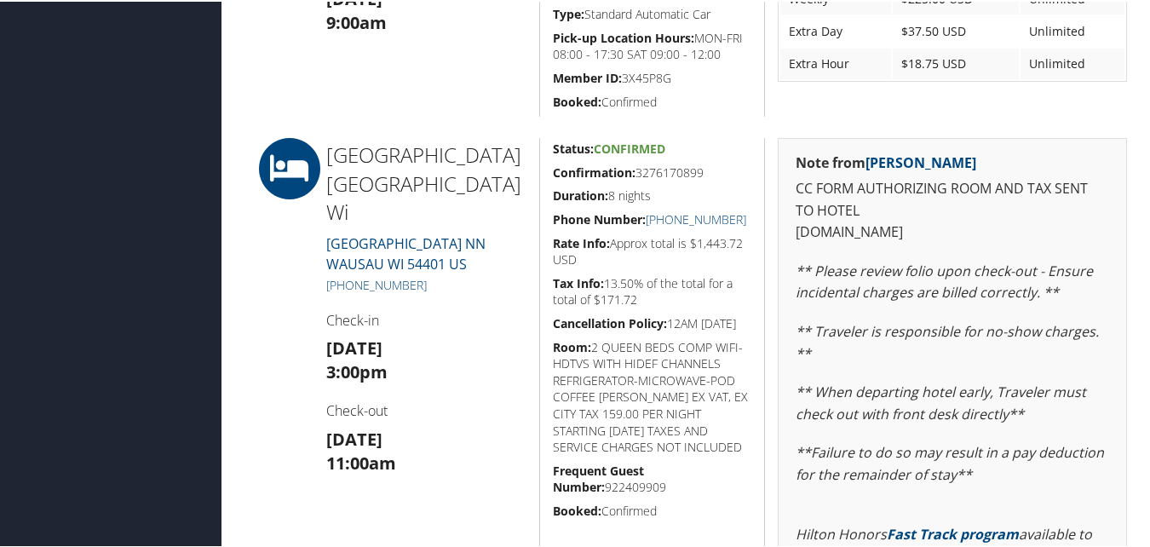
drag, startPoint x: 711, startPoint y: 170, endPoint x: 550, endPoint y: 164, distance: 162.0
click at [553, 164] on h5 "Confirmation: 3276170899" at bounding box center [652, 171] width 199 height 17
copy h5 "Confirmation: 3276170899"
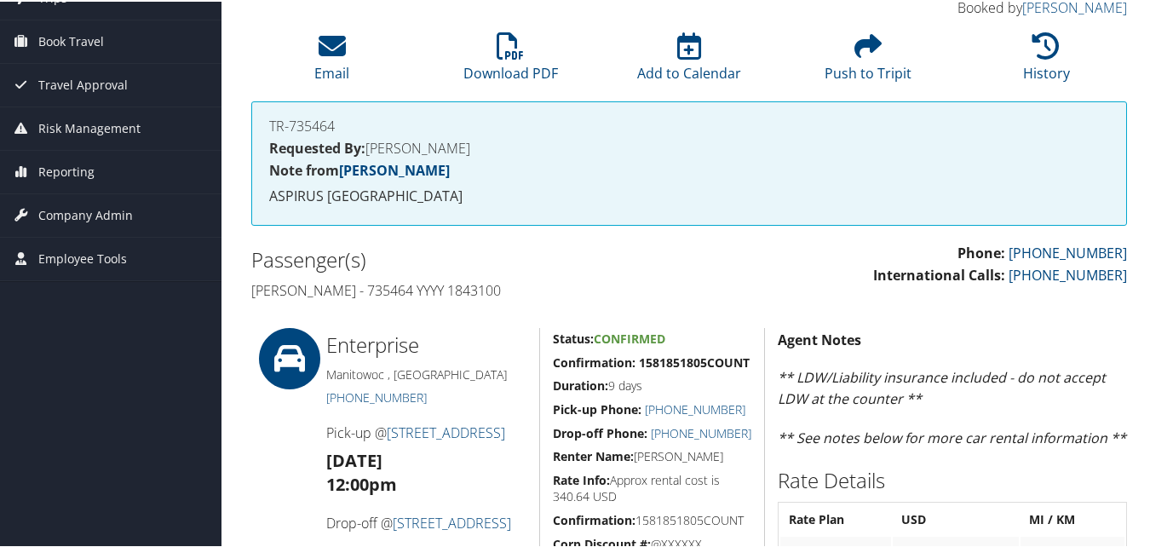
scroll to position [0, 0]
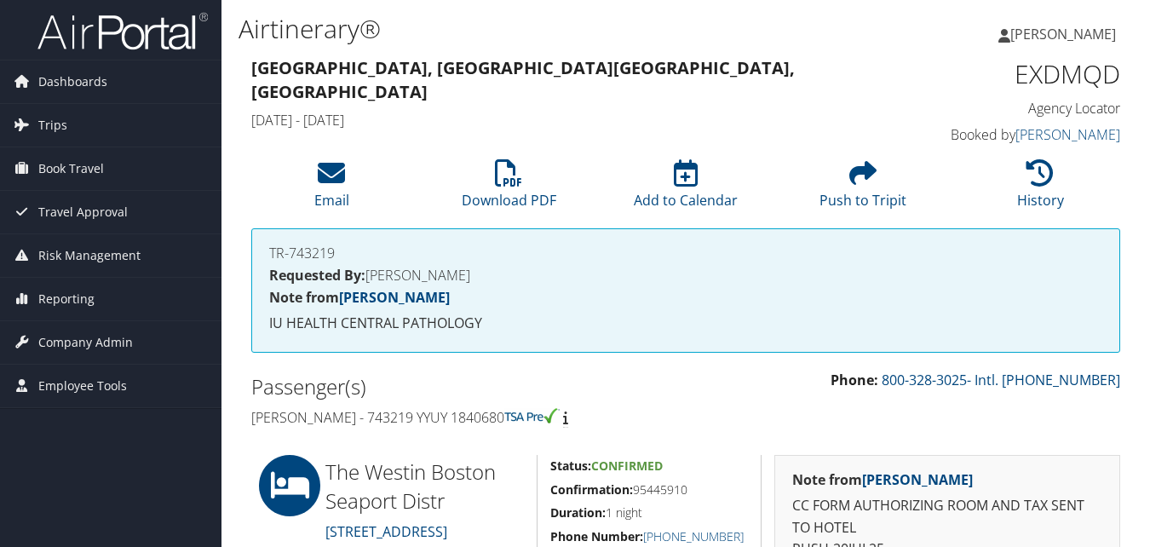
scroll to position [852, 0]
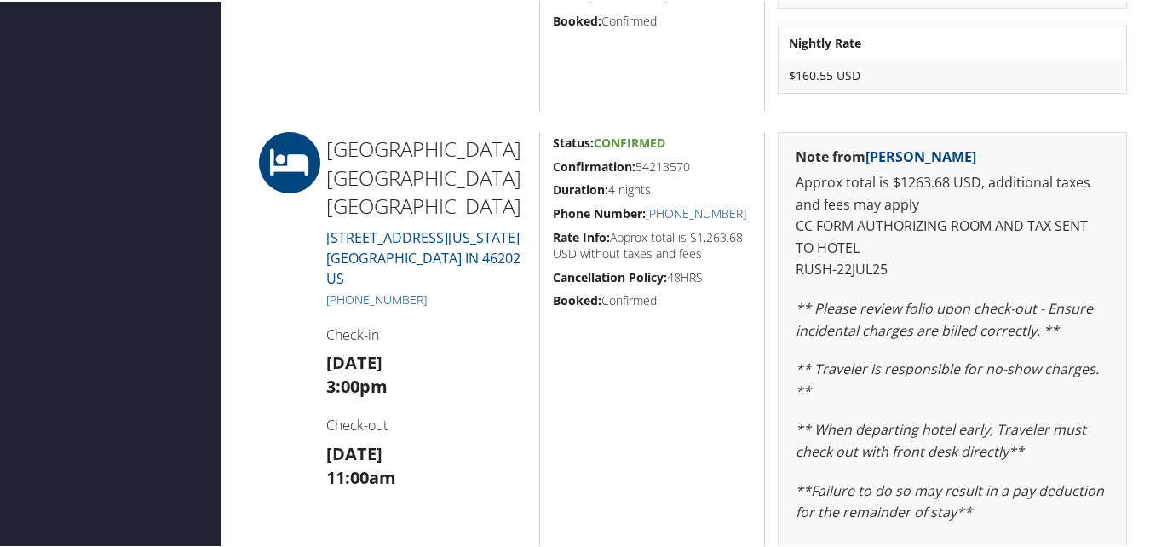
drag, startPoint x: 748, startPoint y: 211, endPoint x: 664, endPoint y: 210, distance: 84.3
click at [664, 210] on div "Status: Confirmed Confirmation: 54213570 Duration: 4 nights Phone Number: +1 (3…" at bounding box center [652, 445] width 226 height 630
copy link "(317) 396-6200"
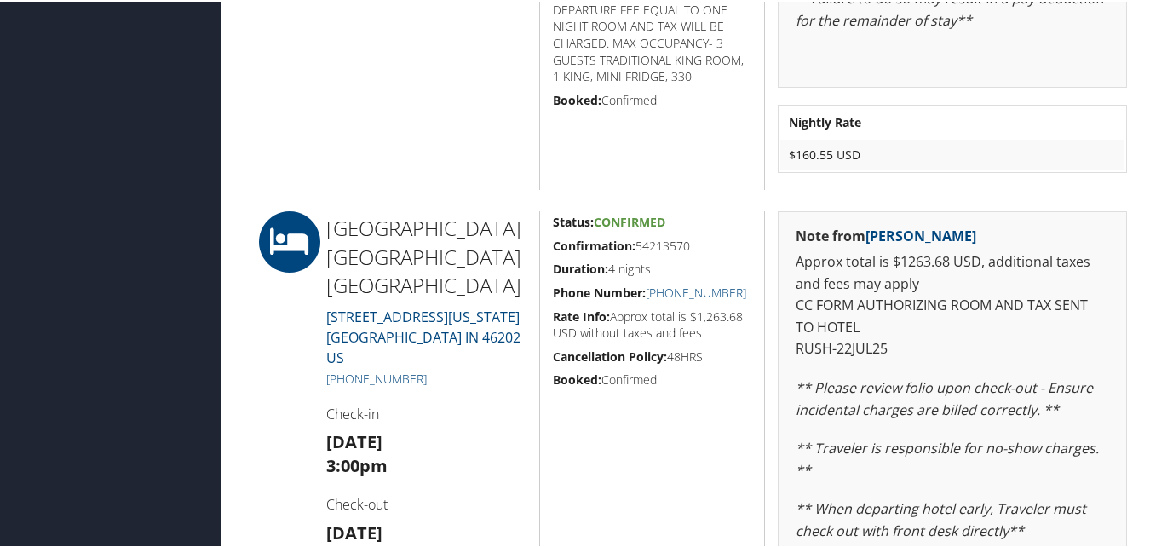
scroll to position [767, 0]
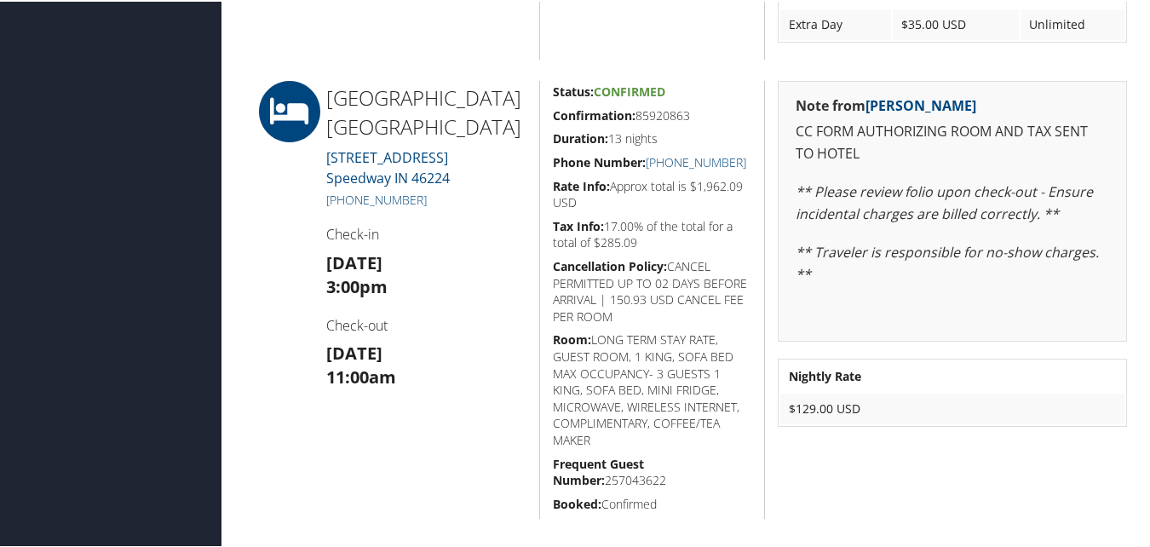
scroll to position [1031, 0]
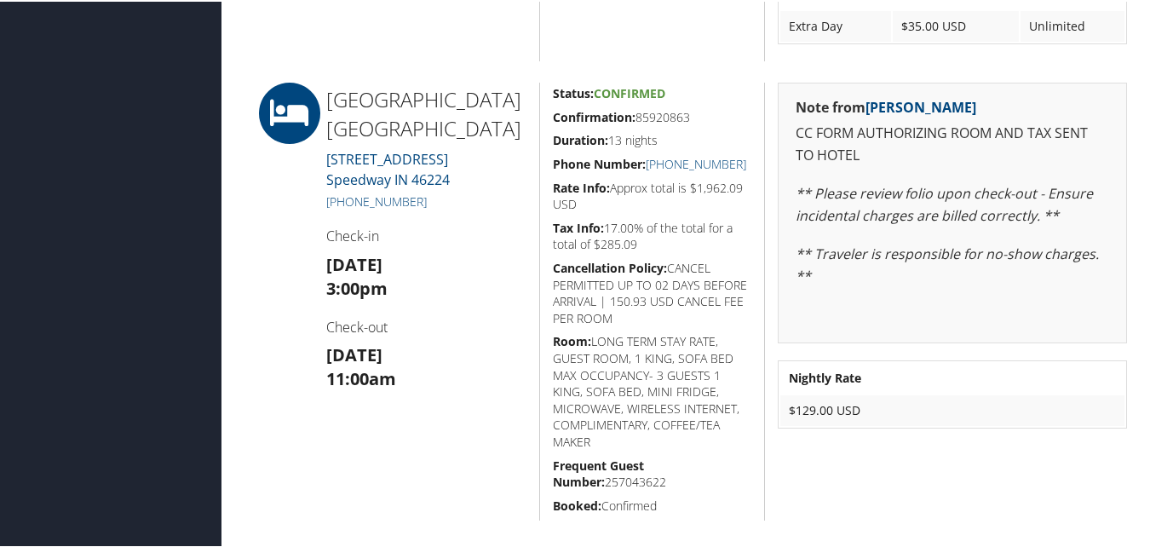
drag, startPoint x: 695, startPoint y: 115, endPoint x: 550, endPoint y: 118, distance: 145.7
click at [553, 118] on h5 "Confirmation: 85920863" at bounding box center [652, 115] width 199 height 17
drag, startPoint x: 550, startPoint y: 118, endPoint x: 652, endPoint y: 169, distance: 113.9
click at [652, 169] on div "Status: Confirmed Confirmation: 85920863 Duration: 13 nights Phone Number: [PHO…" at bounding box center [652, 300] width 226 height 438
drag, startPoint x: 652, startPoint y: 169, endPoint x: 714, endPoint y: 260, distance: 110.4
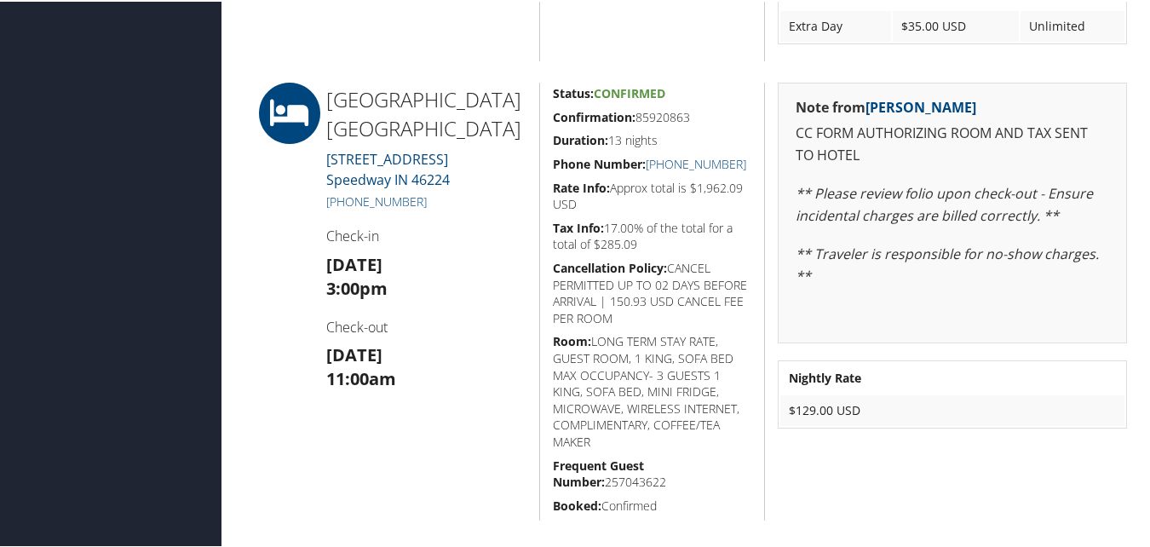
click at [714, 260] on h5 "Cancellation Policy: CANCEL PERMITTED UP TO 02 DAYS BEFORE ARRIVAL | 150.93 USD…" at bounding box center [652, 291] width 199 height 66
drag, startPoint x: 734, startPoint y: 159, endPoint x: 647, endPoint y: 163, distance: 86.1
click at [647, 163] on h5 "Phone Number: [PHONE_NUMBER]" at bounding box center [652, 162] width 199 height 17
copy link "[PHONE_NUMBER]"
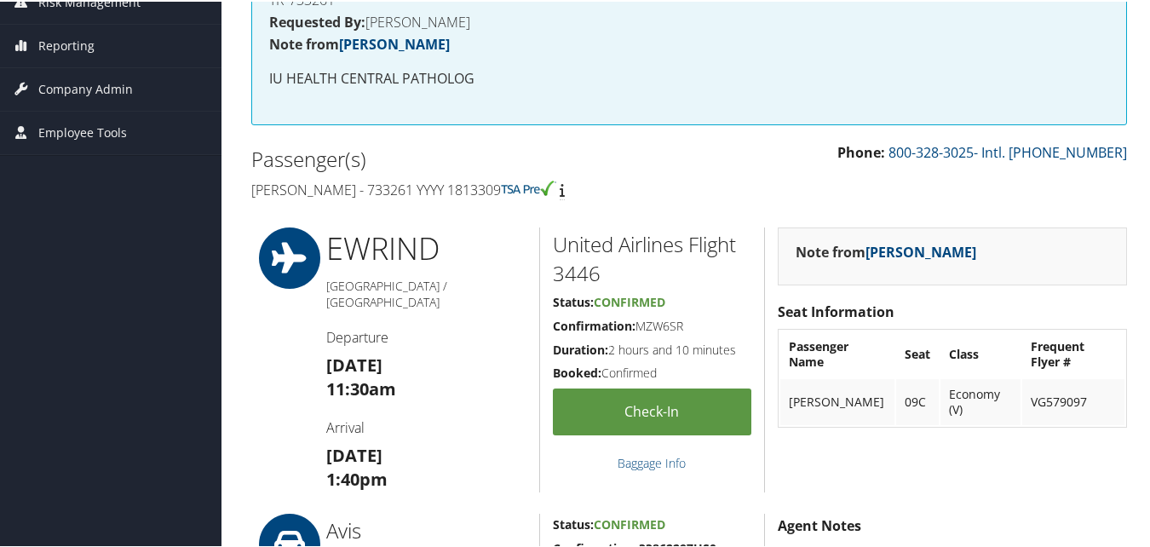
scroll to position [0, 0]
